Goal: Task Accomplishment & Management: Use online tool/utility

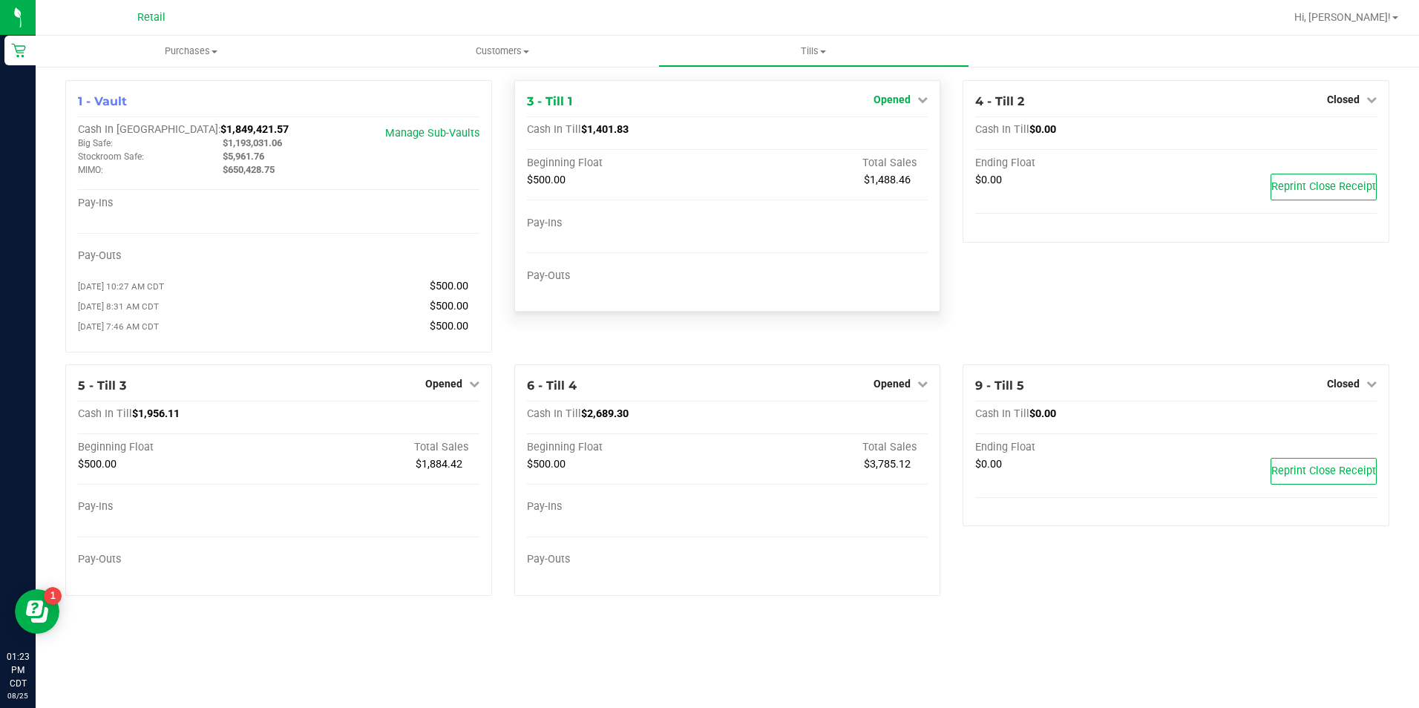
click at [885, 99] on span "Opened" at bounding box center [891, 100] width 37 height 12
click at [899, 128] on link "Close Till" at bounding box center [894, 131] width 40 height 12
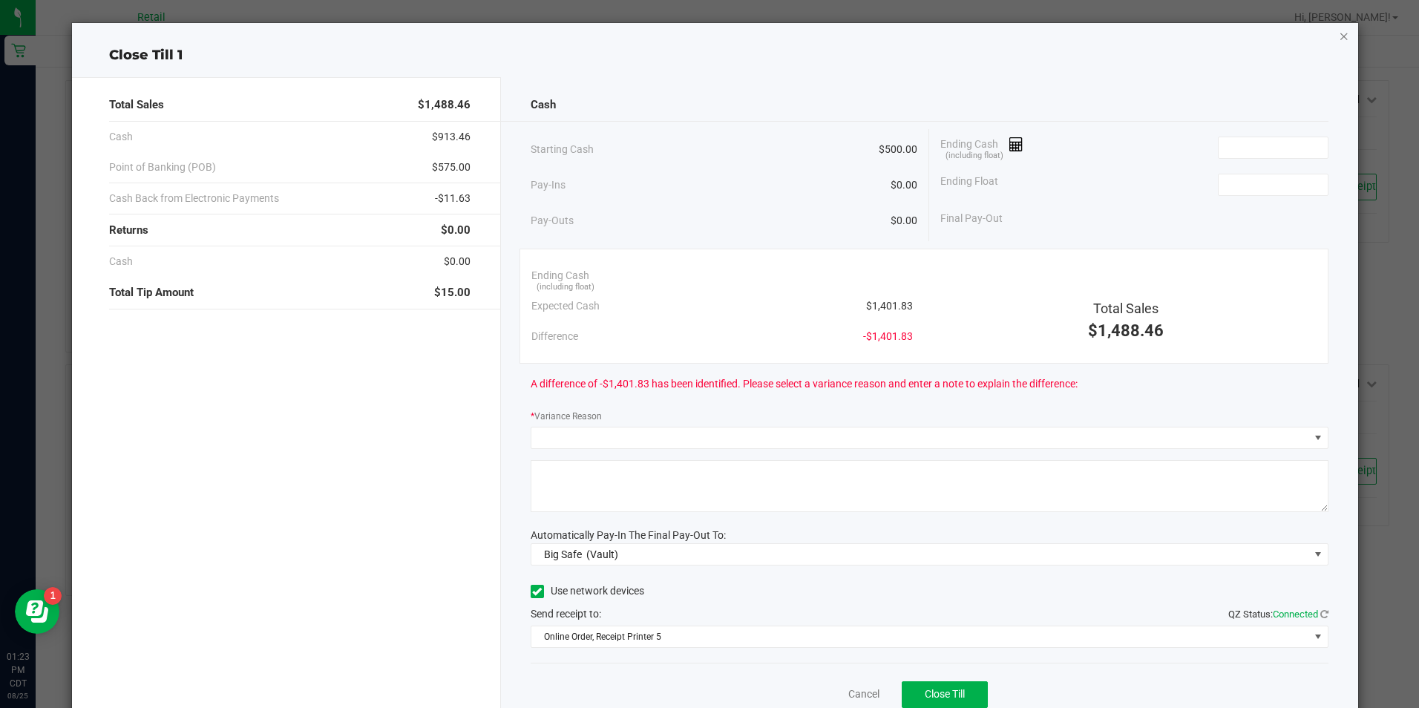
click at [1339, 39] on icon "button" at bounding box center [1344, 36] width 10 height 18
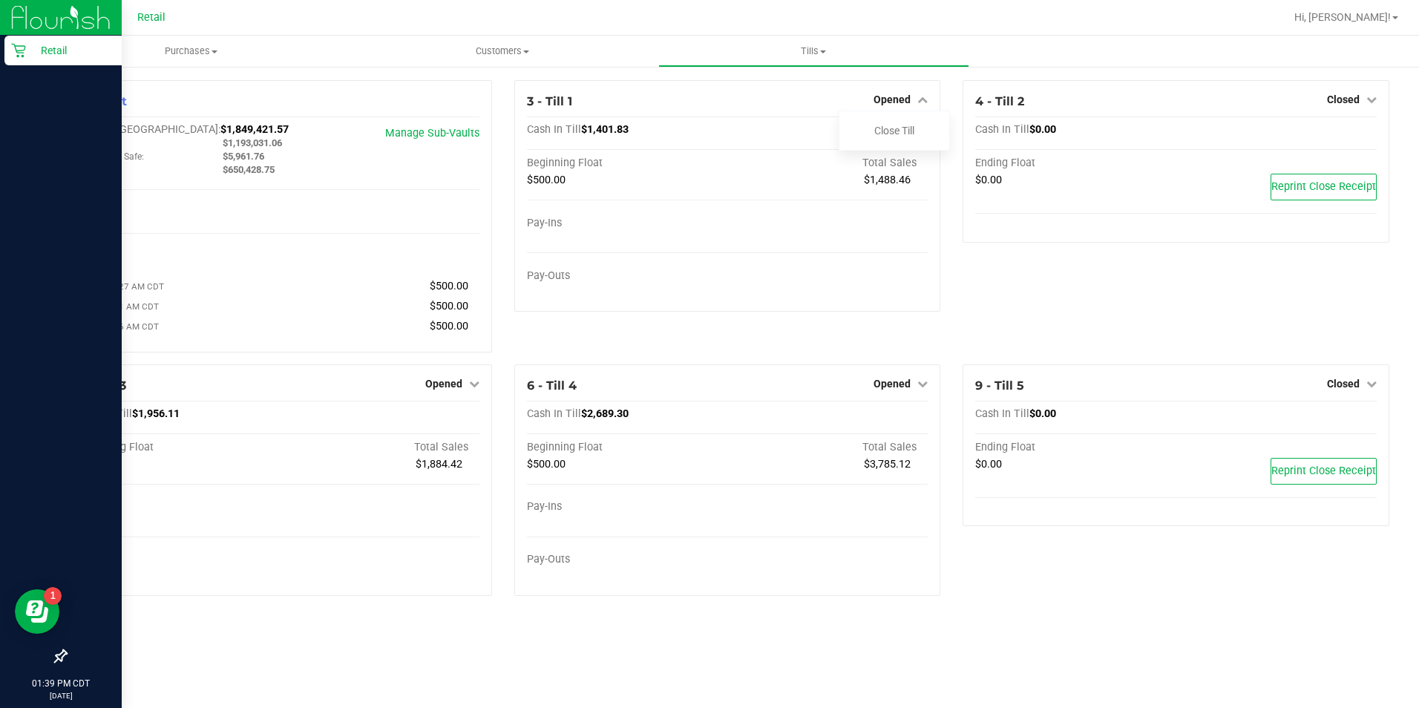
click at [19, 51] on icon at bounding box center [18, 50] width 15 height 15
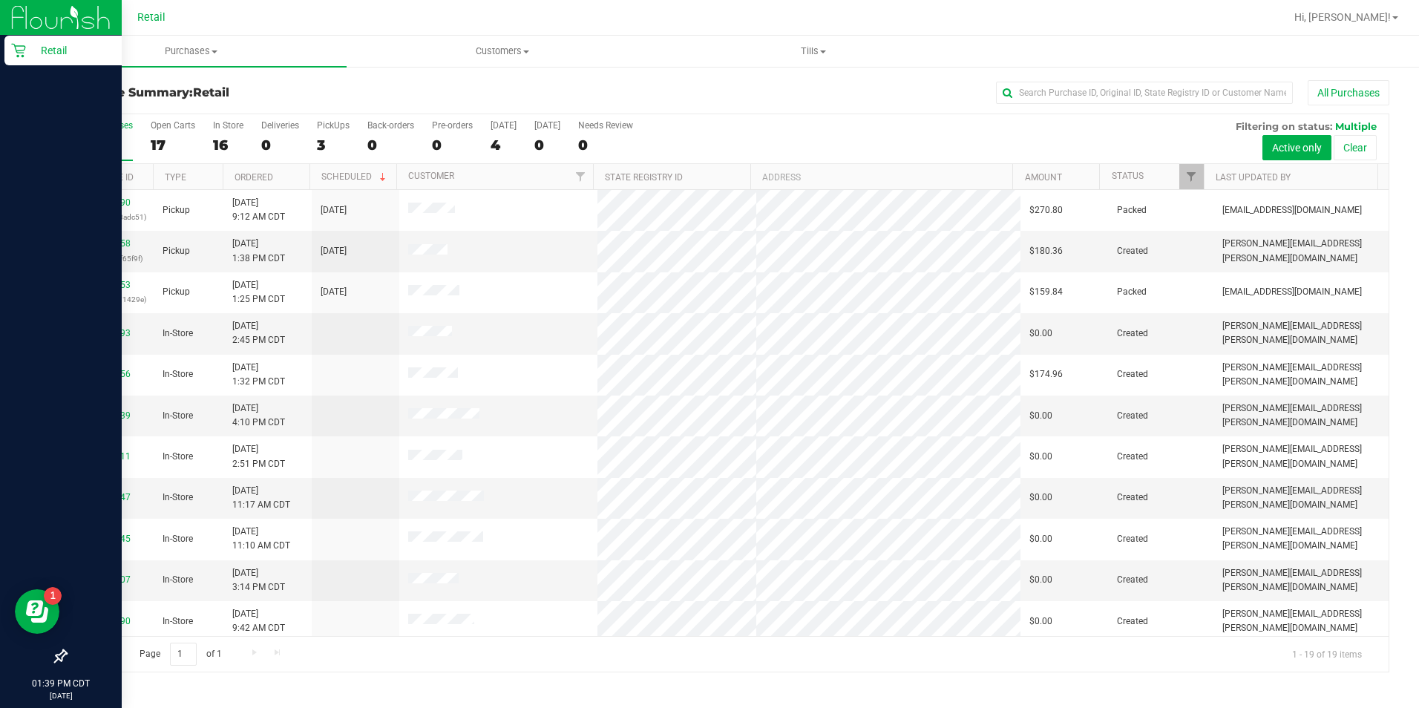
click at [444, 3] on div at bounding box center [775, 17] width 1019 height 29
click at [98, 245] on link "00138858" at bounding box center [110, 243] width 42 height 10
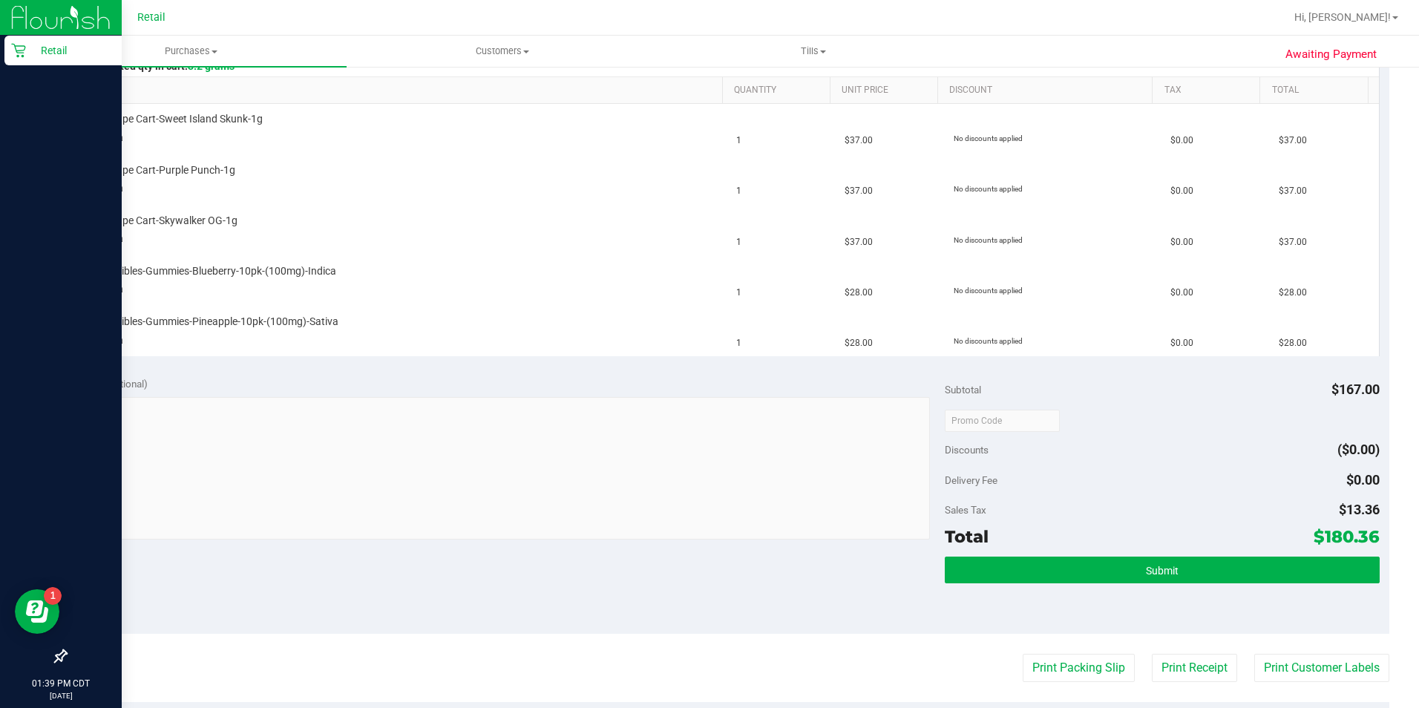
scroll to position [367, 0]
click at [1104, 575] on button "Submit" at bounding box center [1162, 569] width 435 height 27
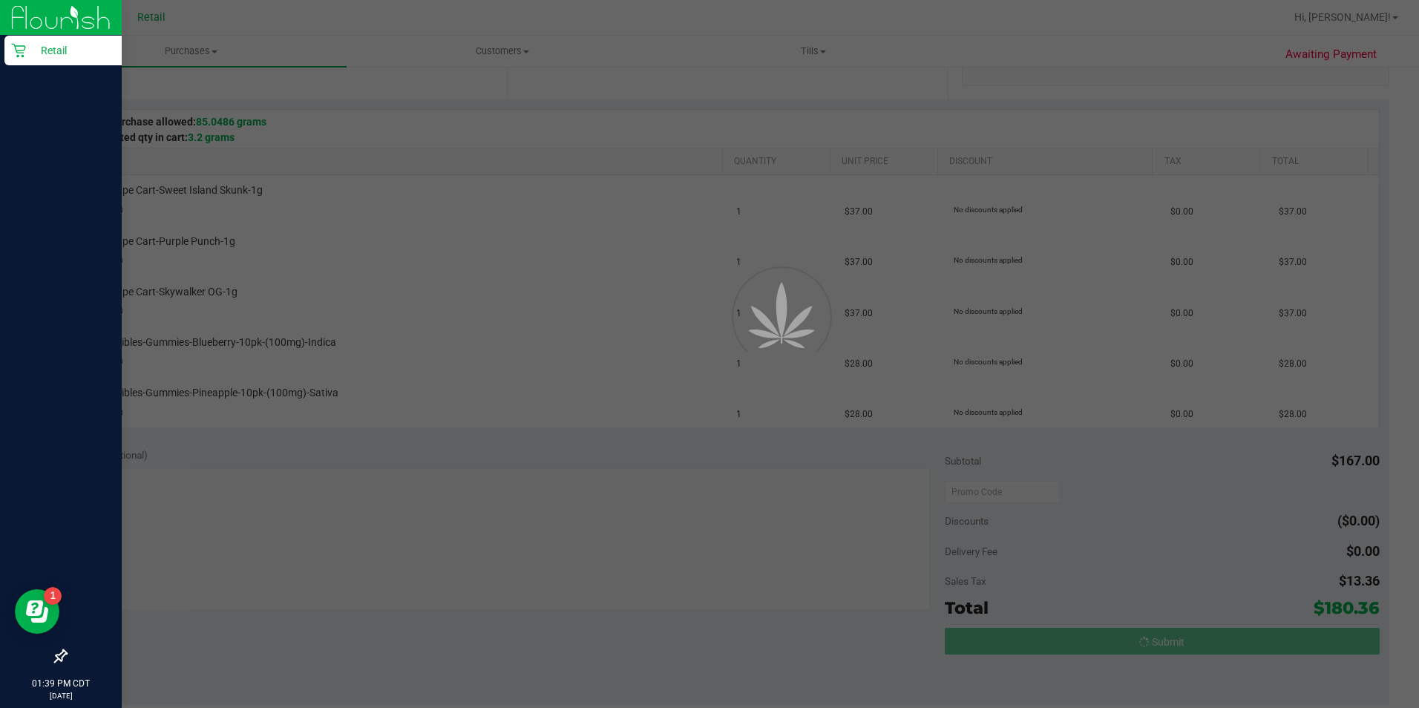
scroll to position [255, 0]
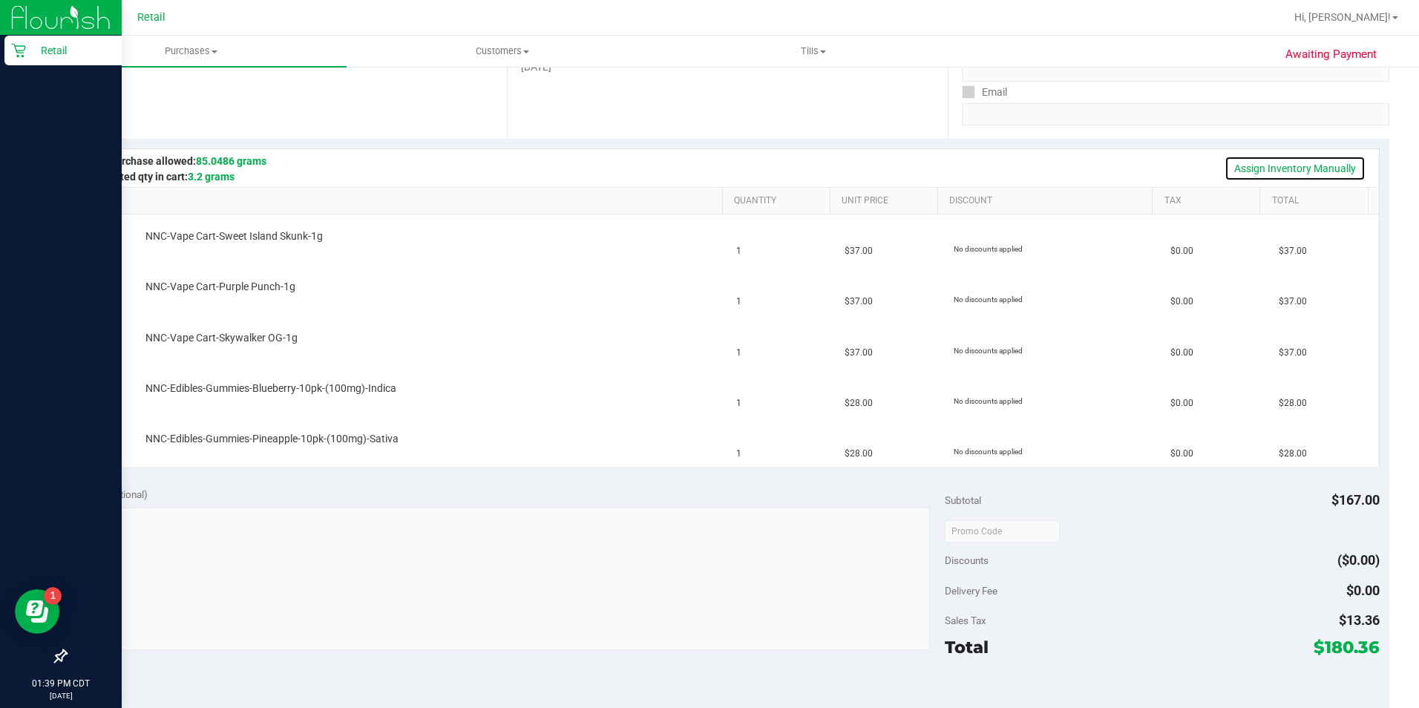
click at [1330, 172] on link "Assign Inventory Manually" at bounding box center [1294, 168] width 141 height 25
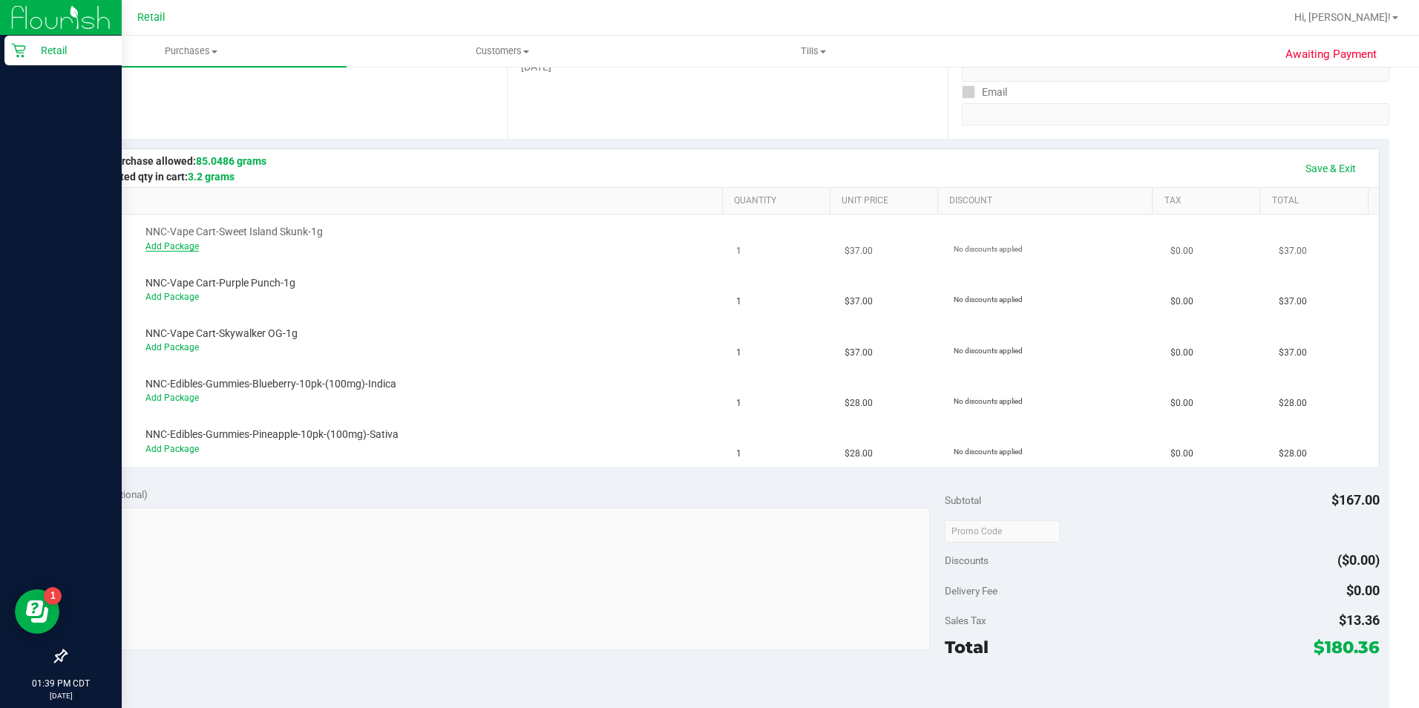
click at [149, 246] on link "Add Package" at bounding box center [171, 246] width 53 height 10
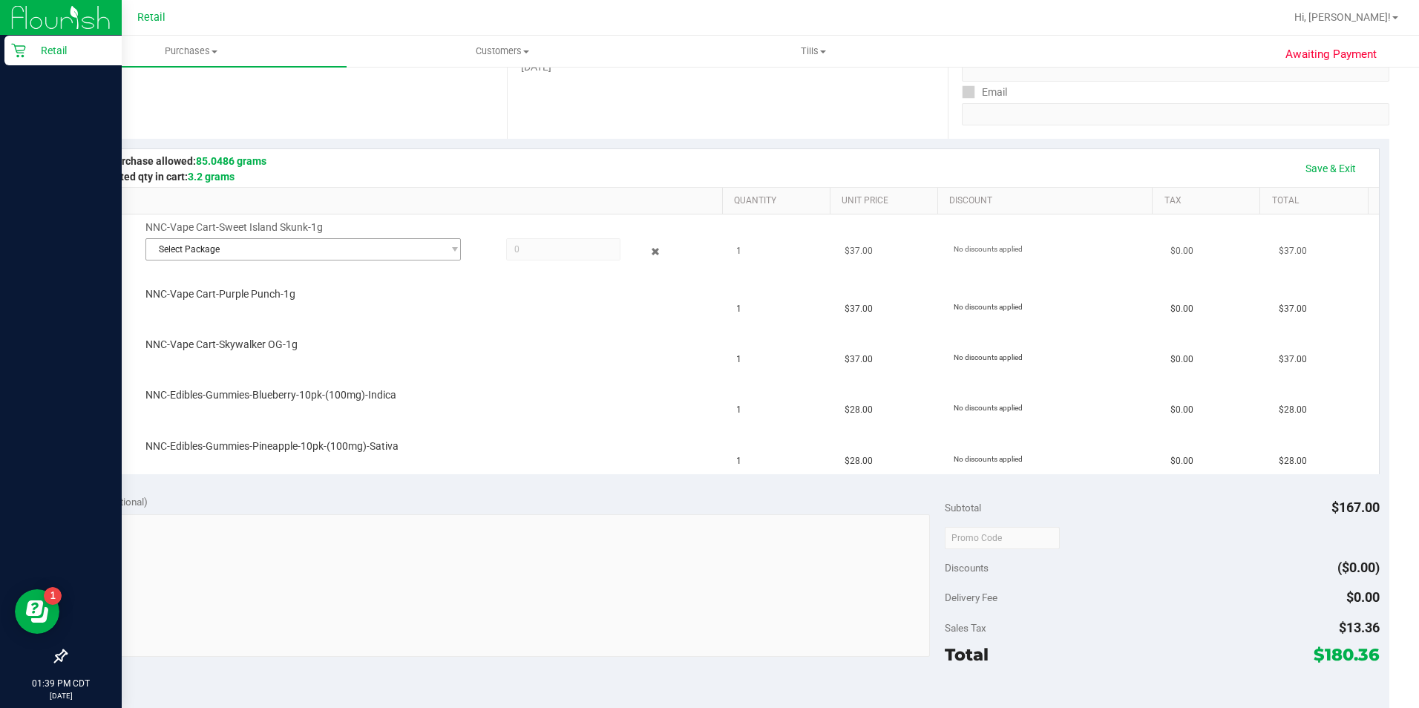
click at [324, 246] on span "Select Package" at bounding box center [294, 249] width 296 height 21
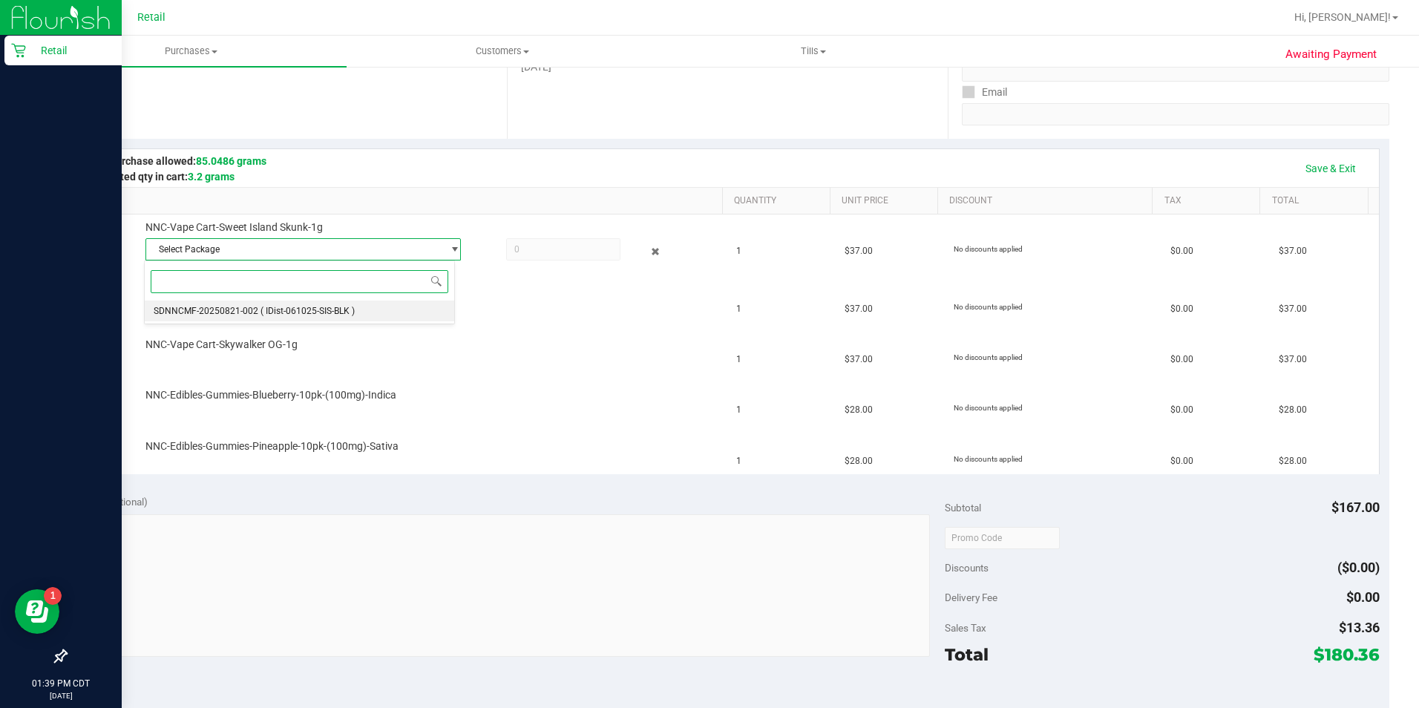
click at [404, 321] on li "SDNNCMF-20250821-002 ( IDist-061025-SIS-BLK )" at bounding box center [299, 311] width 309 height 21
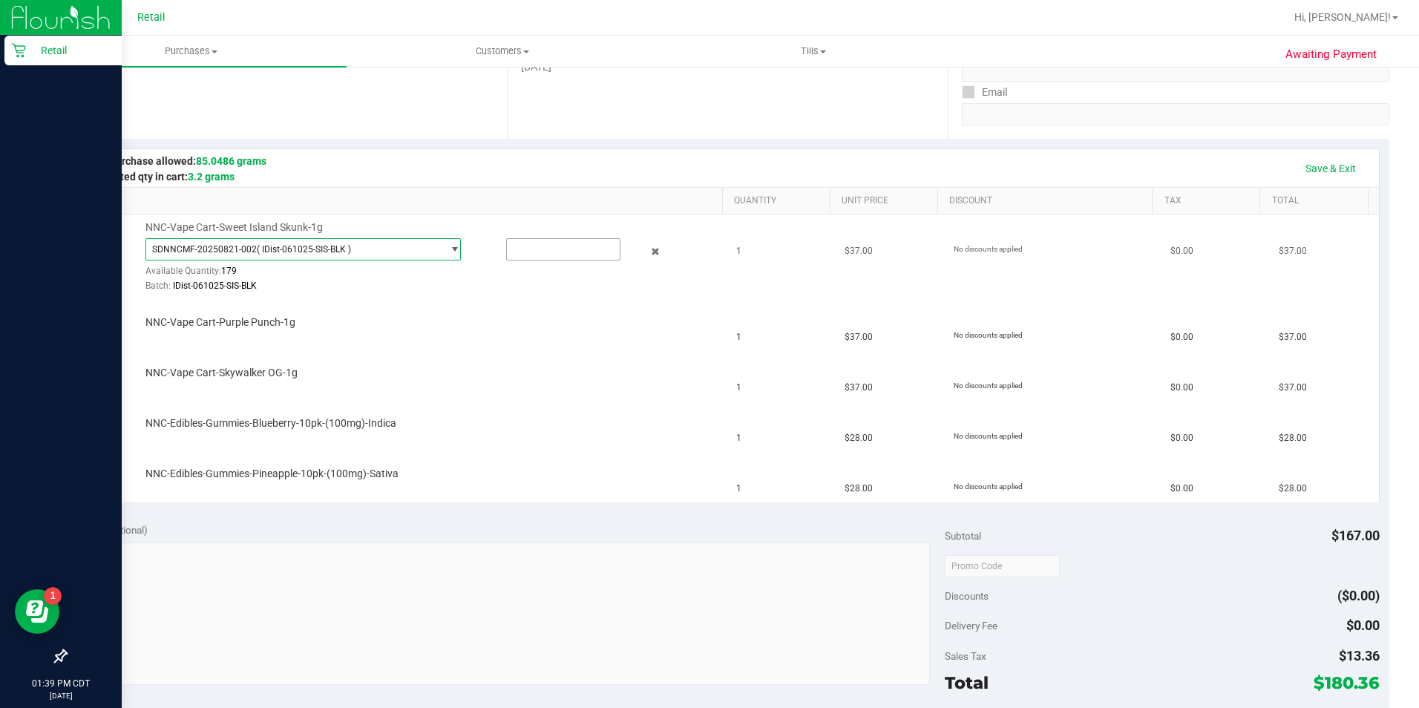
click at [547, 251] on input "text" at bounding box center [563, 249] width 113 height 21
type input "1"
click at [473, 378] on div "NNC-Vape Cart-Skywalker OG-1g" at bounding box center [426, 373] width 577 height 15
type input "1.0000"
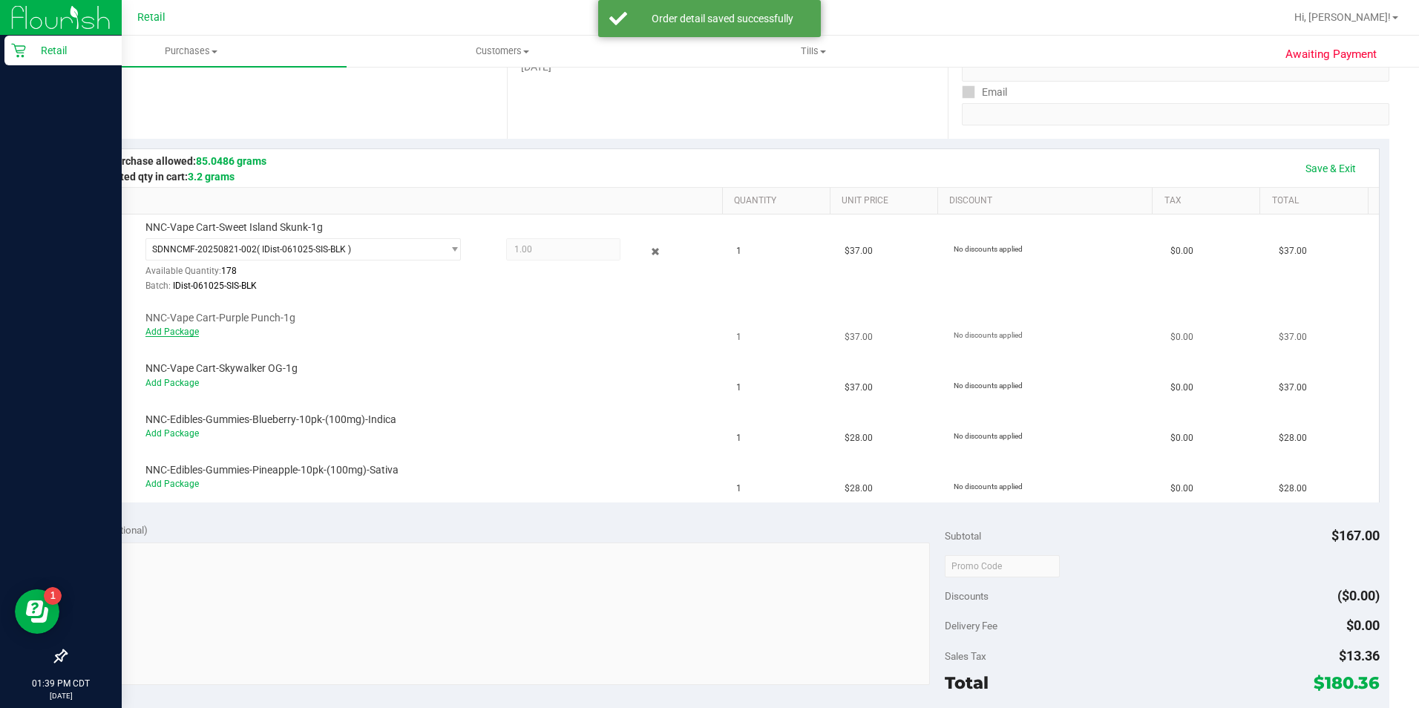
click at [183, 331] on link "Add Package" at bounding box center [171, 332] width 53 height 10
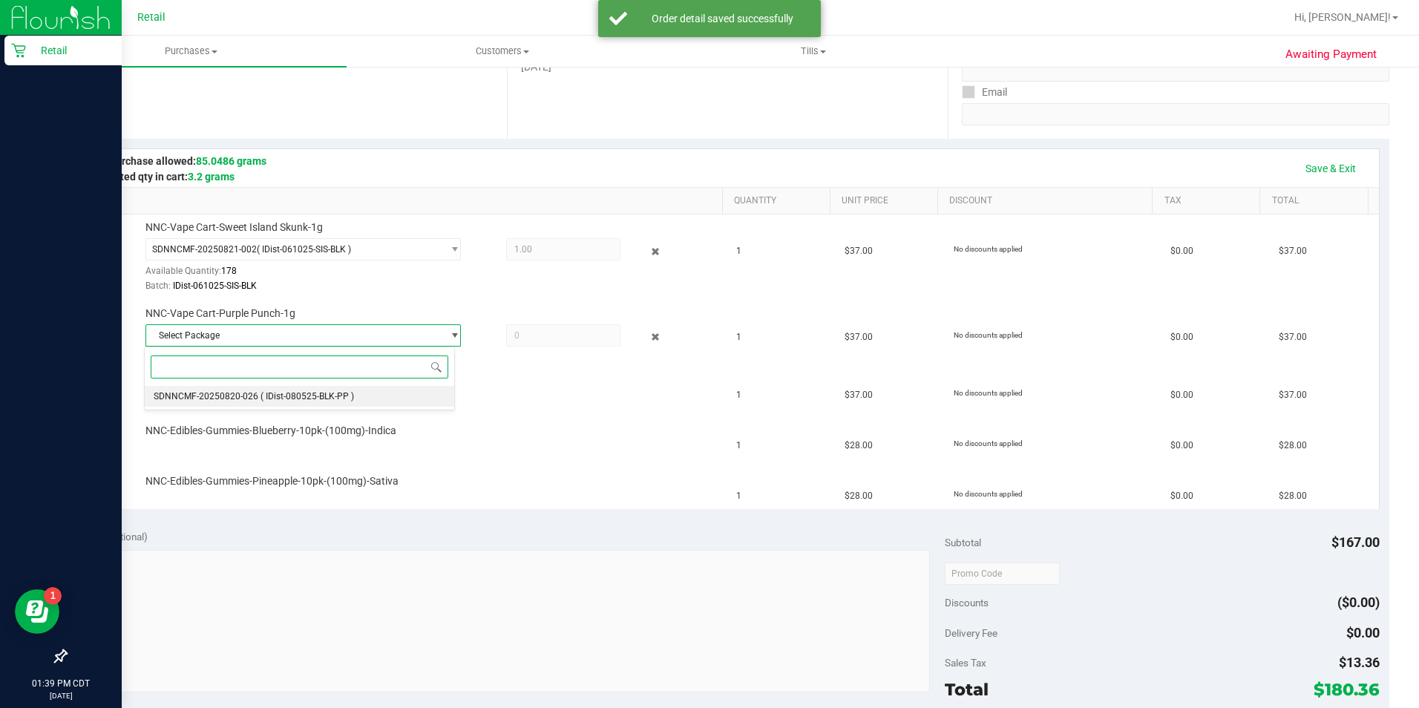
click at [326, 397] on span "( IDist-080525-BLK-PP )" at bounding box center [307, 396] width 94 height 10
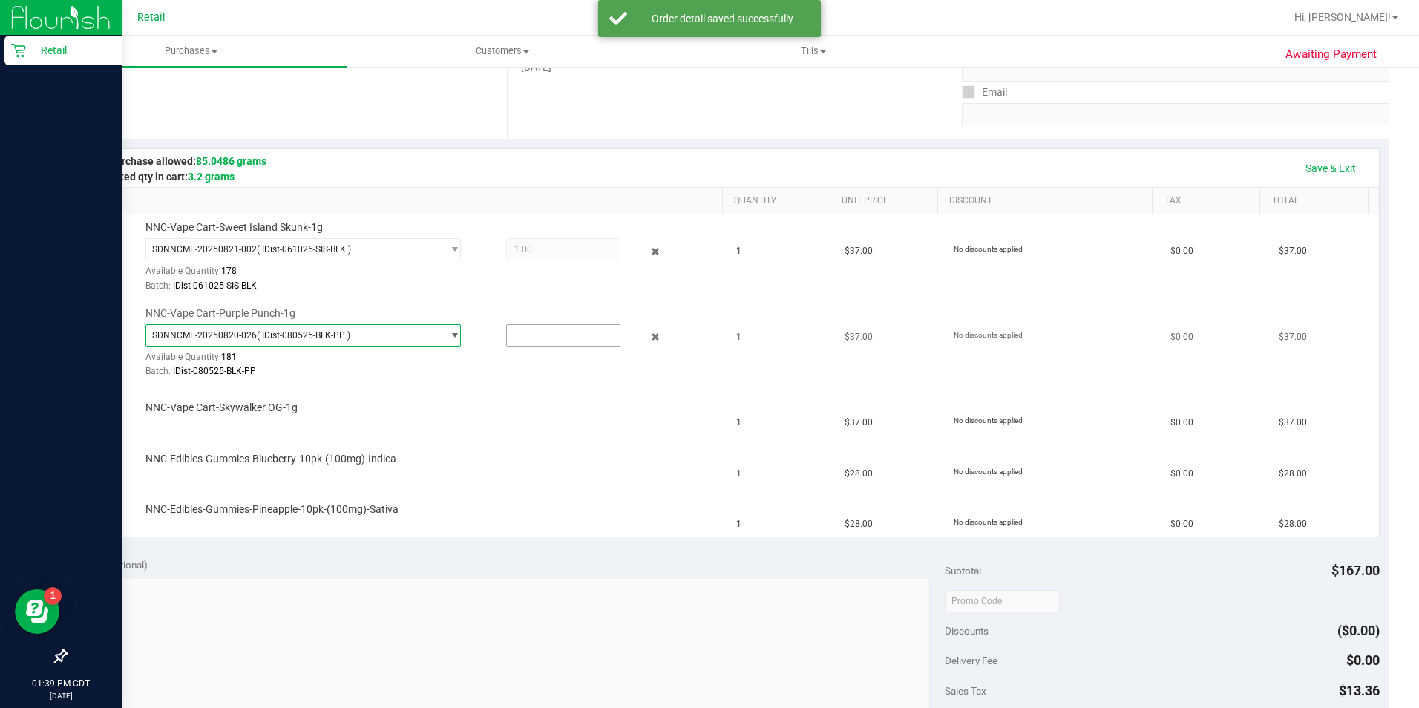
click at [557, 336] on input "text" at bounding box center [563, 335] width 113 height 21
type input "1"
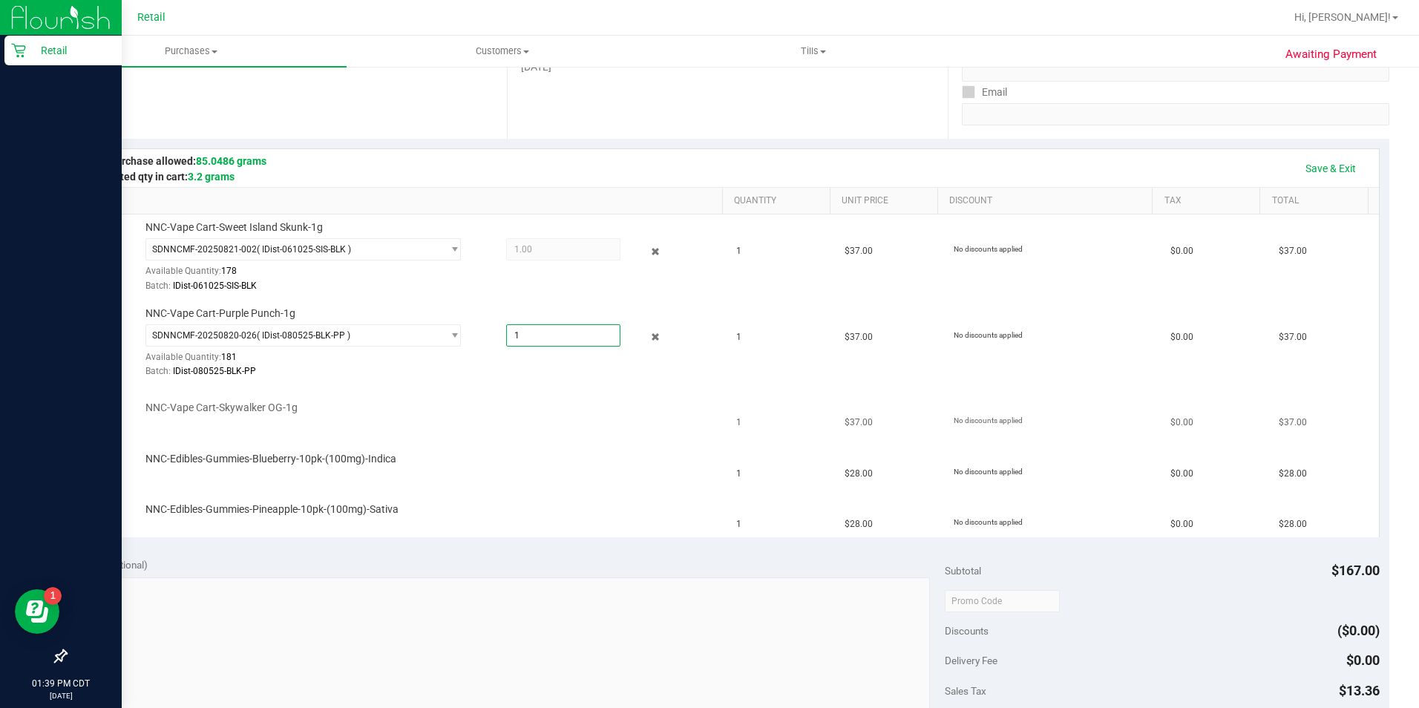
click at [243, 413] on span "NNC-Vape Cart-Skywalker OG-1g" at bounding box center [221, 408] width 152 height 14
type input "1.0000"
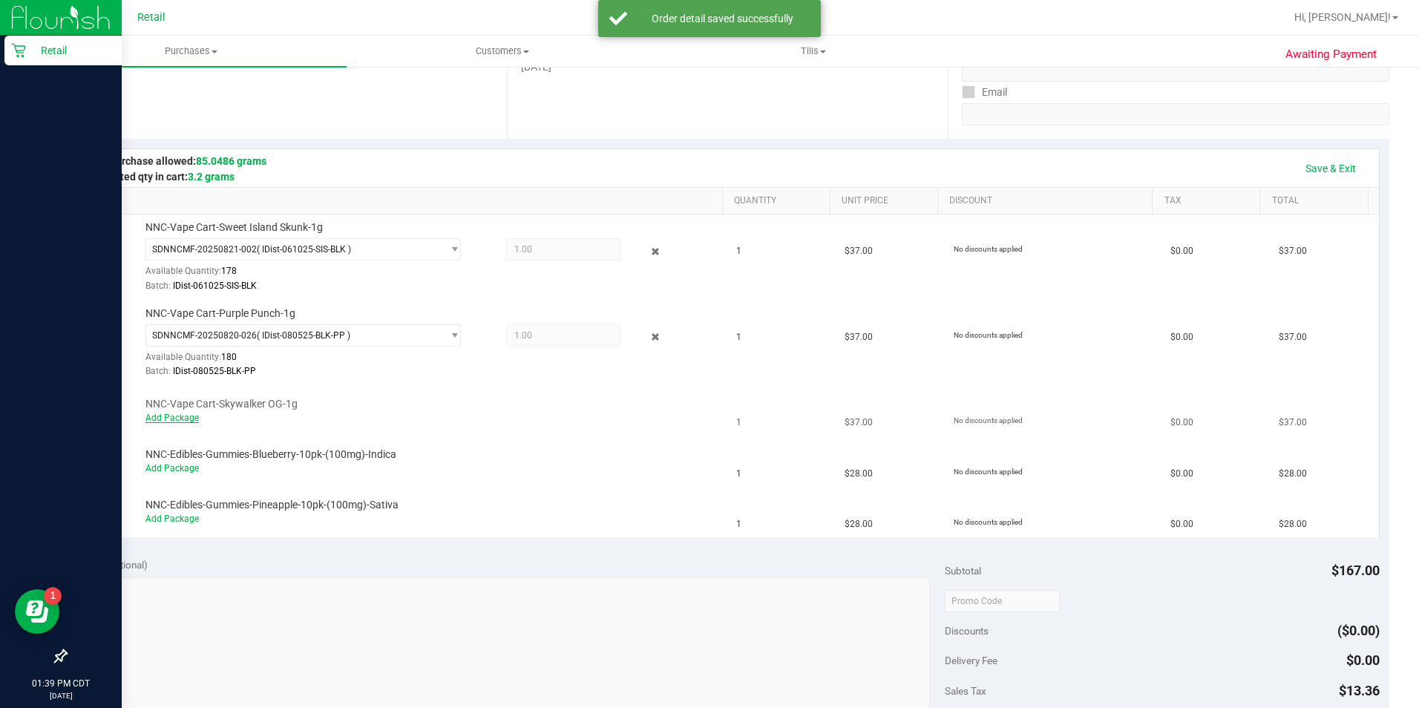
click at [193, 416] on link "Add Package" at bounding box center [171, 418] width 53 height 10
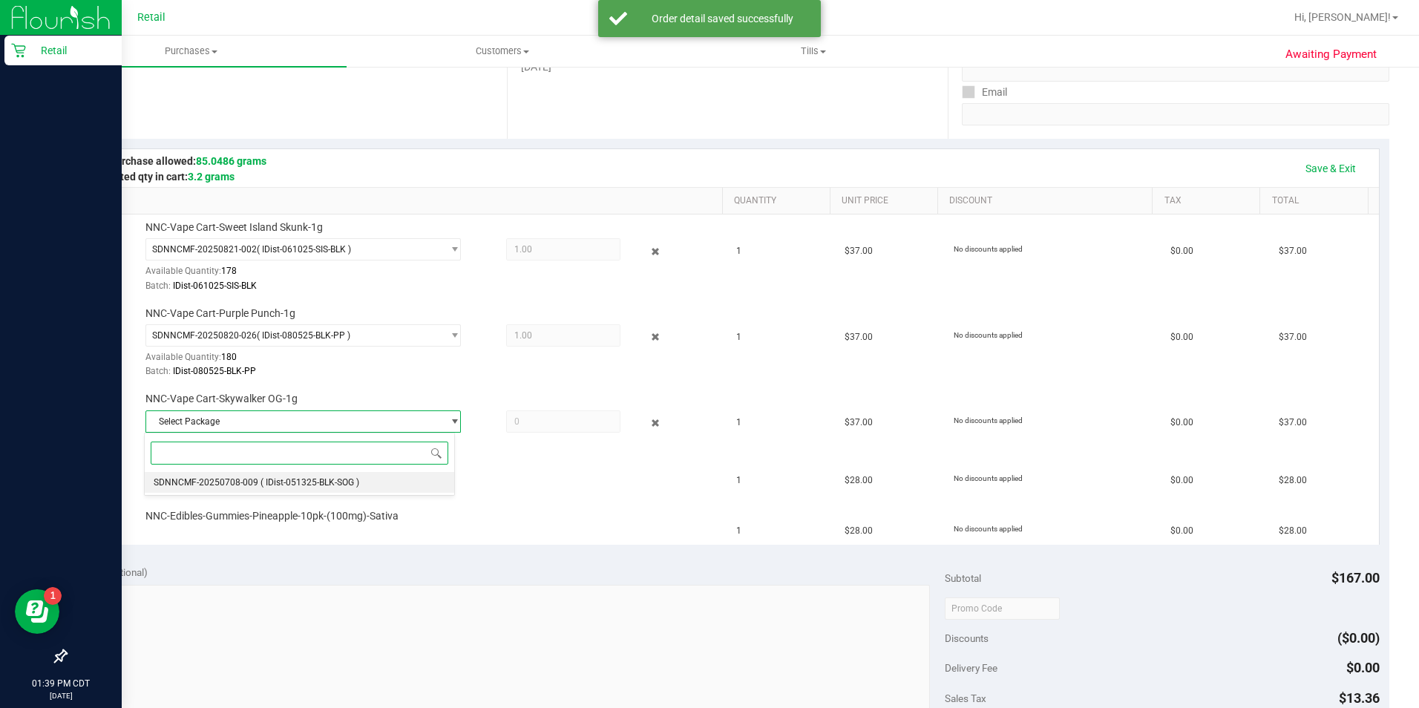
click at [340, 483] on span "( IDist-051325-BLK-SOG )" at bounding box center [309, 482] width 99 height 10
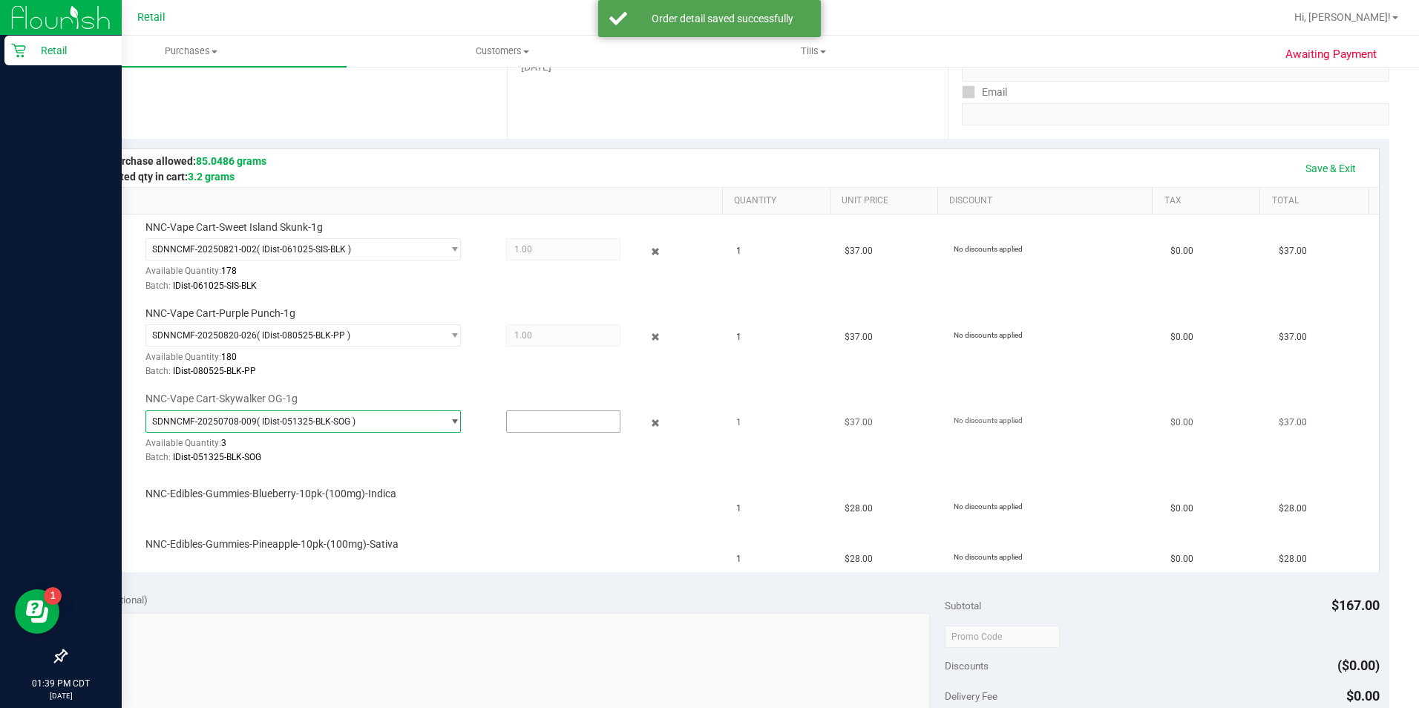
click at [538, 424] on input "text" at bounding box center [563, 421] width 113 height 21
type input "1"
click at [566, 491] on div "NNC-Edibles-Gummies-Blueberry-10pk-(100mg)-Indica" at bounding box center [426, 494] width 577 height 15
type input "1.0000"
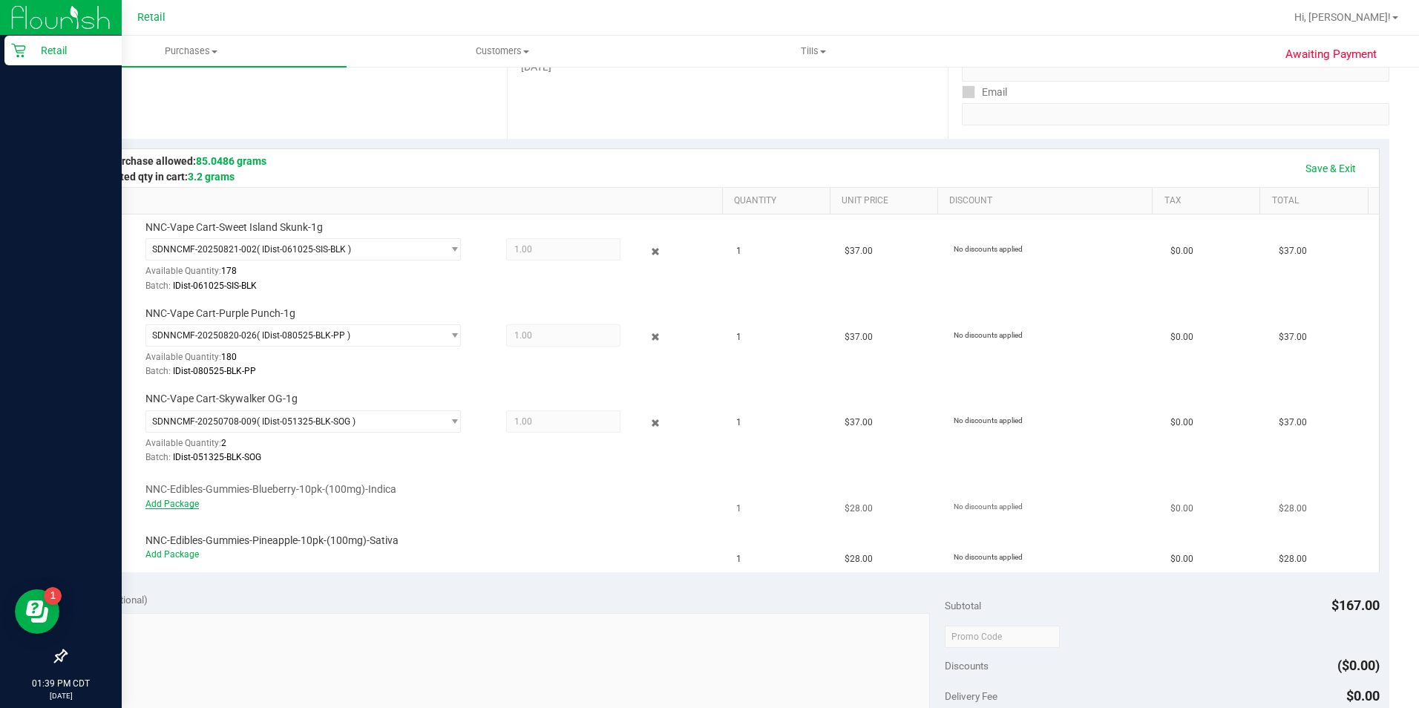
click at [176, 503] on link "Add Package" at bounding box center [171, 504] width 53 height 10
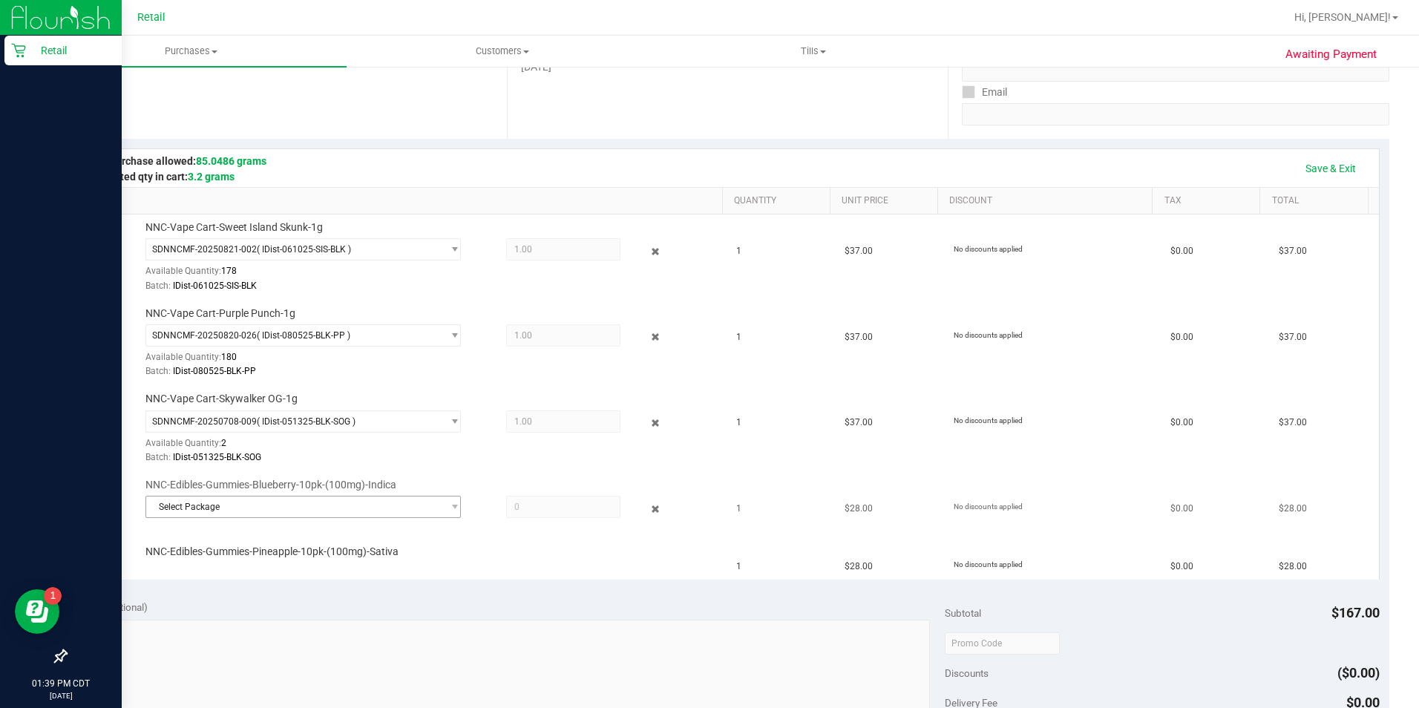
click at [318, 513] on span "Select Package" at bounding box center [294, 506] width 296 height 21
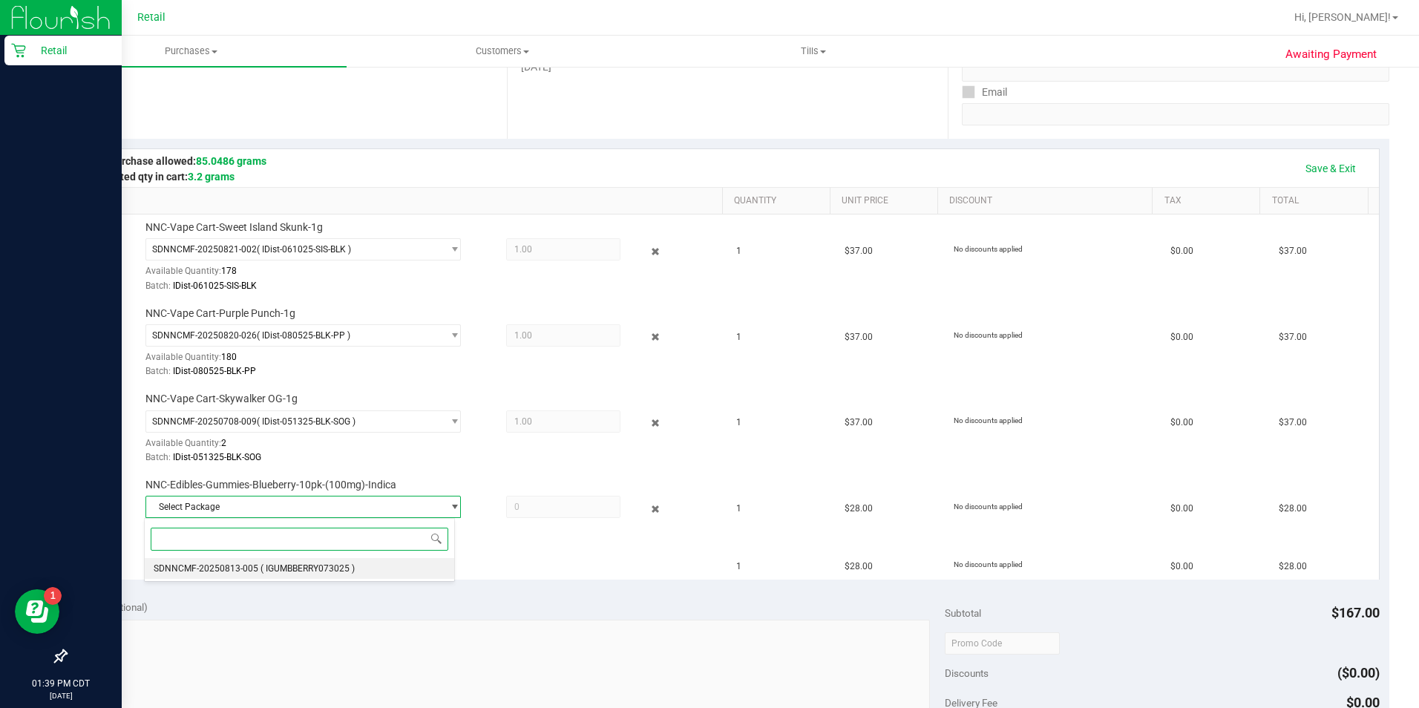
click at [324, 569] on span "( IGUMBBERRY073025 )" at bounding box center [307, 568] width 94 height 10
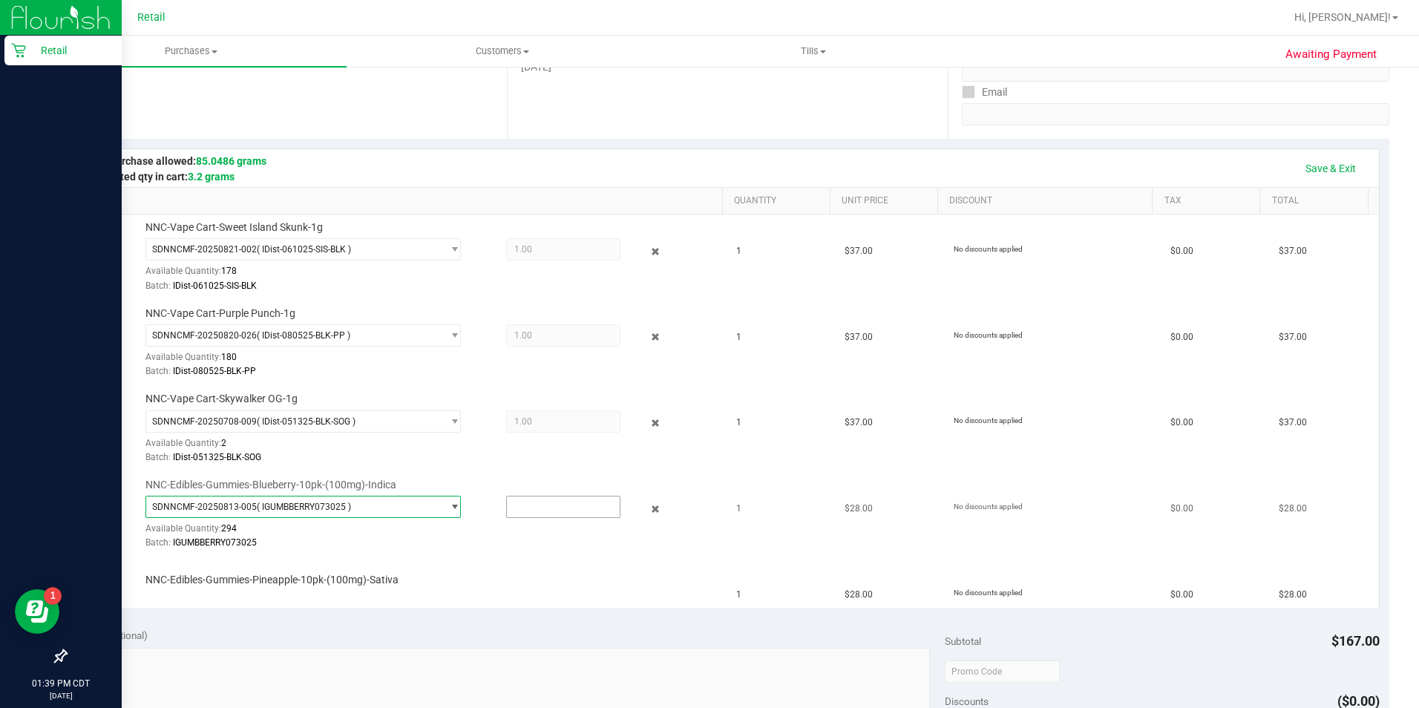
click at [529, 511] on input "text" at bounding box center [563, 506] width 113 height 21
type input "1"
click at [479, 562] on td "NNC-Edibles-Gummies-Pineapple-10pk-(100mg)-Sativa" at bounding box center [402, 583] width 652 height 50
type input "1.0000"
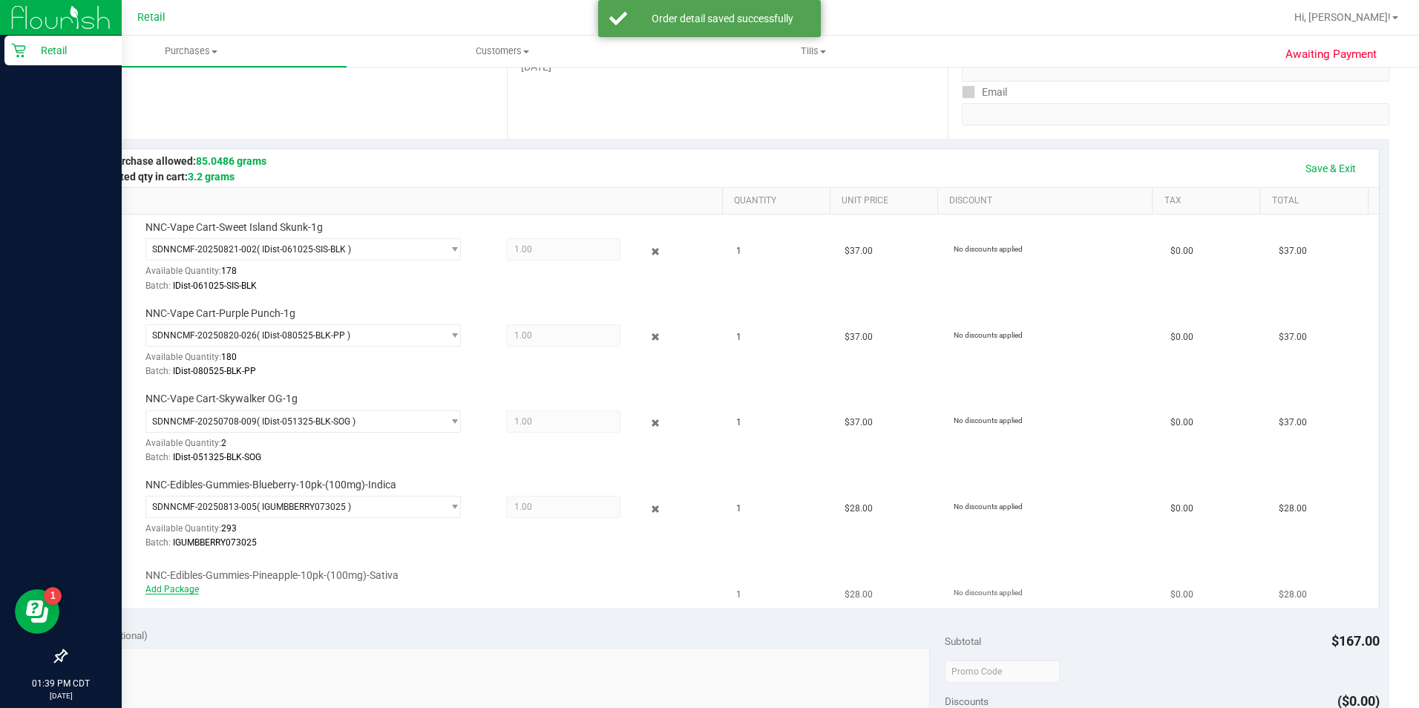
click at [185, 591] on link "Add Package" at bounding box center [171, 589] width 53 height 10
click at [531, 589] on span at bounding box center [563, 593] width 114 height 22
click at [421, 597] on span "Select Package" at bounding box center [294, 593] width 296 height 21
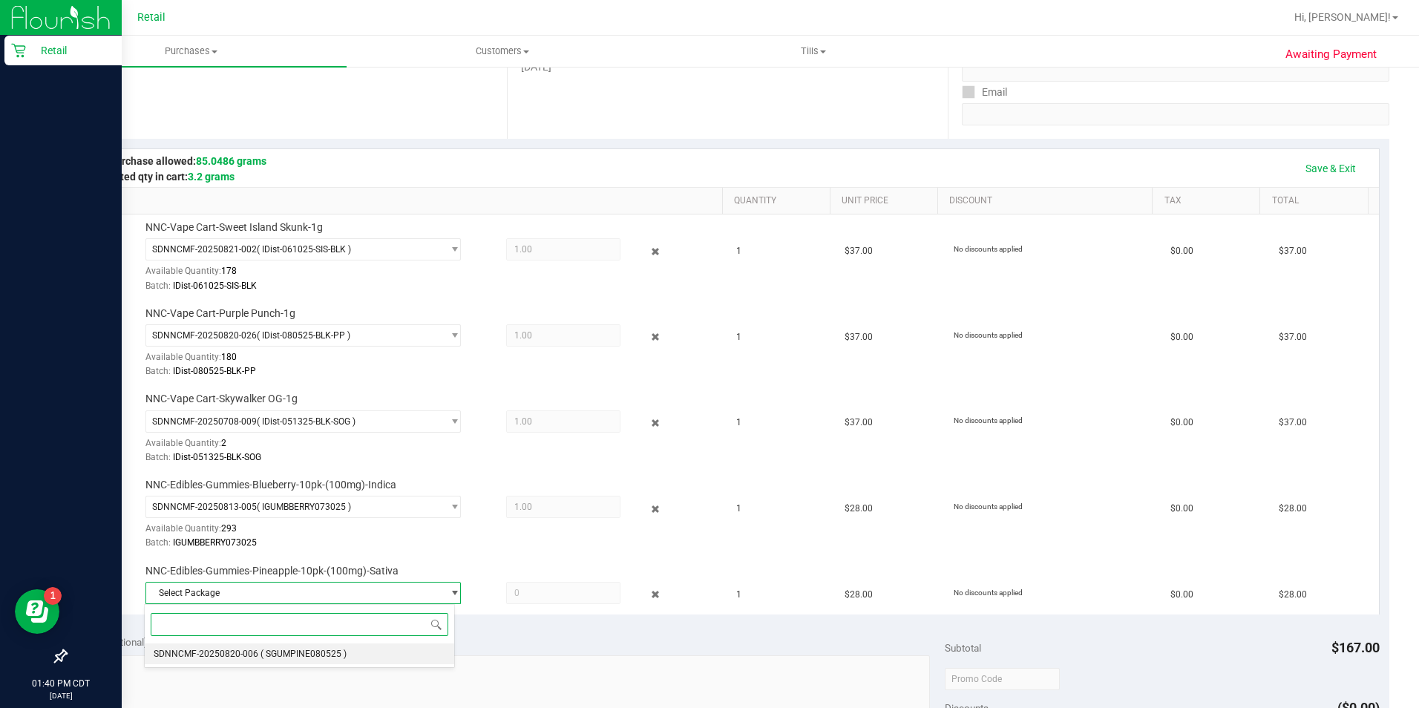
click at [367, 661] on li "SDNNCMF-20250820-006 ( SGUMPINE080525 )" at bounding box center [299, 653] width 309 height 21
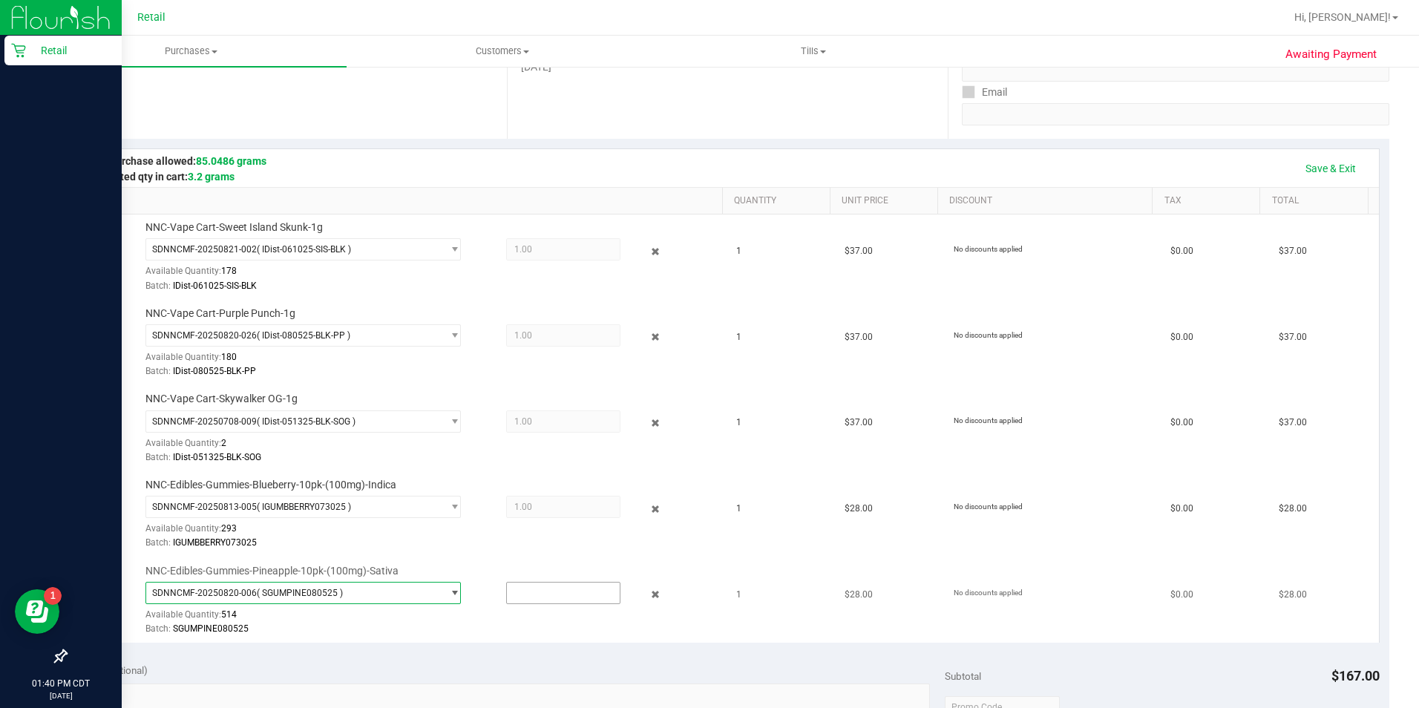
click at [558, 594] on input "text" at bounding box center [563, 593] width 113 height 21
type input "1"
click at [564, 637] on div at bounding box center [430, 636] width 570 height 1
type input "1.0000"
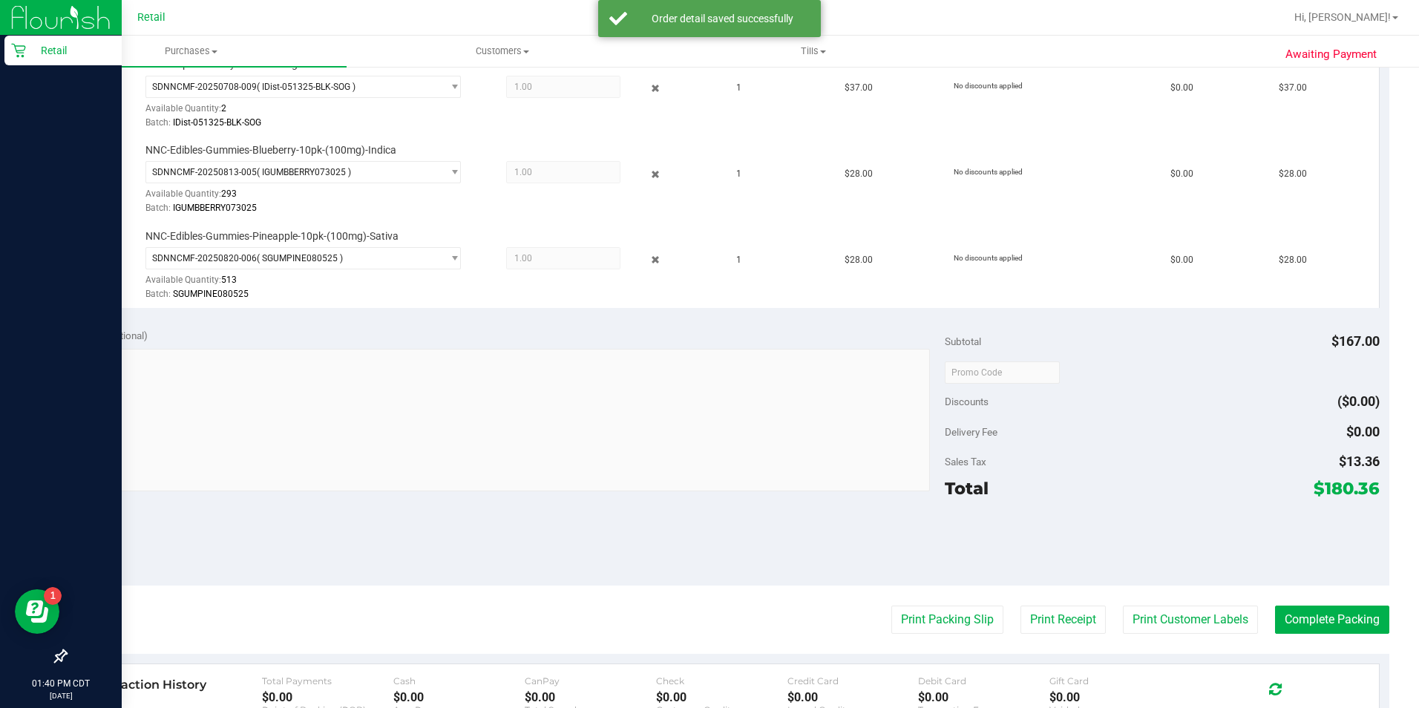
scroll to position [632, 0]
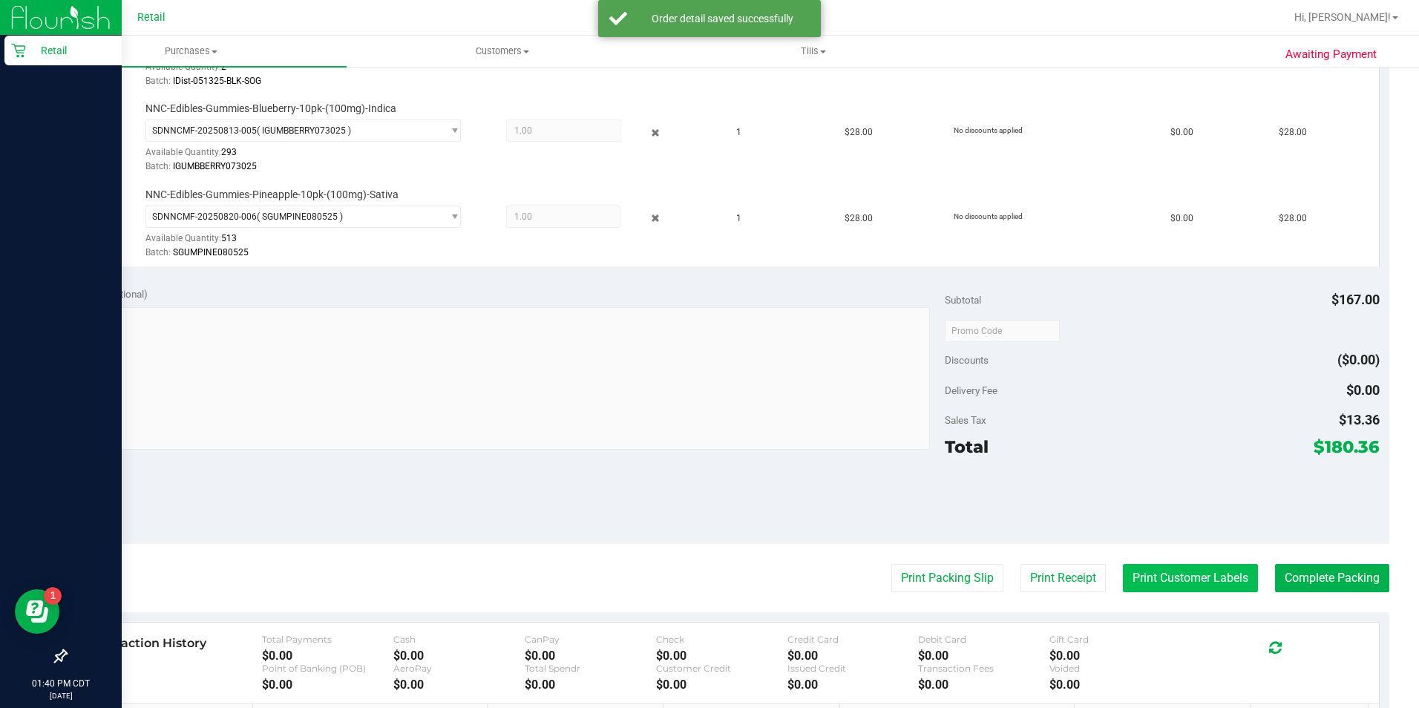
click at [1175, 583] on button "Print Customer Labels" at bounding box center [1190, 578] width 135 height 28
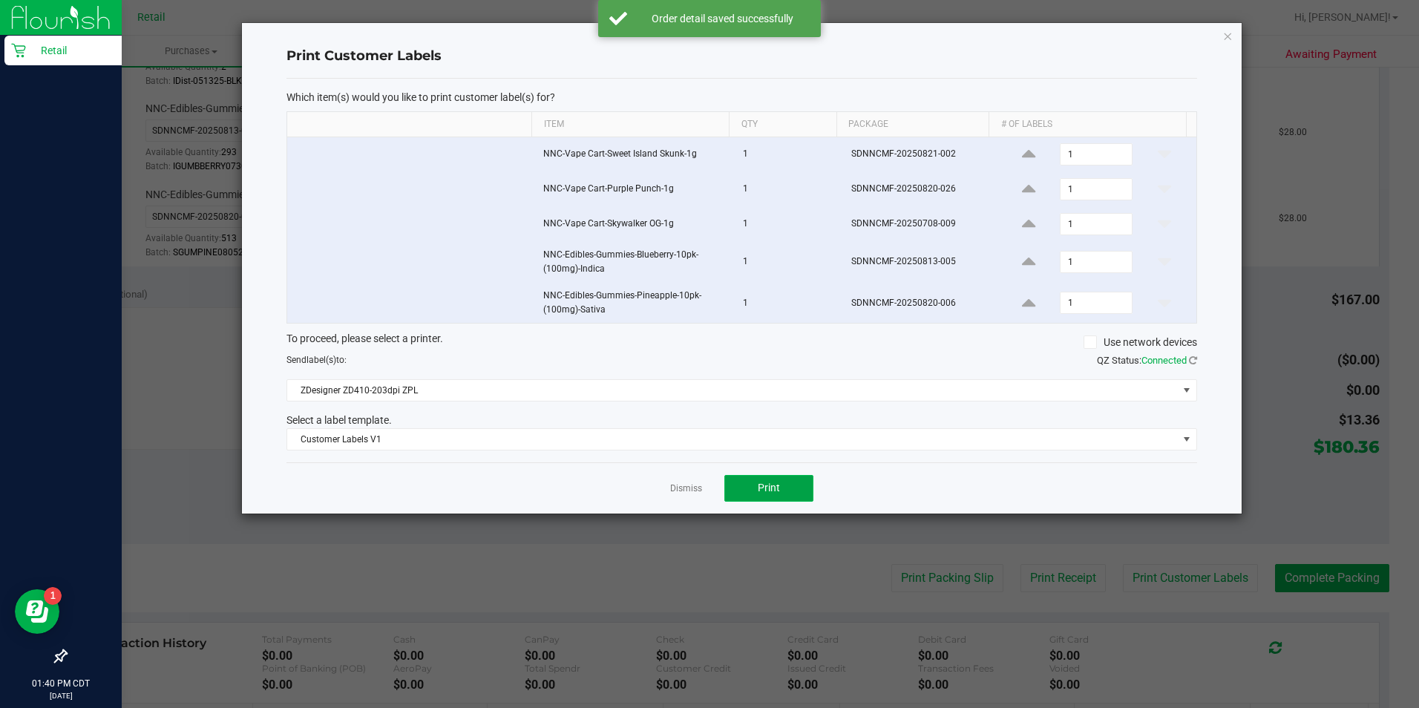
click at [778, 491] on span "Print" at bounding box center [769, 488] width 22 height 12
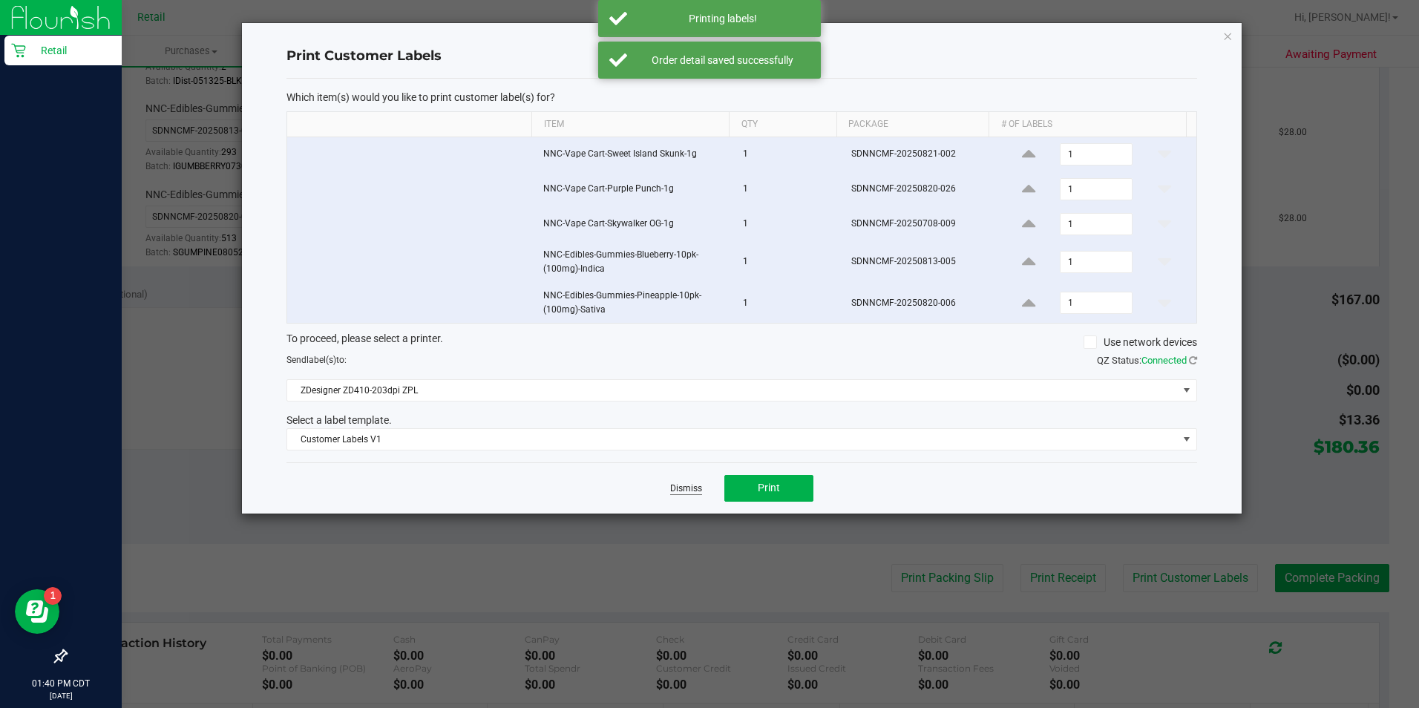
click at [689, 491] on link "Dismiss" at bounding box center [686, 488] width 32 height 13
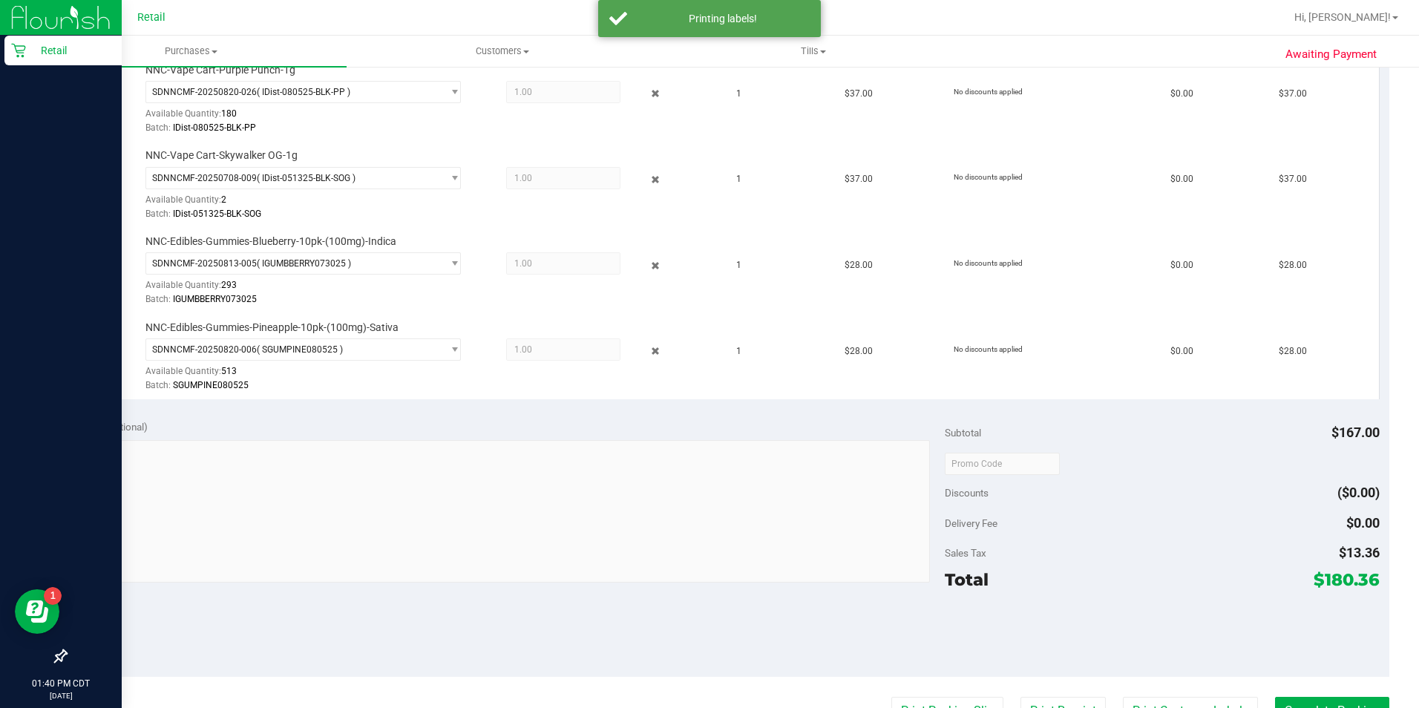
scroll to position [0, 0]
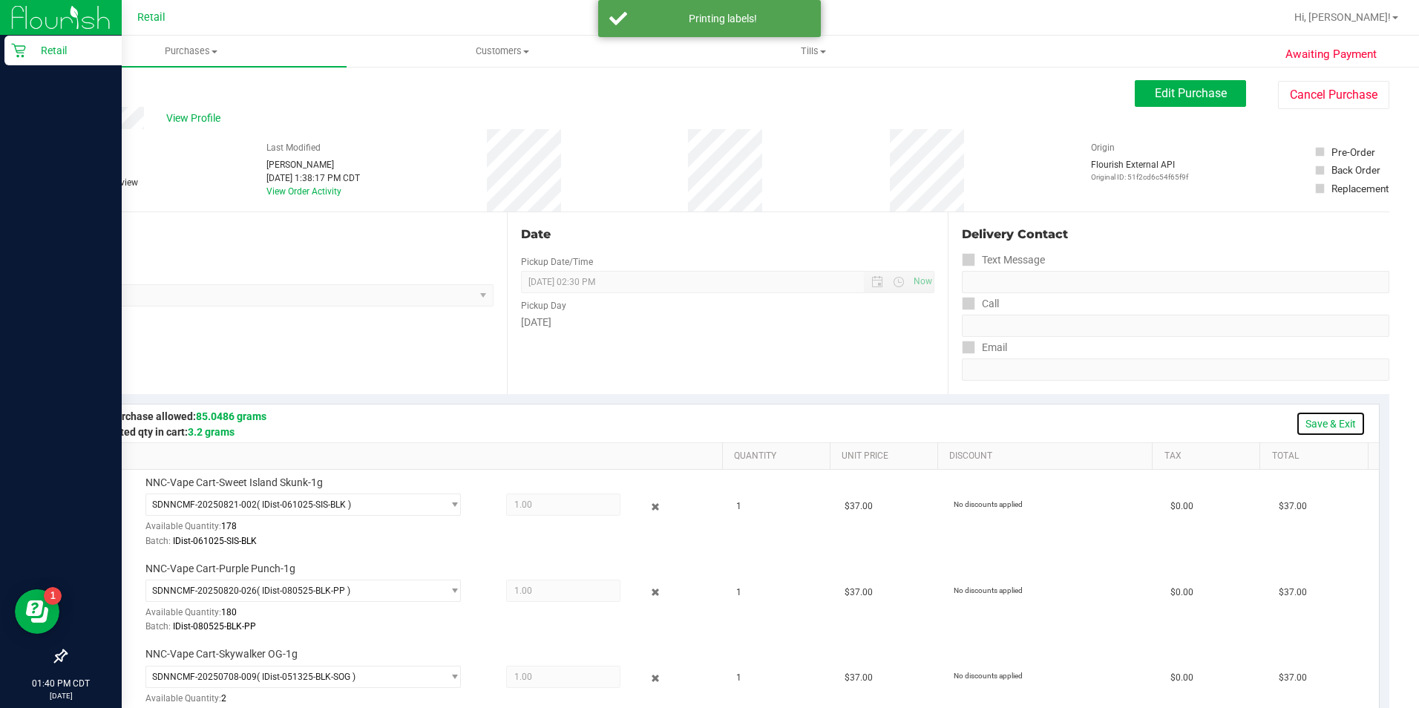
click at [1331, 424] on link "Save & Exit" at bounding box center [1331, 423] width 70 height 25
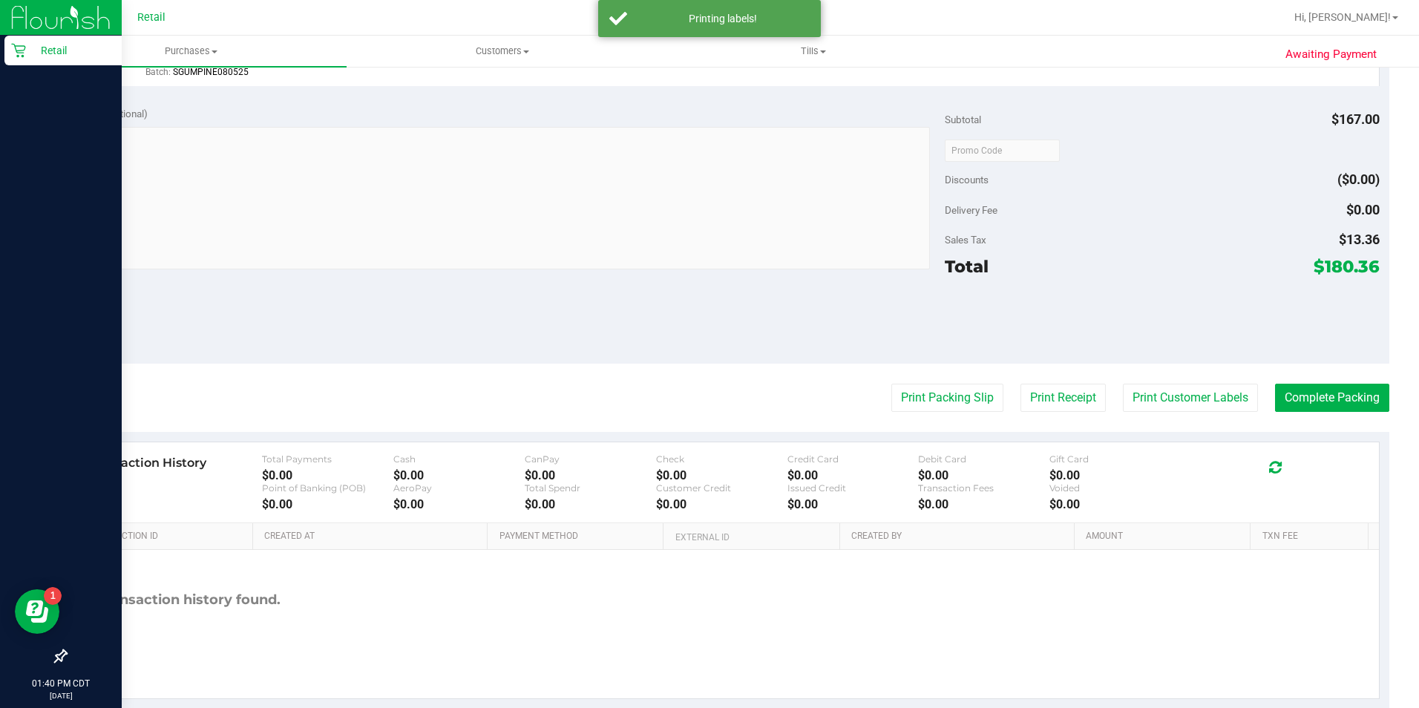
scroll to position [819, 0]
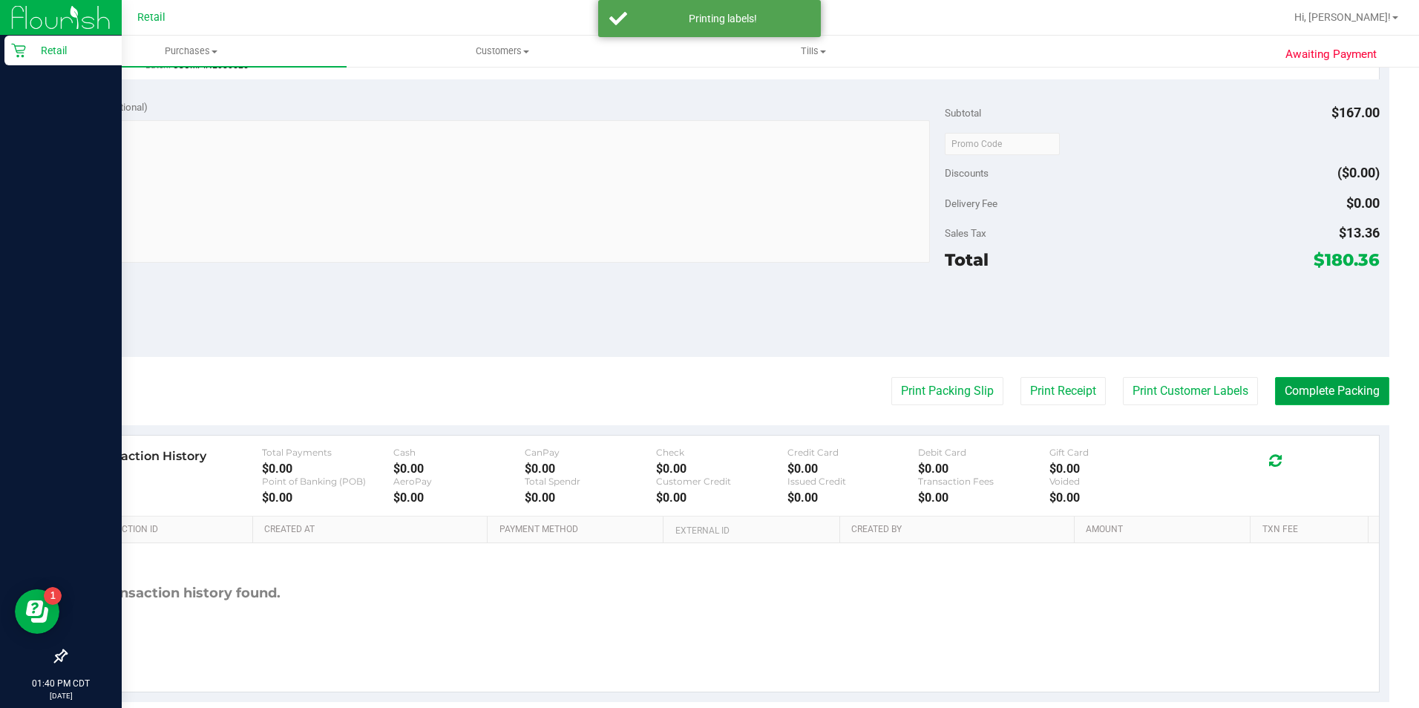
click at [1331, 387] on button "Complete Packing" at bounding box center [1332, 391] width 114 height 28
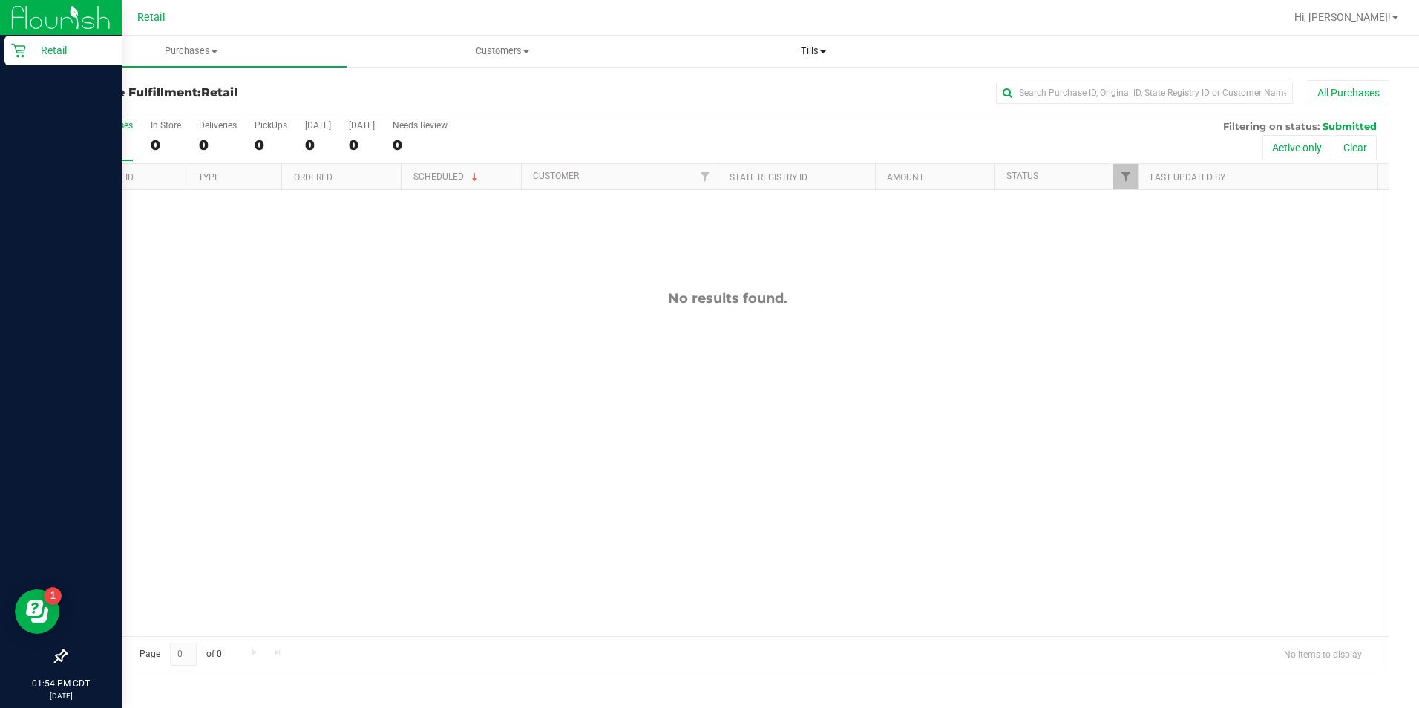
click at [829, 45] on span "Tills" at bounding box center [813, 51] width 309 height 13
click at [807, 96] on li "Manage tills" at bounding box center [813, 90] width 311 height 18
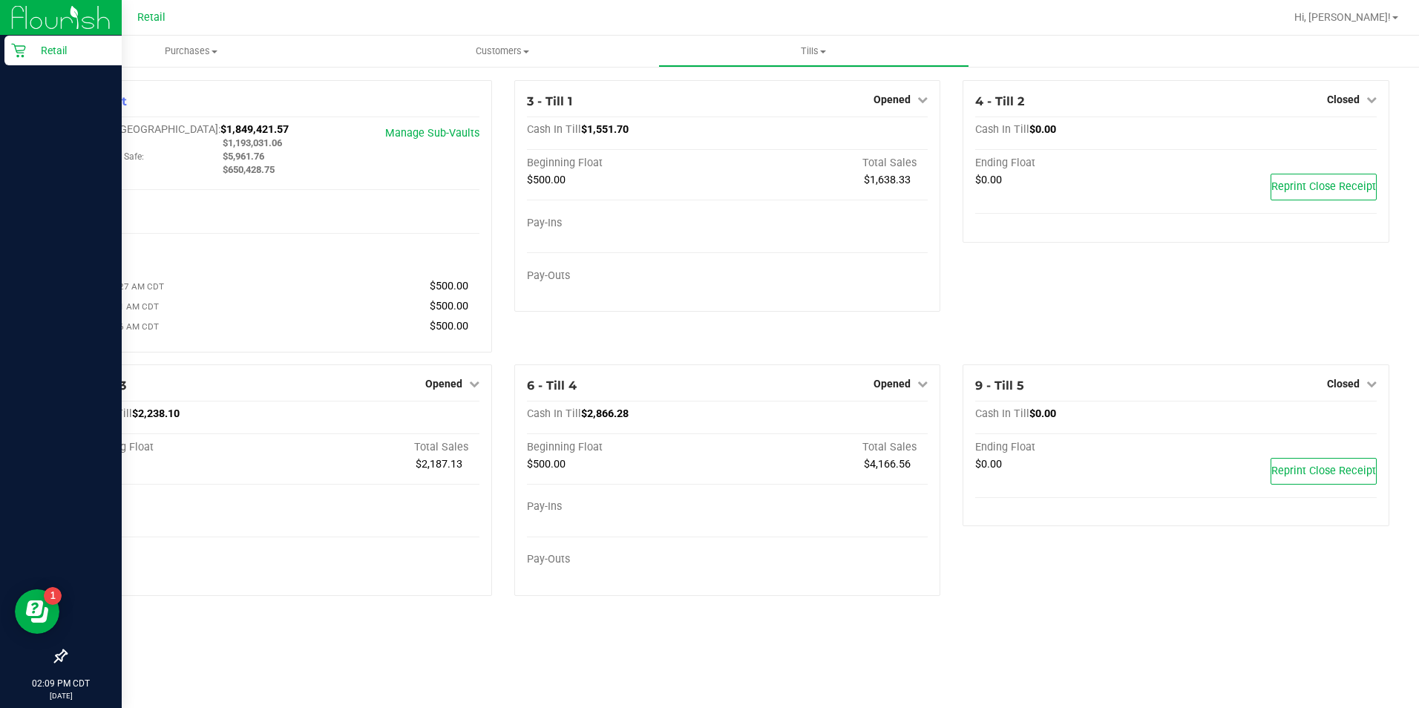
click at [905, 99] on span "Opened" at bounding box center [891, 100] width 37 height 12
click at [906, 134] on link "Close Till" at bounding box center [894, 131] width 40 height 12
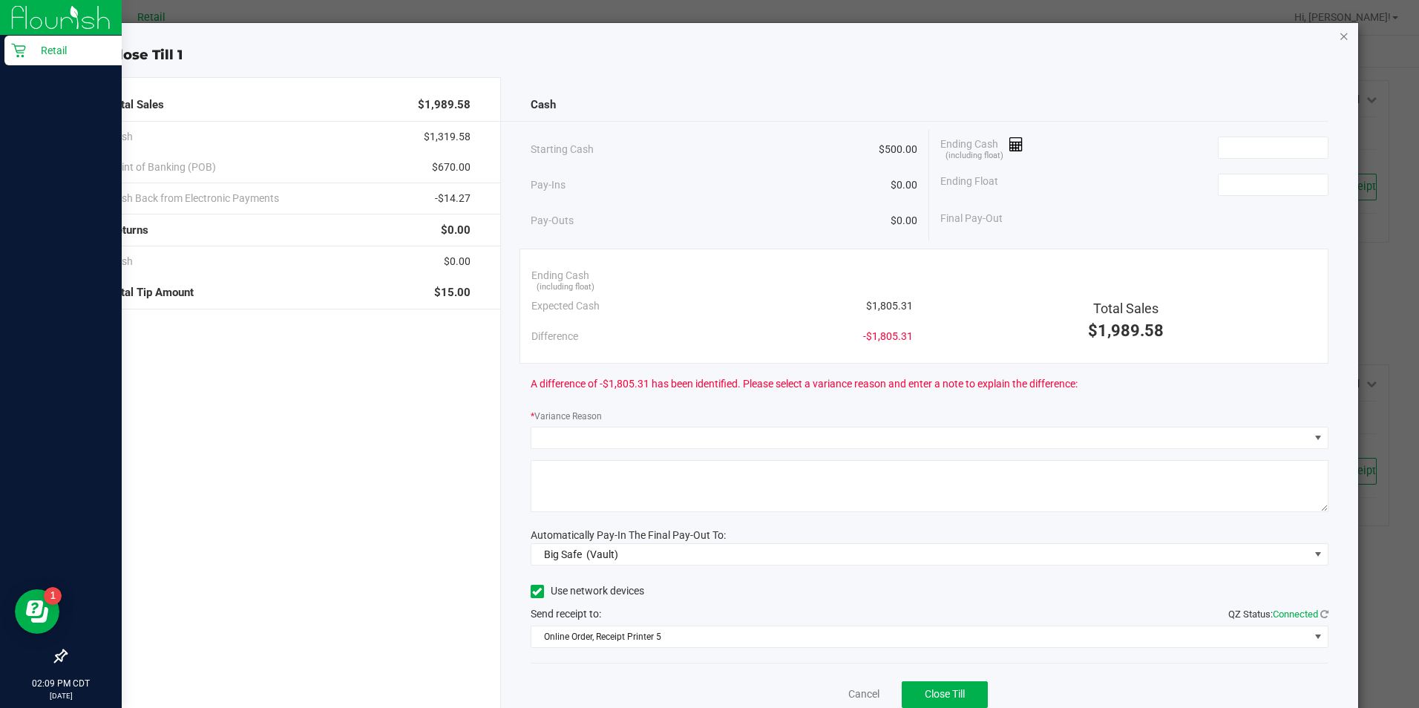
click at [1339, 42] on icon "button" at bounding box center [1344, 36] width 10 height 18
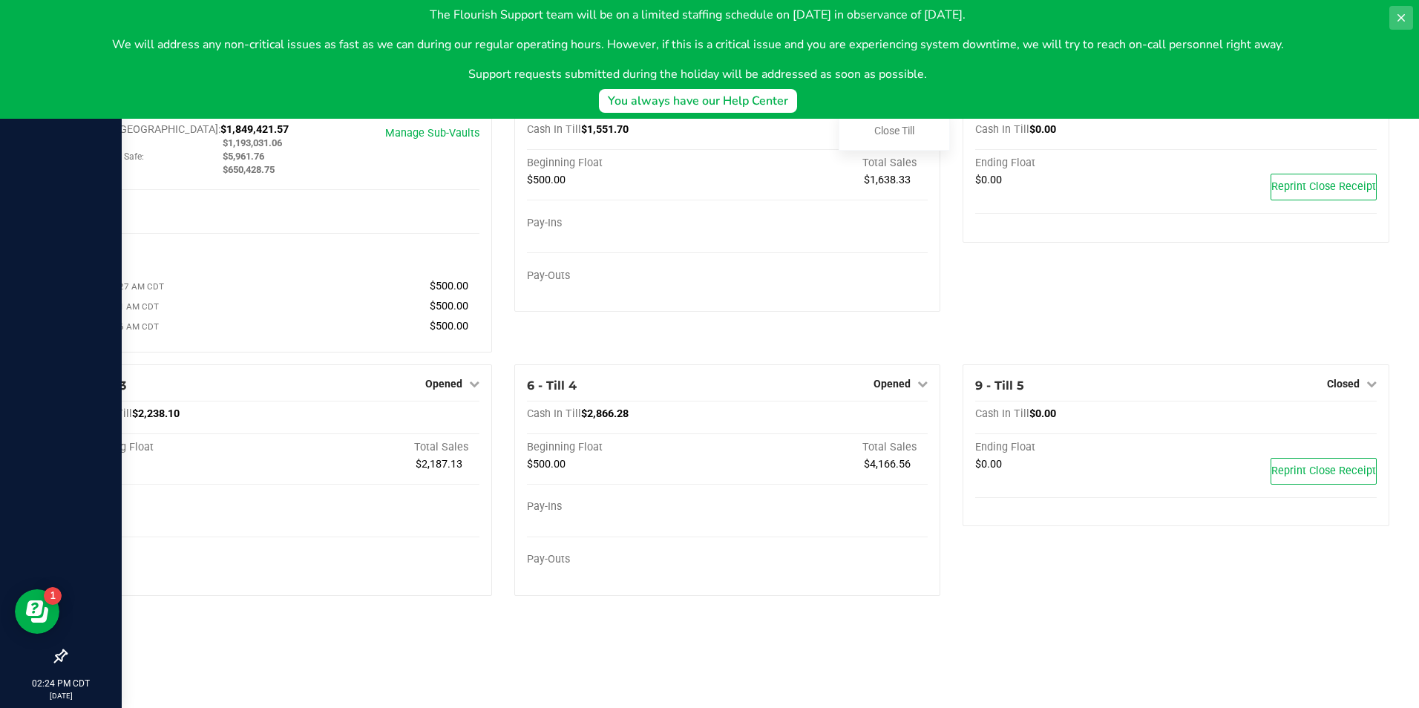
click at [1401, 18] on icon at bounding box center [1400, 17] width 7 height 7
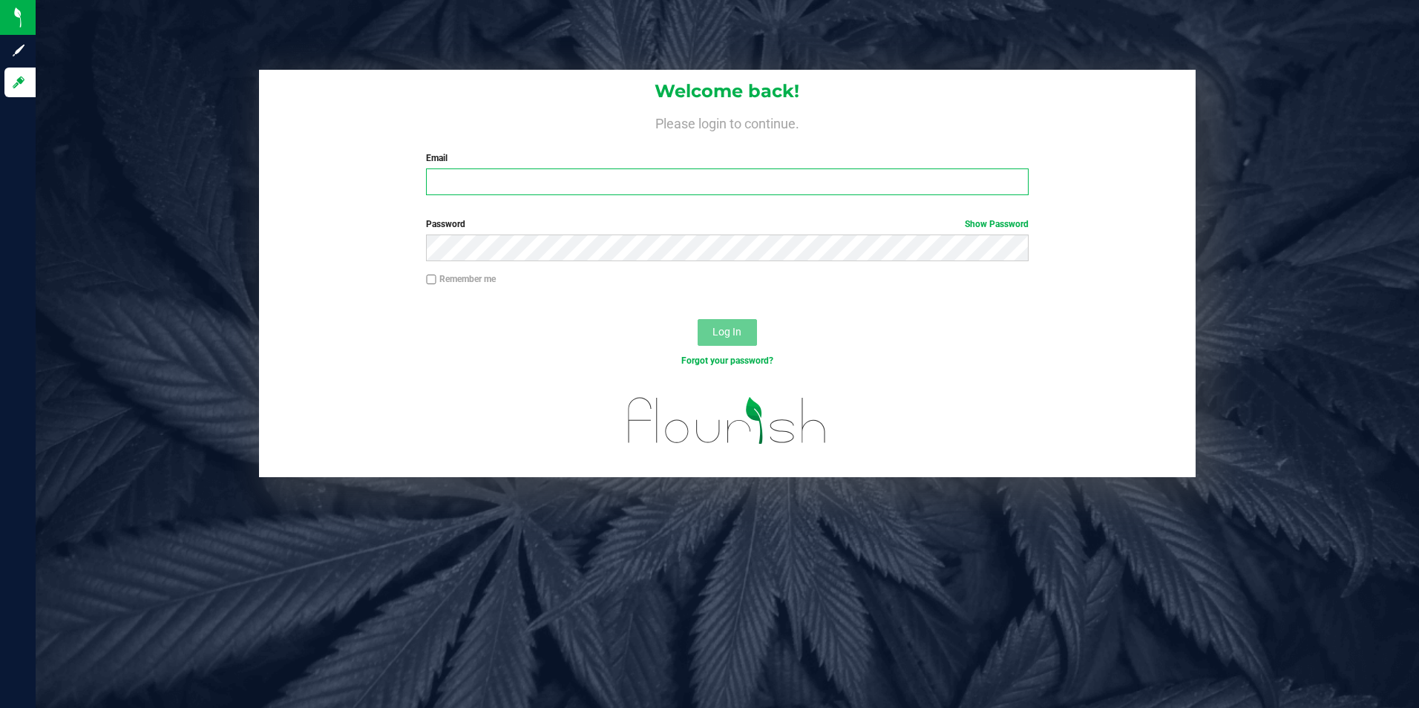
click at [510, 180] on input "Email" at bounding box center [727, 181] width 603 height 27
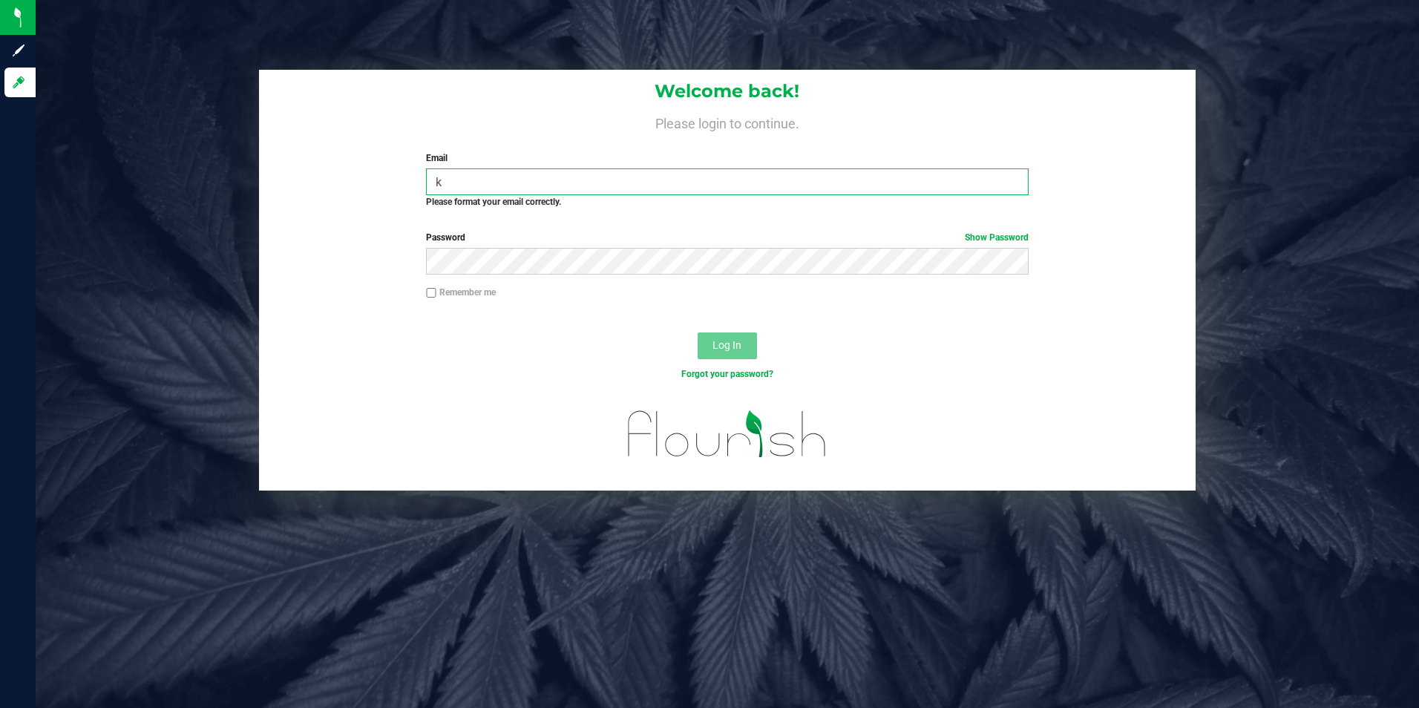
type input "[PERSON_NAME][EMAIL_ADDRESS][PERSON_NAME][DOMAIN_NAME]"
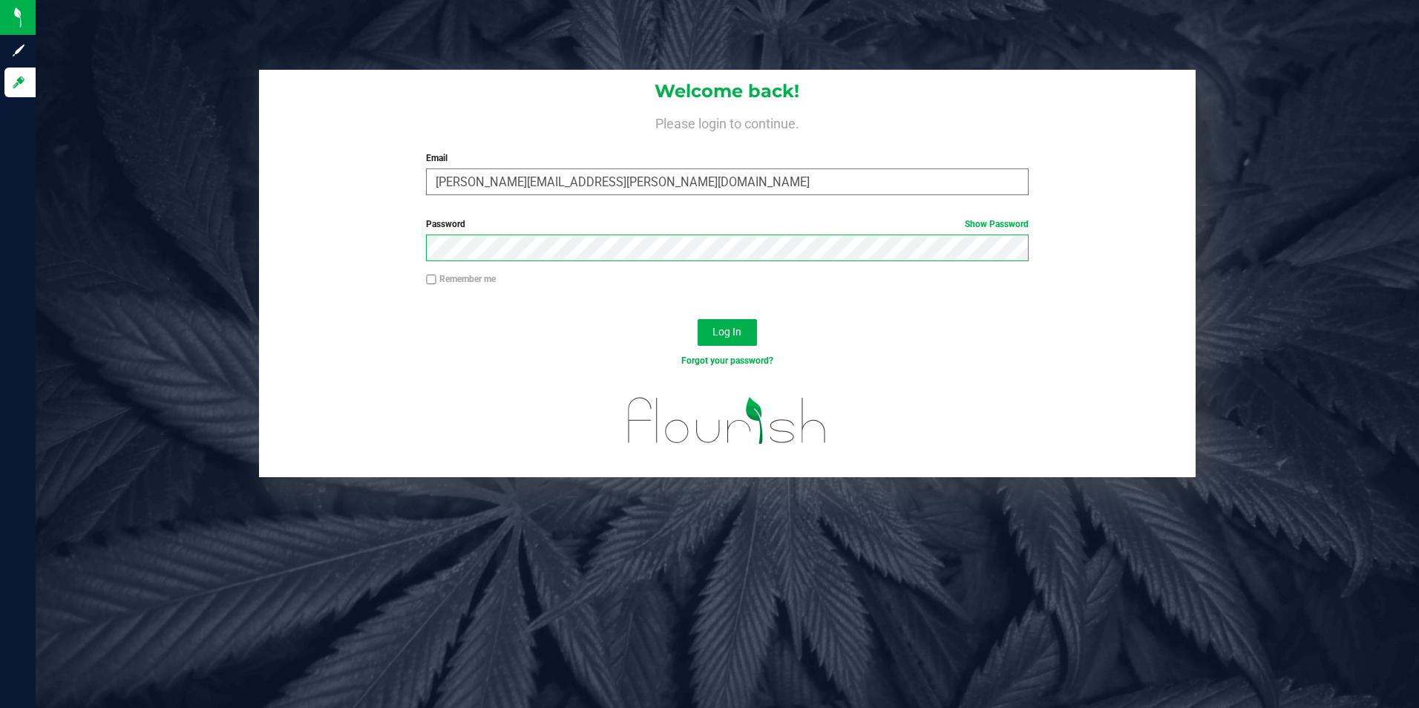
click at [698, 319] on button "Log In" at bounding box center [727, 332] width 59 height 27
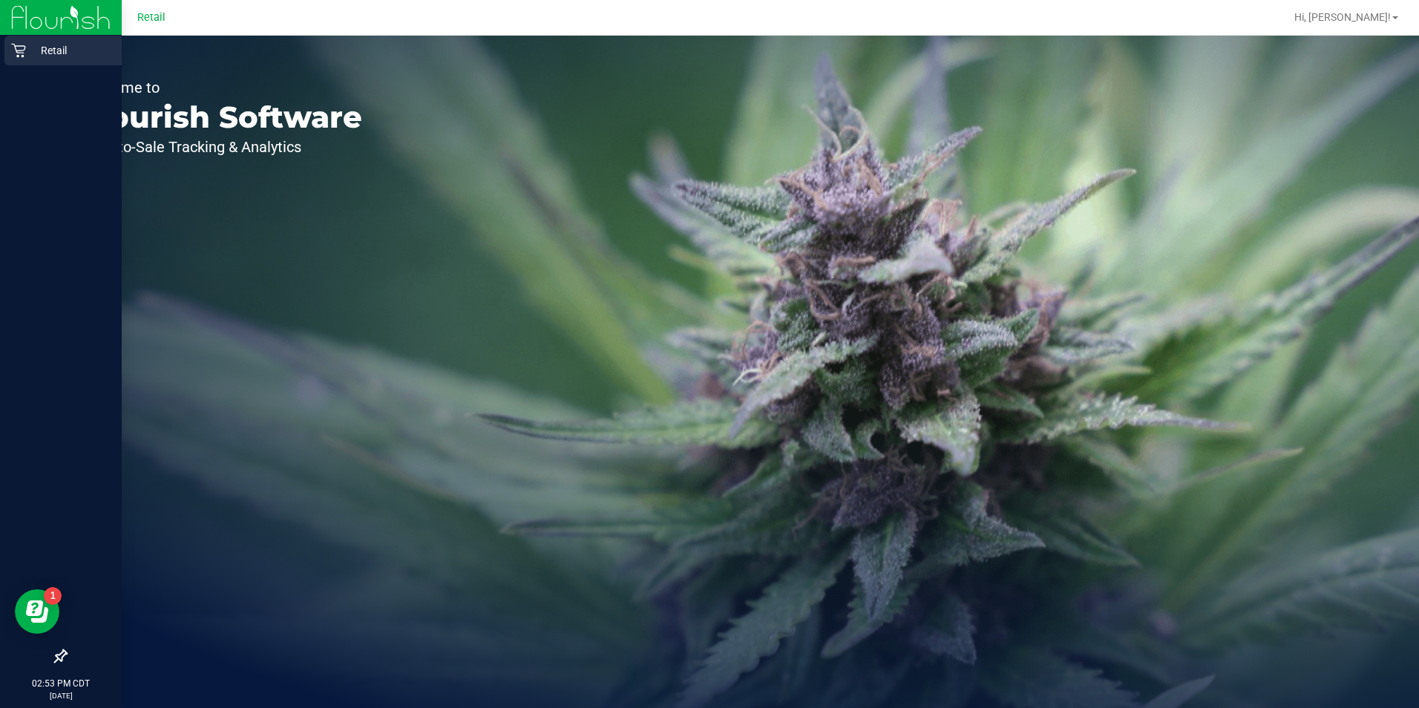
click at [13, 62] on div "Retail" at bounding box center [62, 51] width 117 height 30
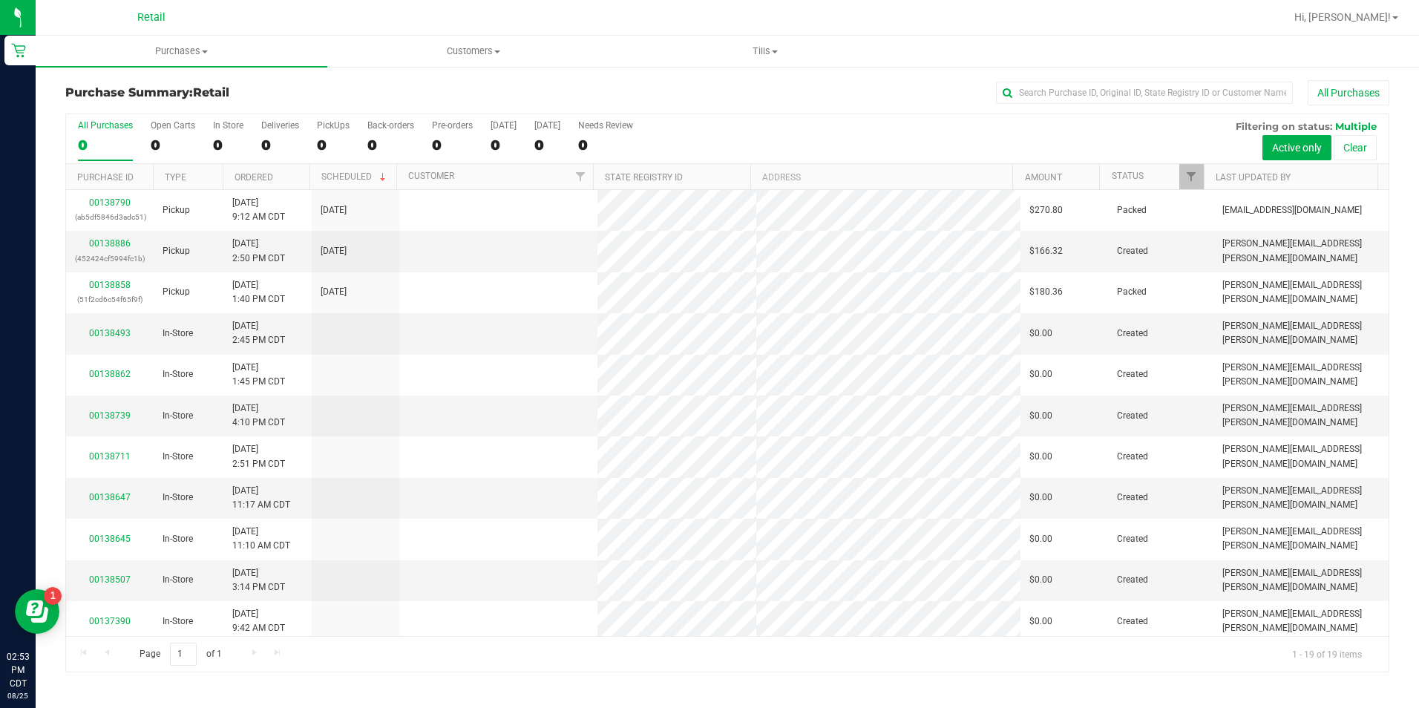
click at [264, 22] on div "Retail" at bounding box center [154, 17] width 223 height 29
click at [104, 243] on link "00138886" at bounding box center [110, 243] width 42 height 10
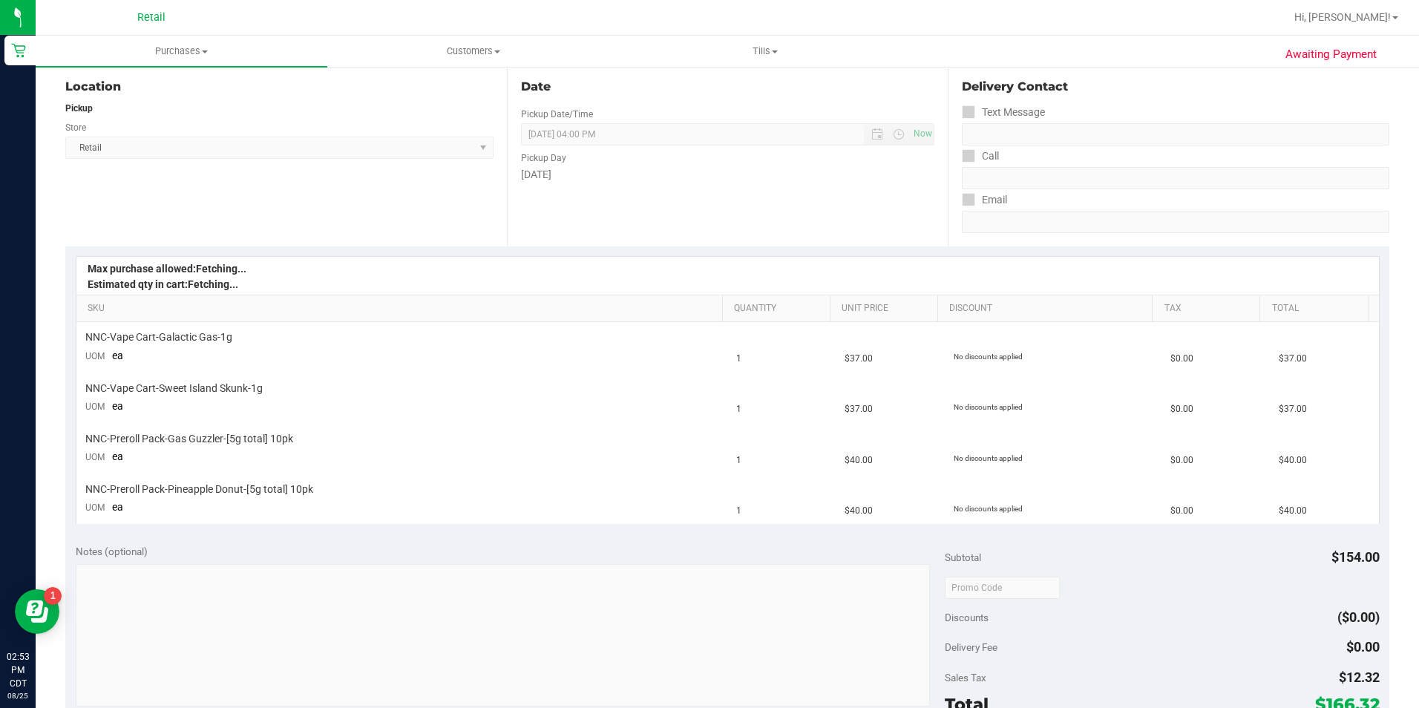
scroll to position [276, 0]
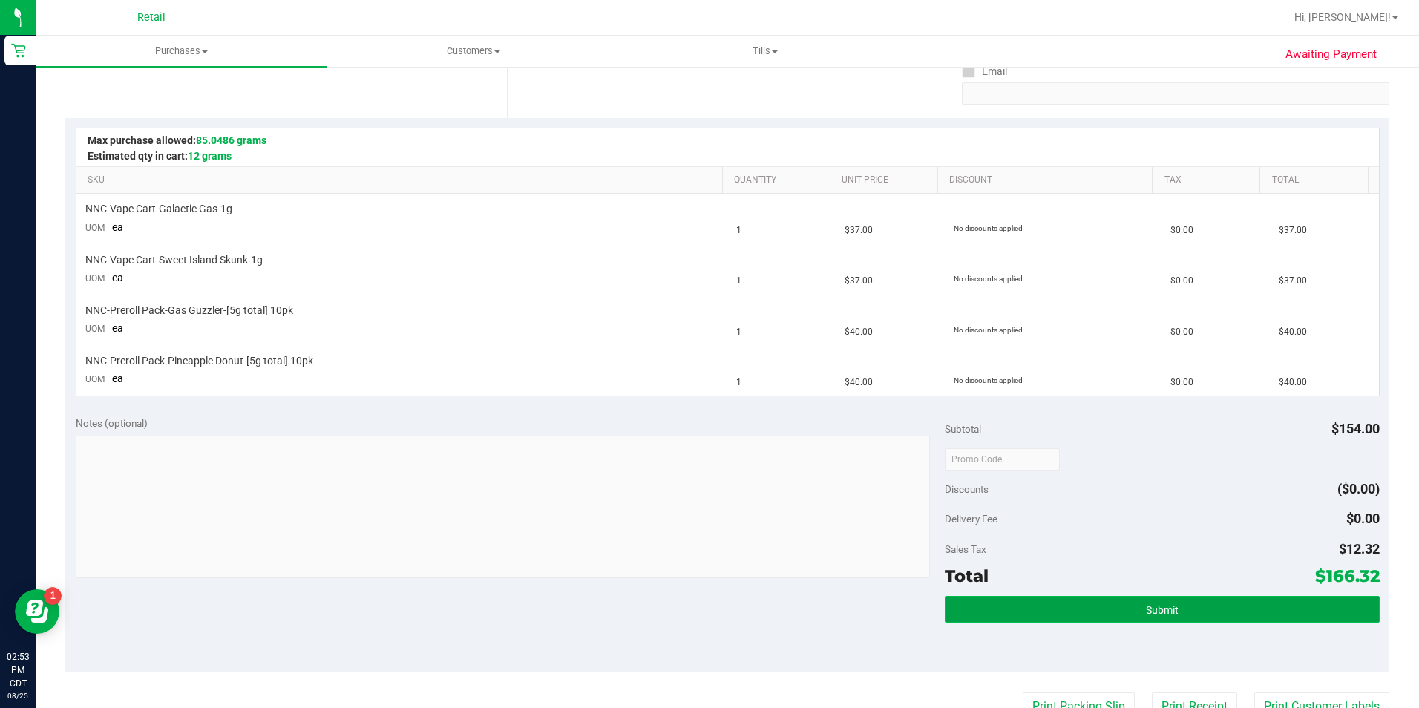
click at [1269, 618] on button "Submit" at bounding box center [1162, 609] width 435 height 27
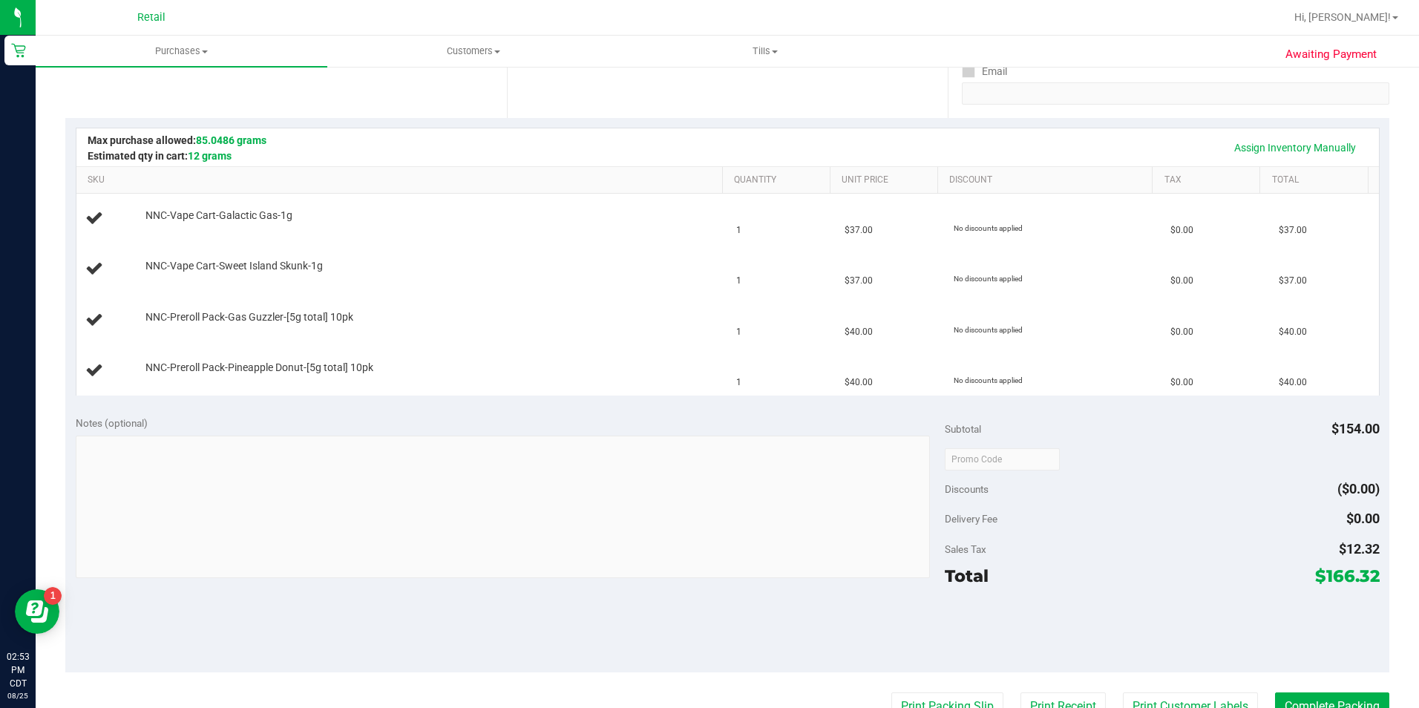
scroll to position [251, 0]
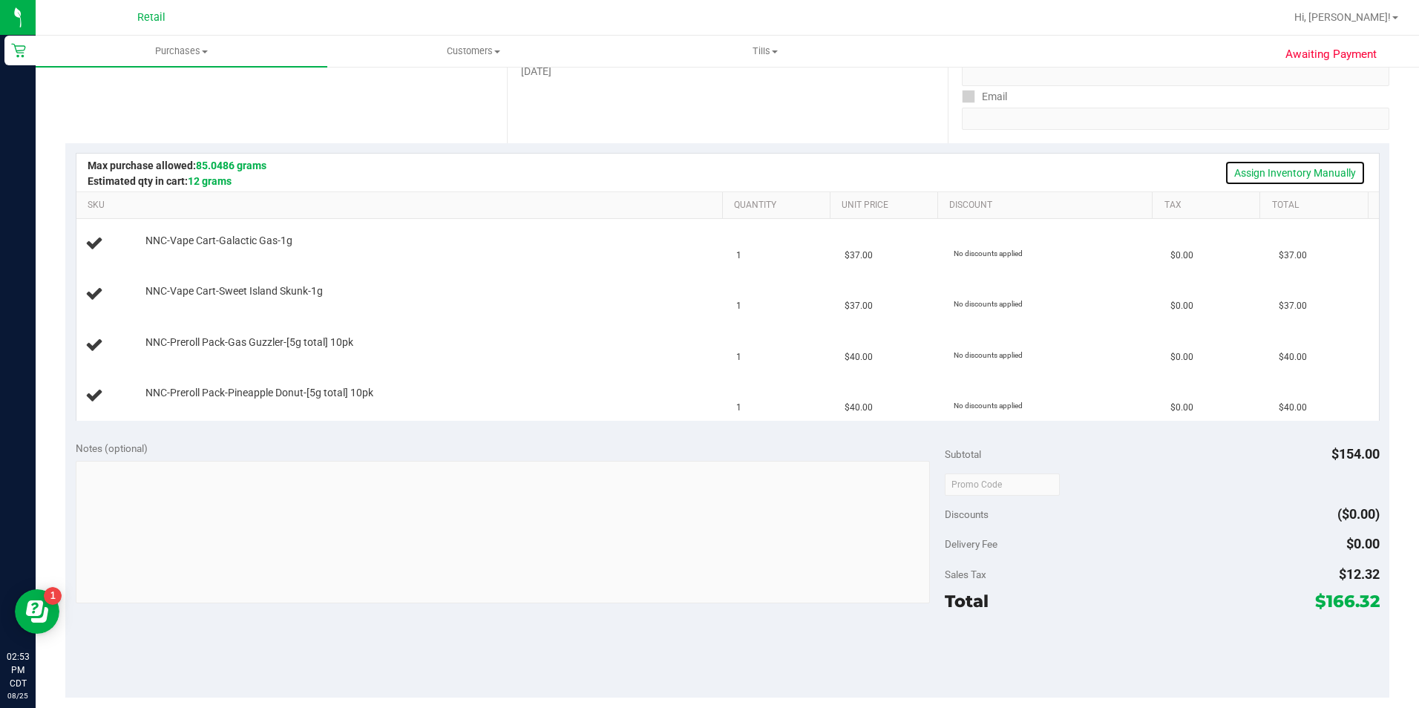
click at [1336, 166] on link "Assign Inventory Manually" at bounding box center [1294, 172] width 141 height 25
click at [182, 254] on link "Add Package" at bounding box center [171, 251] width 53 height 10
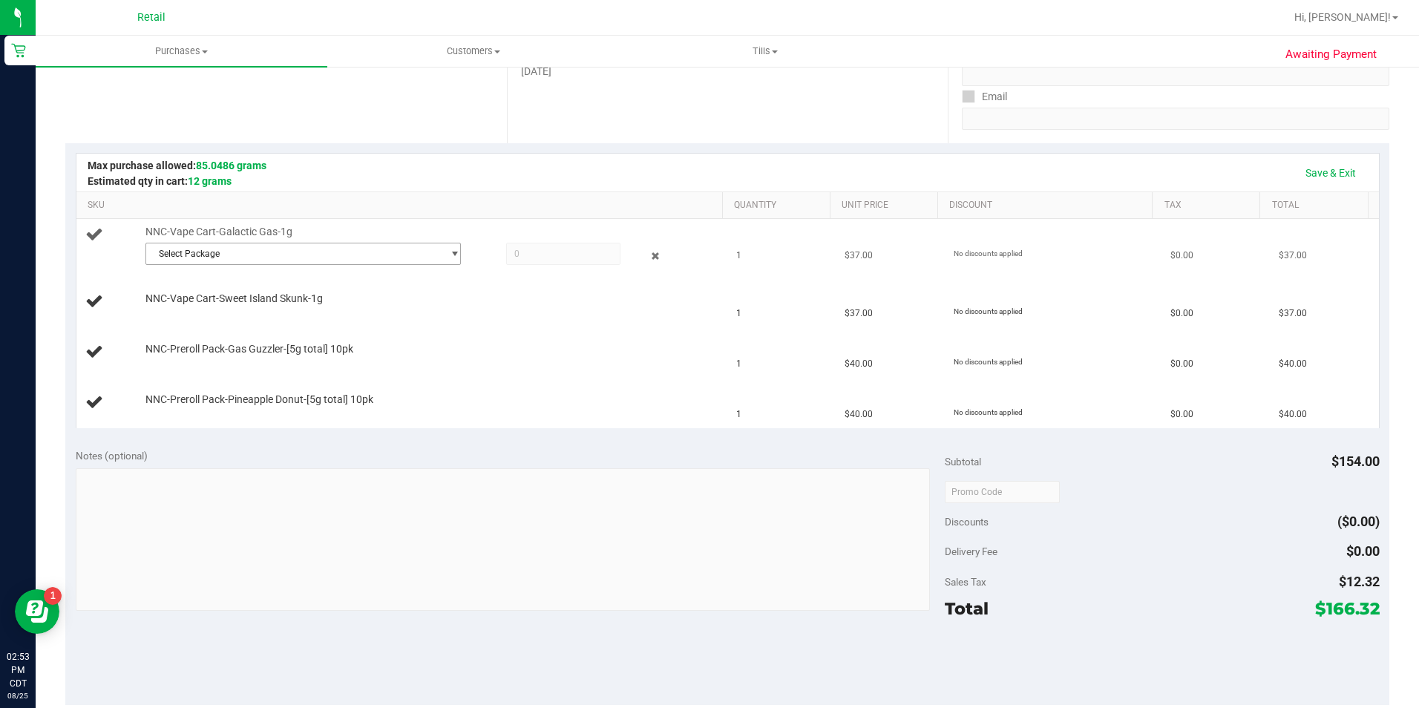
click at [449, 254] on span "select" at bounding box center [454, 254] width 11 height 12
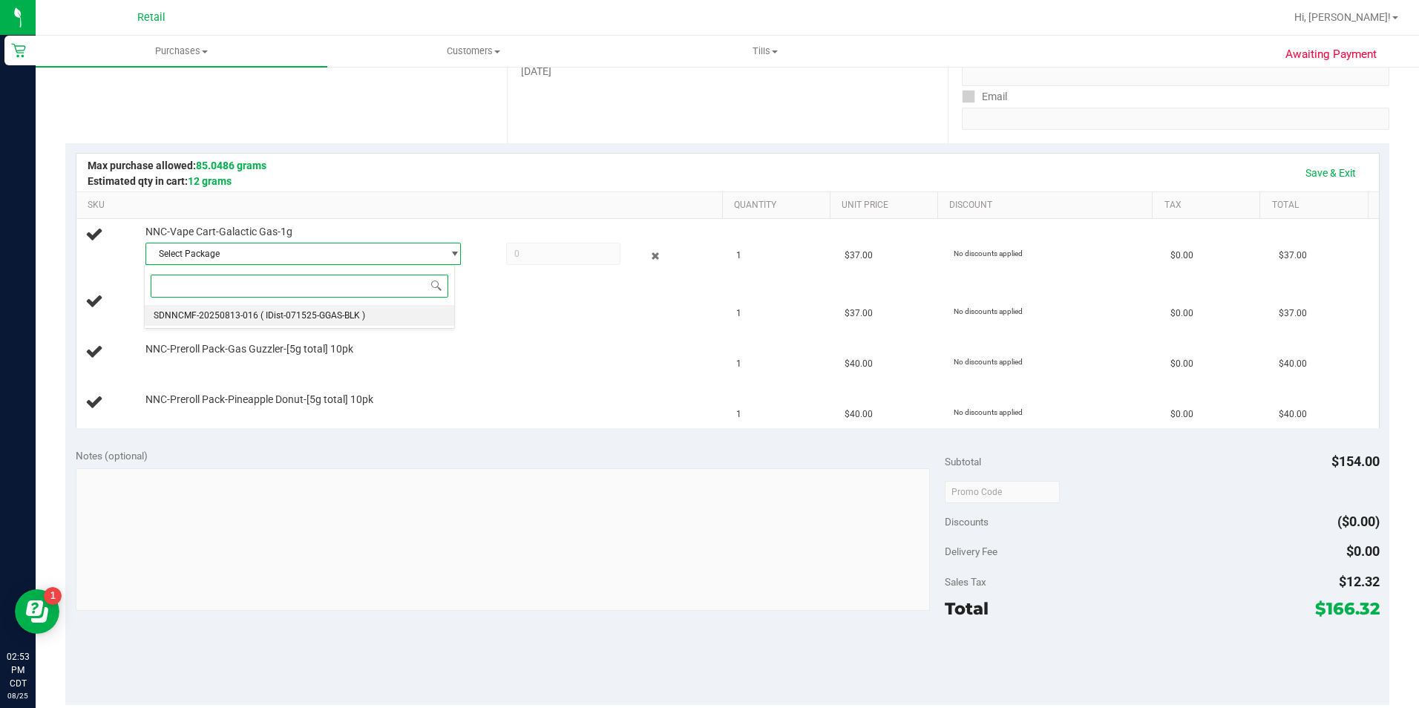
click at [396, 318] on li "SDNNCMF-20250813-016 ( IDist-071525-GGAS-BLK )" at bounding box center [299, 315] width 309 height 21
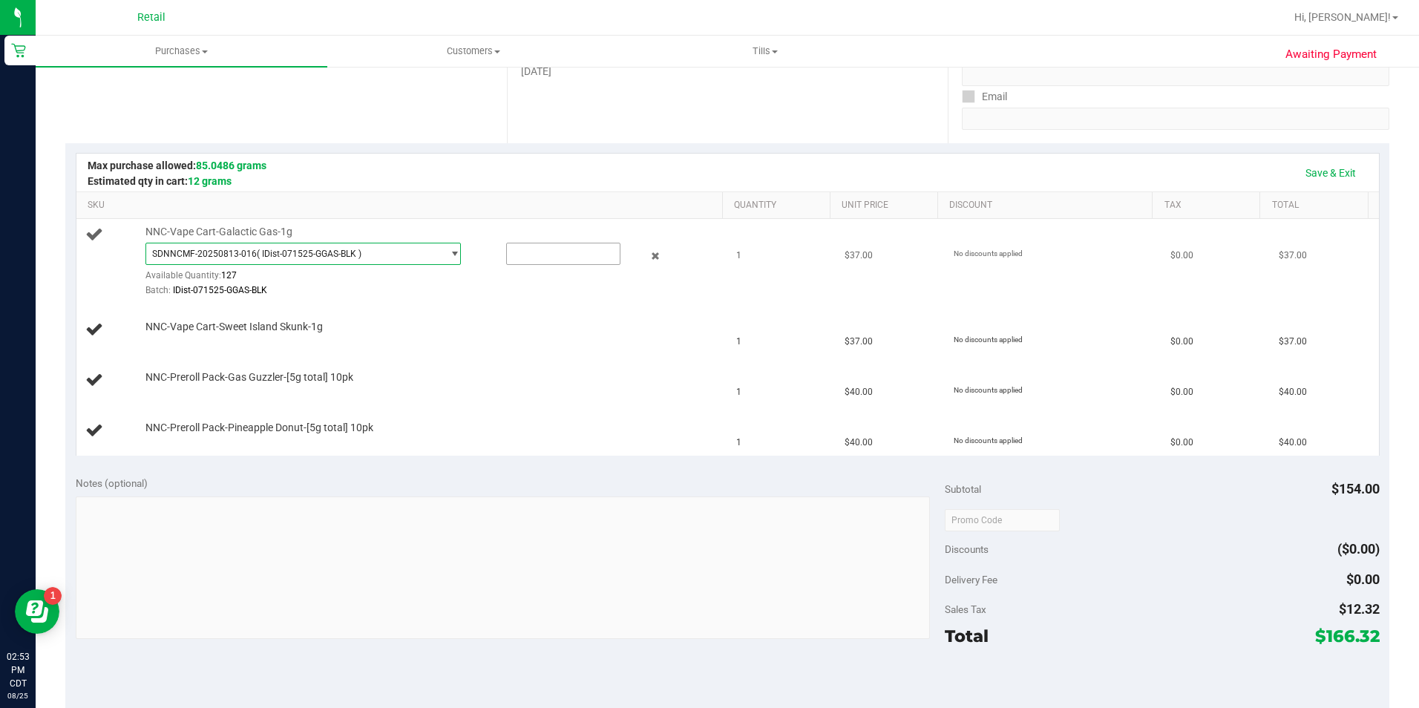
click at [554, 252] on input "text" at bounding box center [563, 253] width 113 height 21
type input "1"
click at [565, 478] on div "Notes (optional)" at bounding box center [510, 483] width 869 height 15
type input "1.0000"
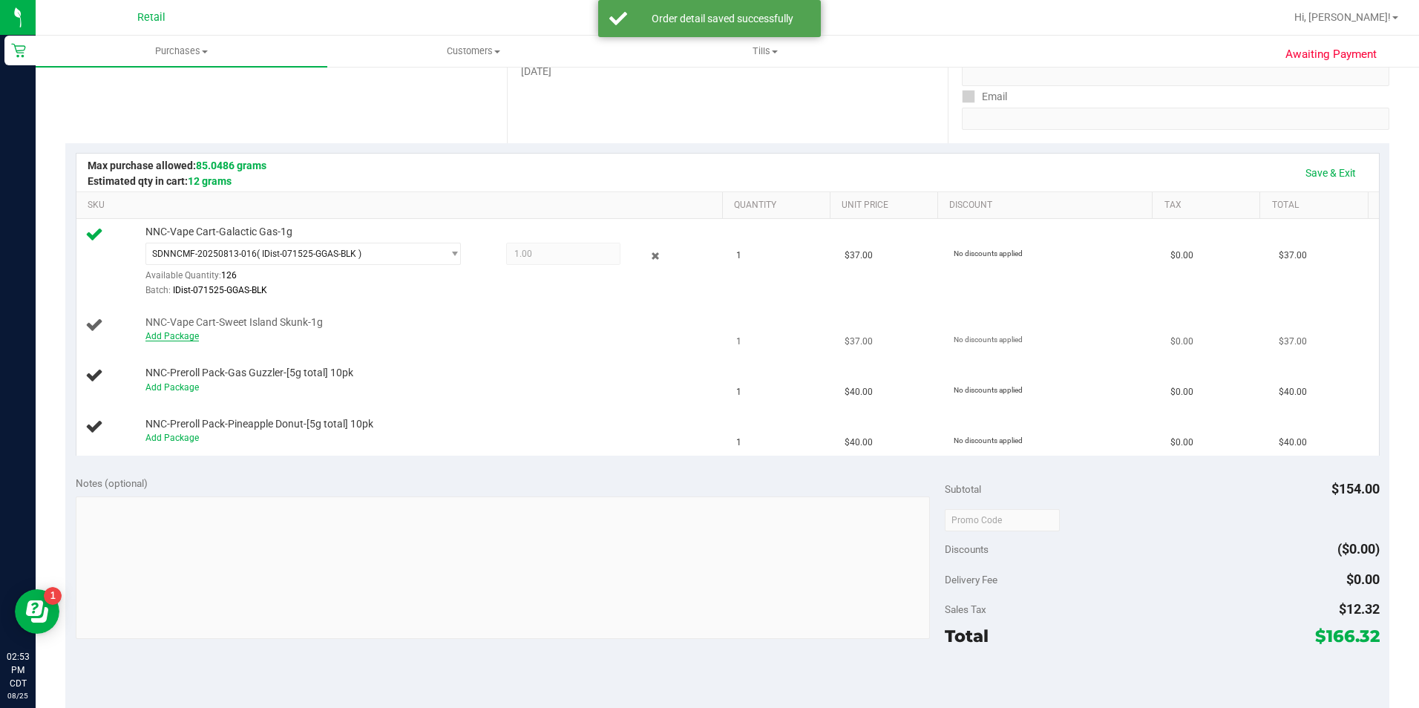
click at [168, 341] on link "Add Package" at bounding box center [171, 336] width 53 height 10
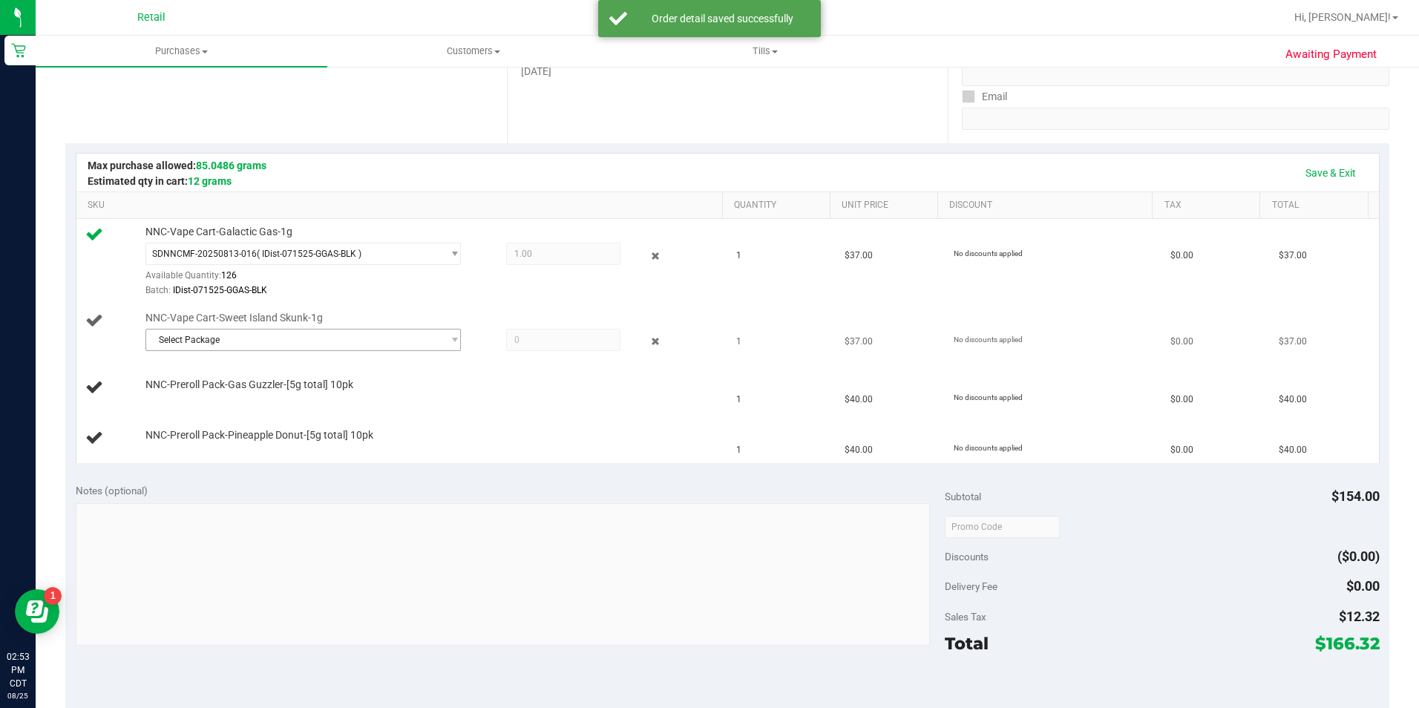
click at [292, 346] on span "Select Package" at bounding box center [294, 339] width 296 height 21
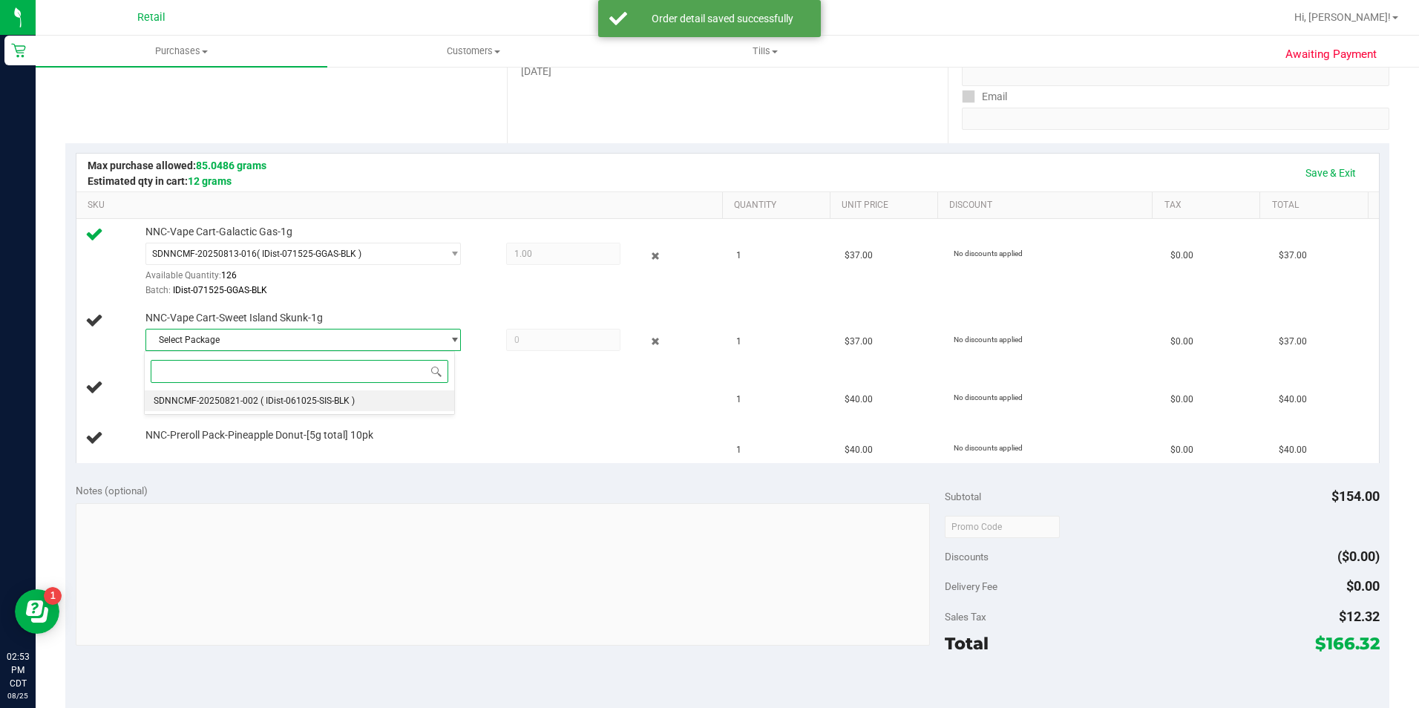
click at [338, 401] on span "( IDist-061025-SIS-BLK )" at bounding box center [307, 401] width 94 height 10
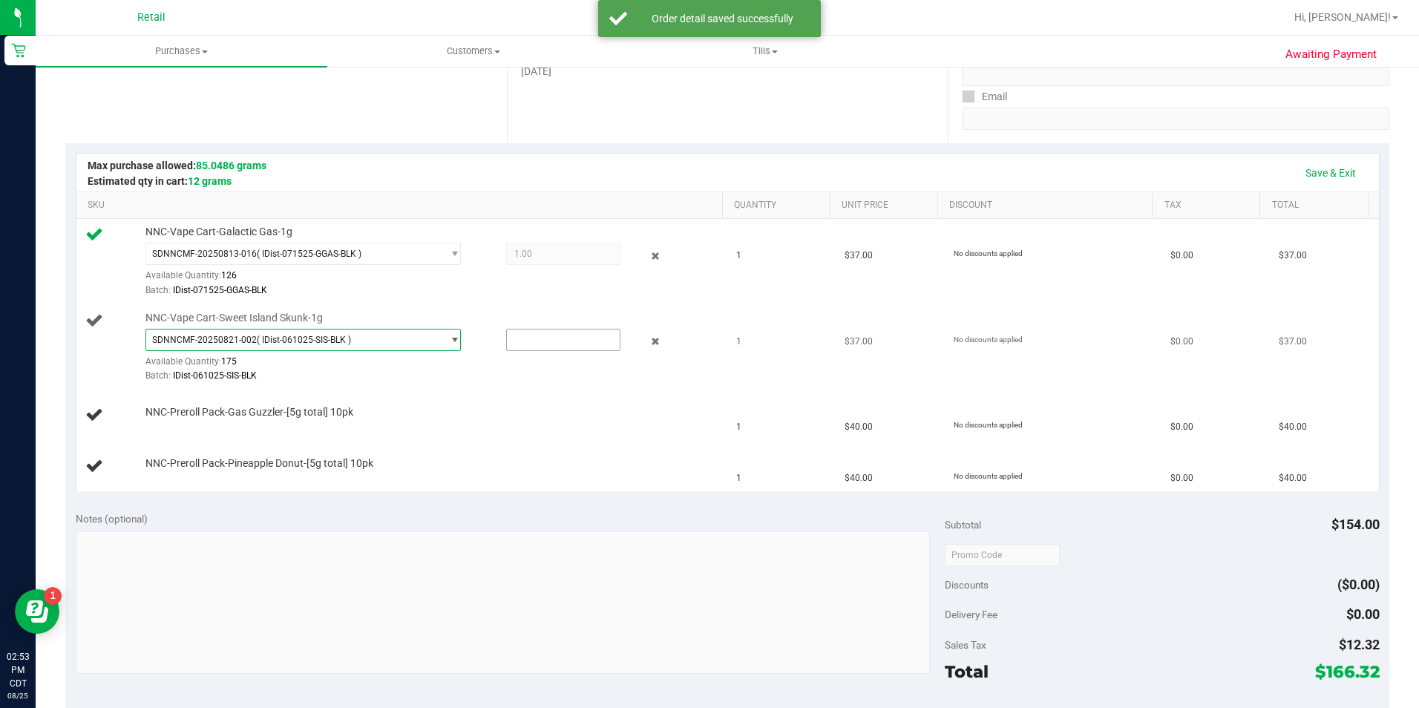
click at [562, 342] on input "text" at bounding box center [563, 339] width 113 height 21
type input "1"
click at [481, 468] on div "NNC-Preroll Pack-Pineapple Donut-[5g total] 10pk" at bounding box center [426, 463] width 577 height 15
type input "1.0000"
click at [182, 422] on div at bounding box center [727, 355] width 1302 height 272
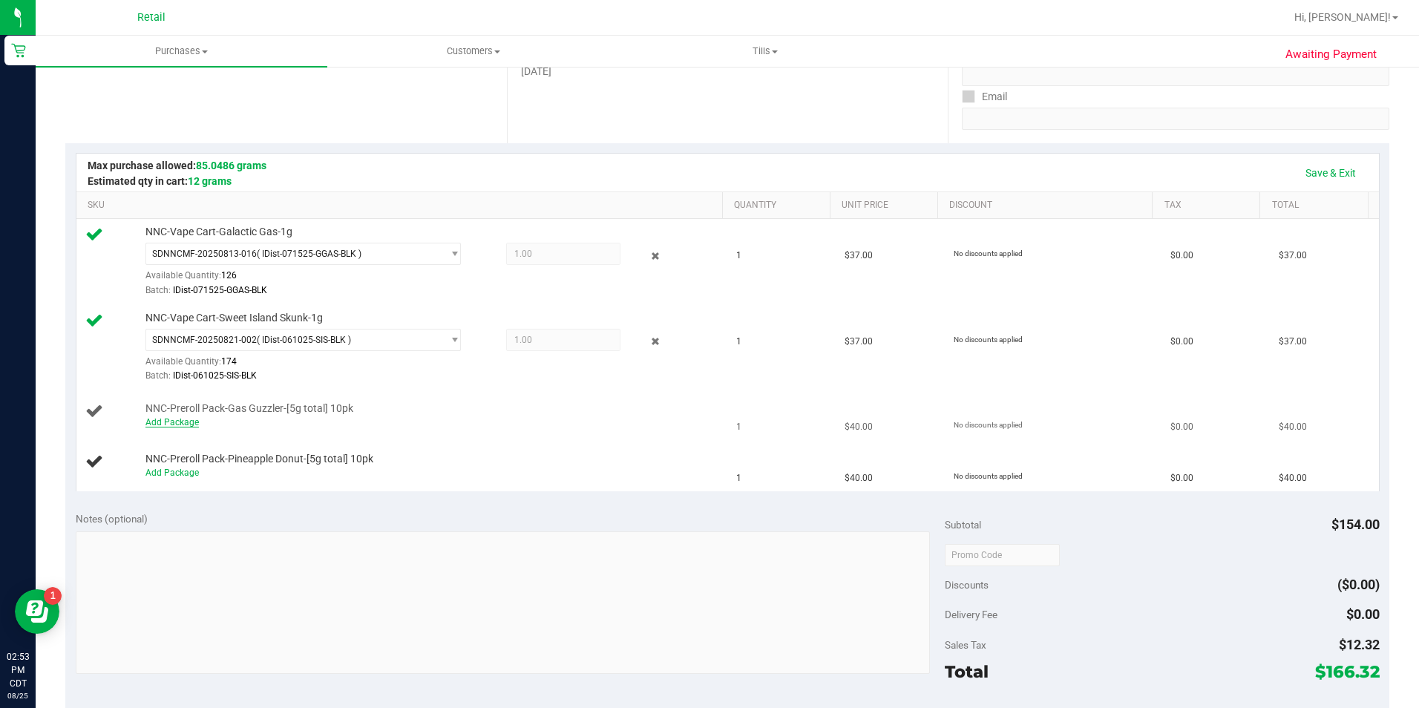
click at [190, 423] on link "Add Package" at bounding box center [171, 422] width 53 height 10
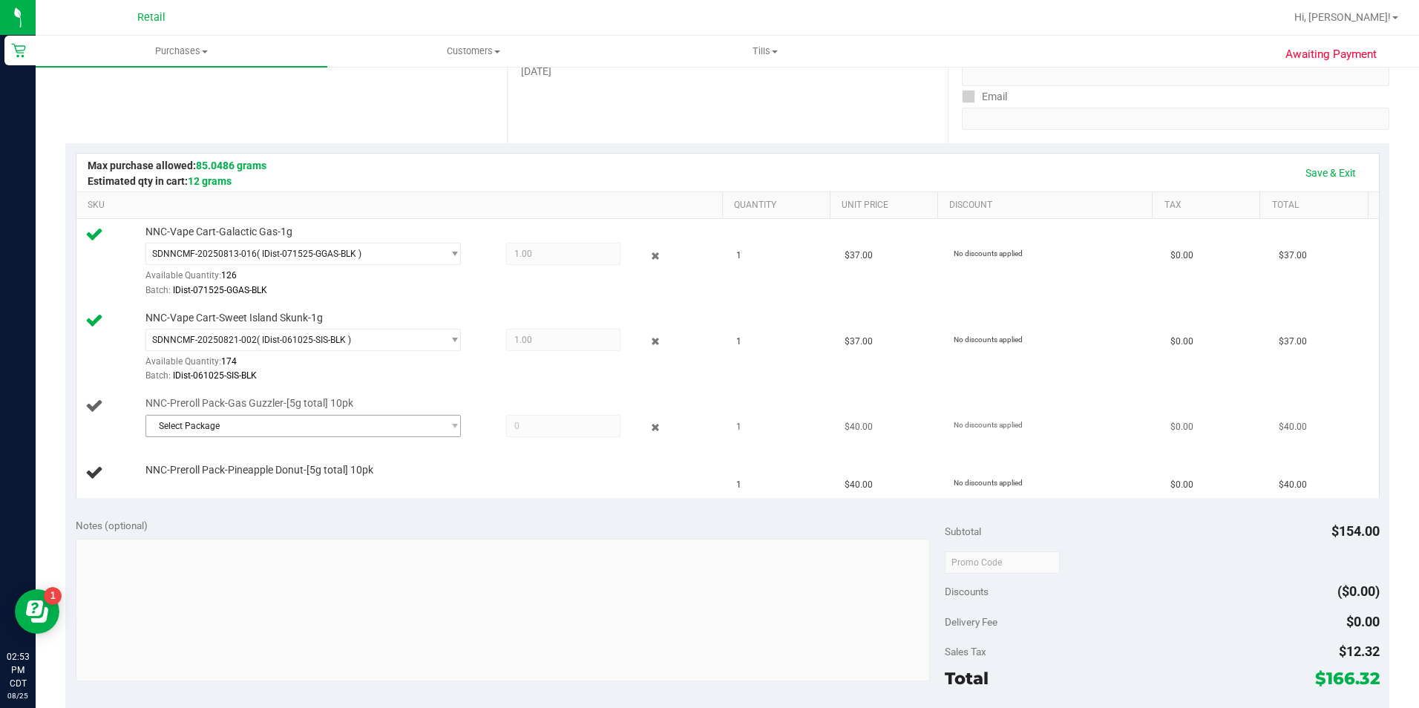
click at [294, 430] on span "Select Package" at bounding box center [294, 426] width 296 height 21
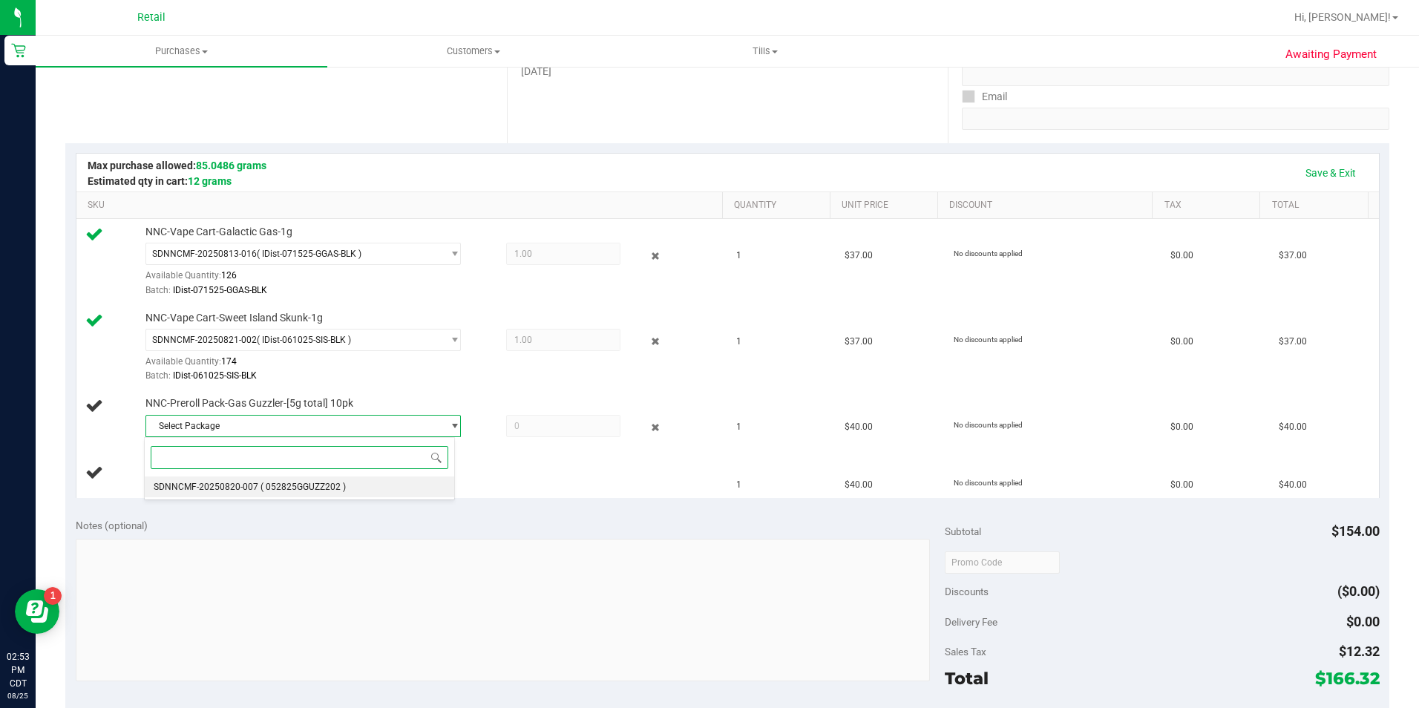
click at [309, 487] on span "( 052825GGUZZ202 )" at bounding box center [302, 487] width 85 height 10
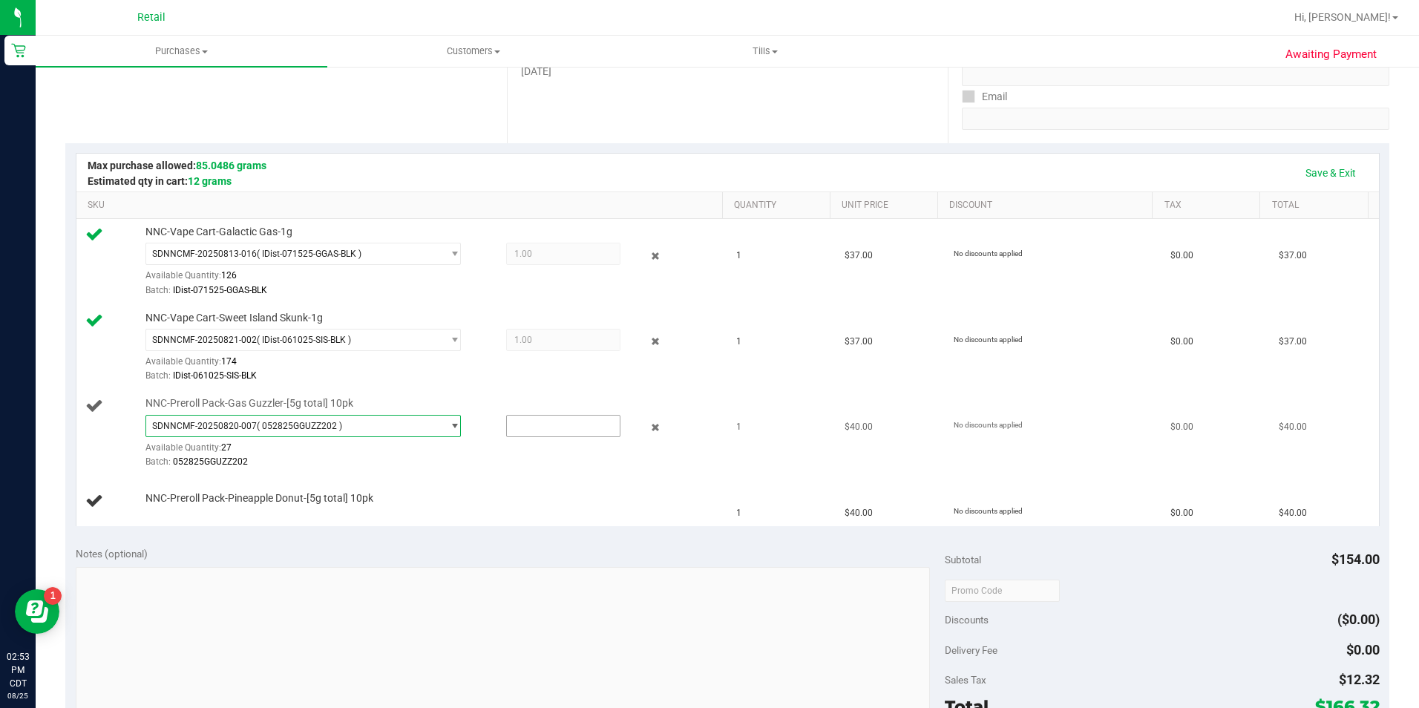
click at [527, 435] on input "text" at bounding box center [563, 426] width 113 height 21
type input "1"
click at [463, 524] on td "NNC-Preroll Pack-Pineapple Donut-[5g total] 10pk" at bounding box center [402, 501] width 652 height 50
type input "1.0000"
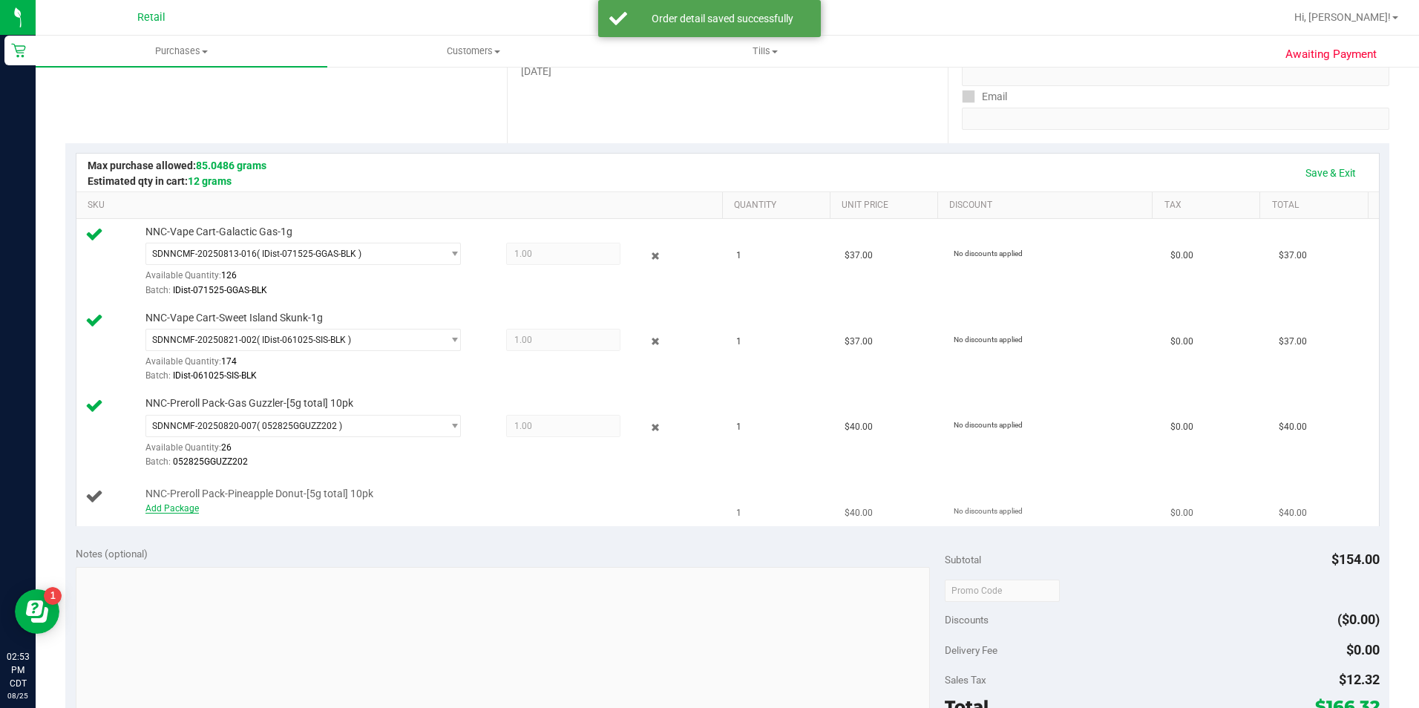
click at [170, 508] on link "Add Package" at bounding box center [171, 508] width 53 height 10
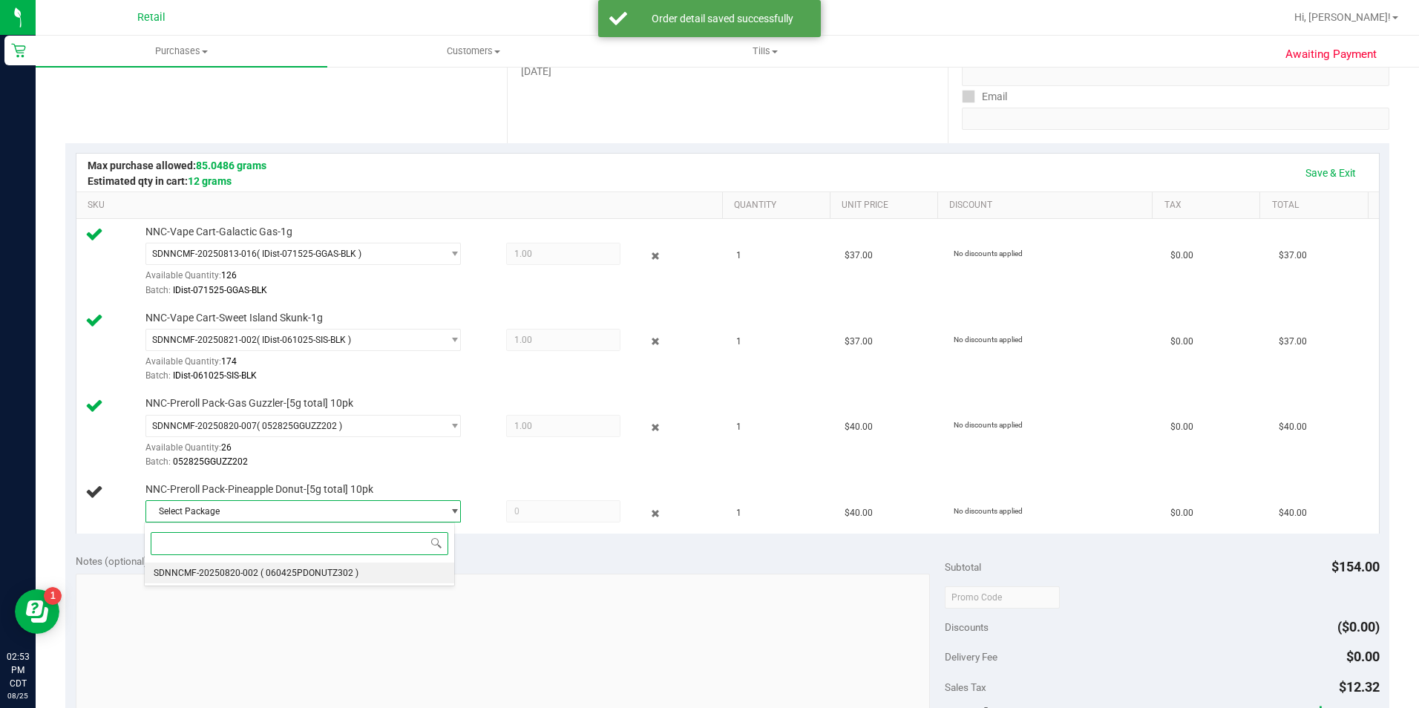
click at [295, 572] on span "( 060425PDONUTZ302 )" at bounding box center [309, 573] width 98 height 10
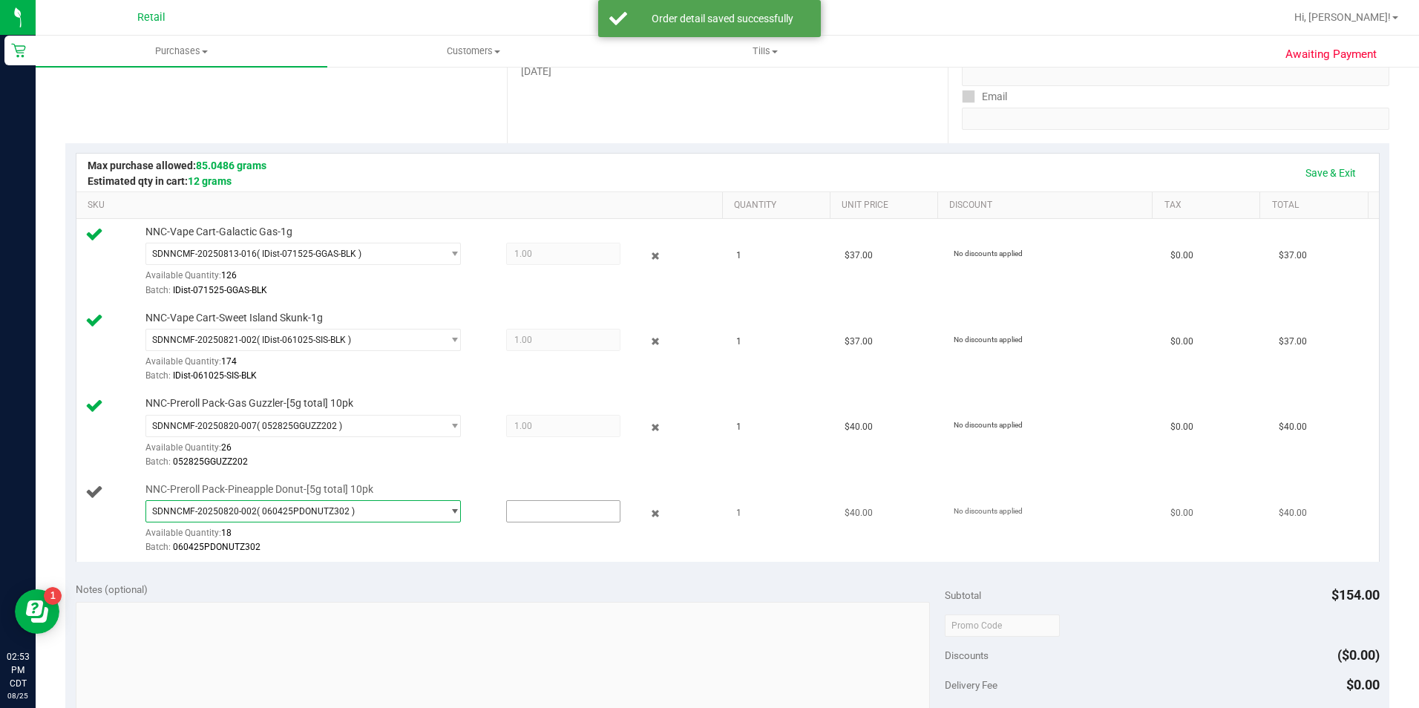
click at [555, 514] on input "text" at bounding box center [563, 511] width 113 height 21
type input "1"
type input "1.0000"
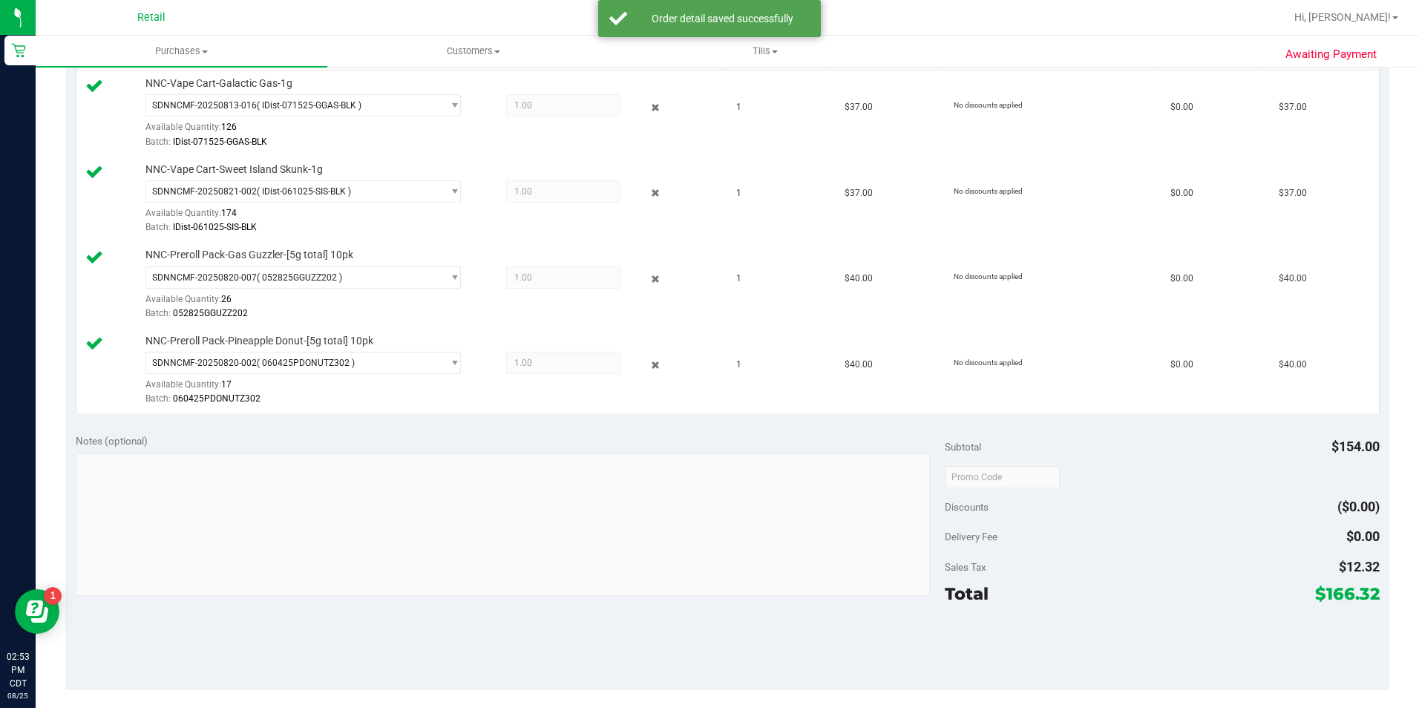
scroll to position [450, 0]
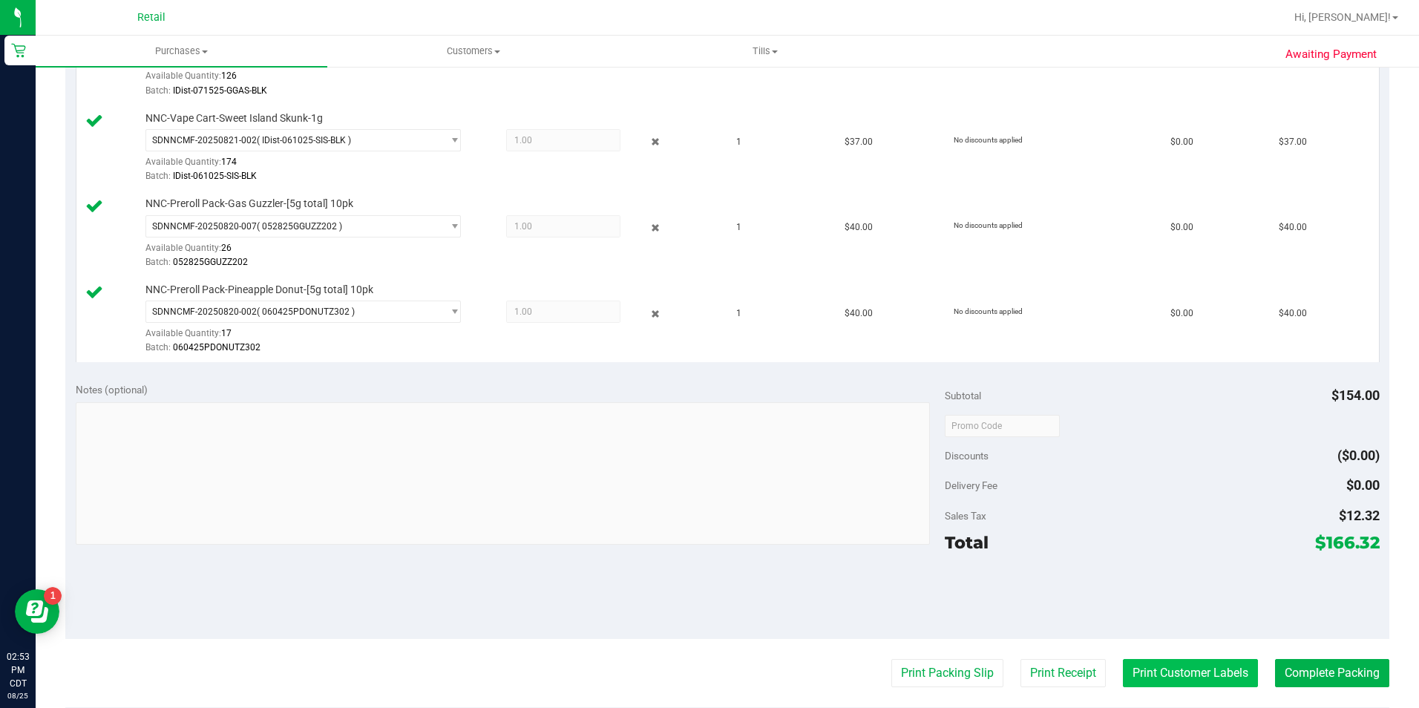
click at [1152, 687] on button "Print Customer Labels" at bounding box center [1190, 673] width 135 height 28
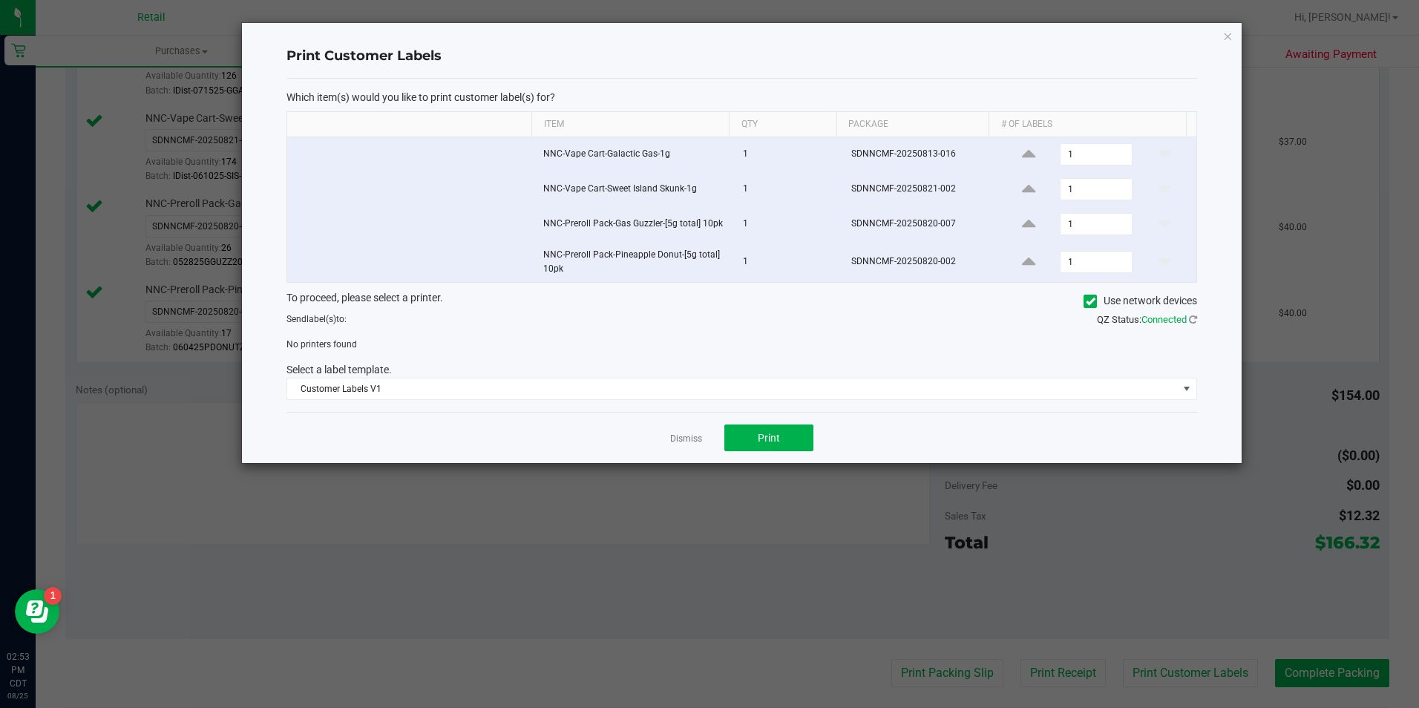
click at [1092, 301] on icon at bounding box center [1091, 301] width 10 height 0
click at [0, 0] on input "Use network devices" at bounding box center [0, 0] width 0 height 0
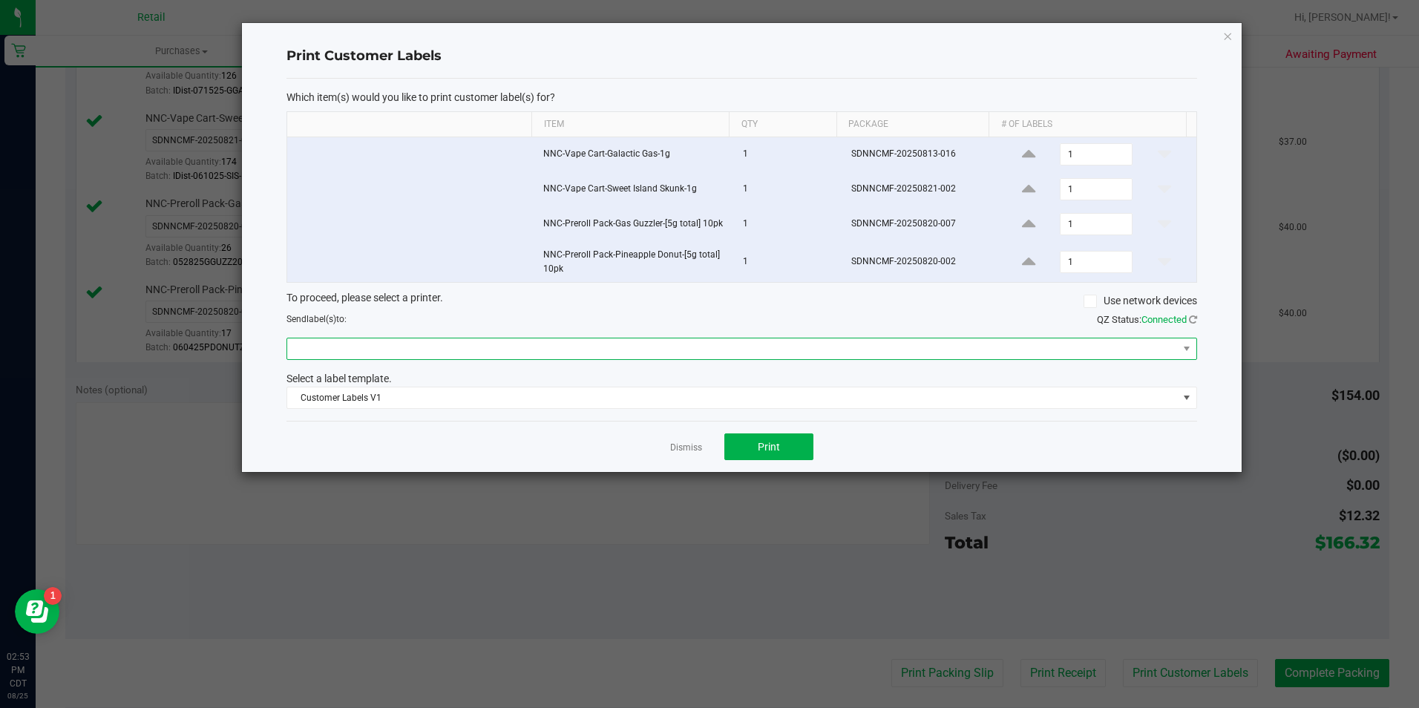
click at [836, 352] on span at bounding box center [732, 348] width 890 height 21
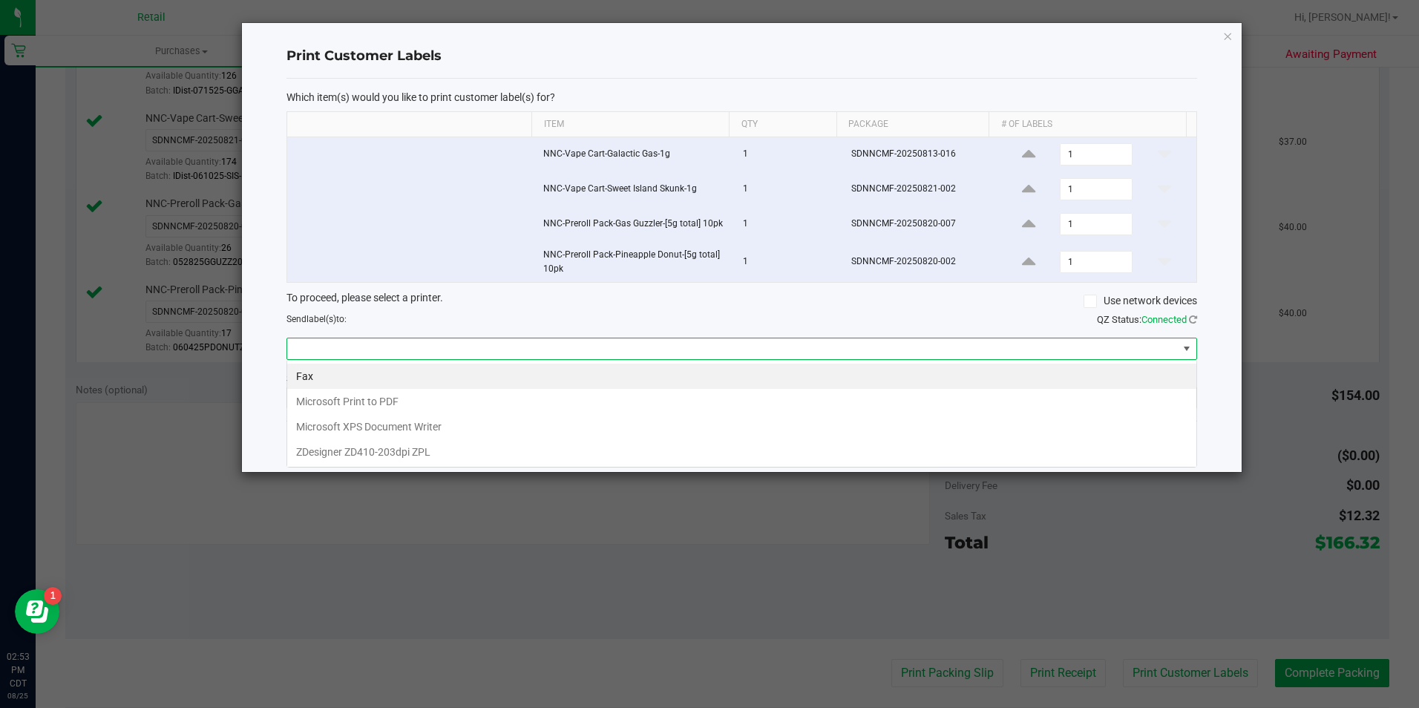
scroll to position [22, 911]
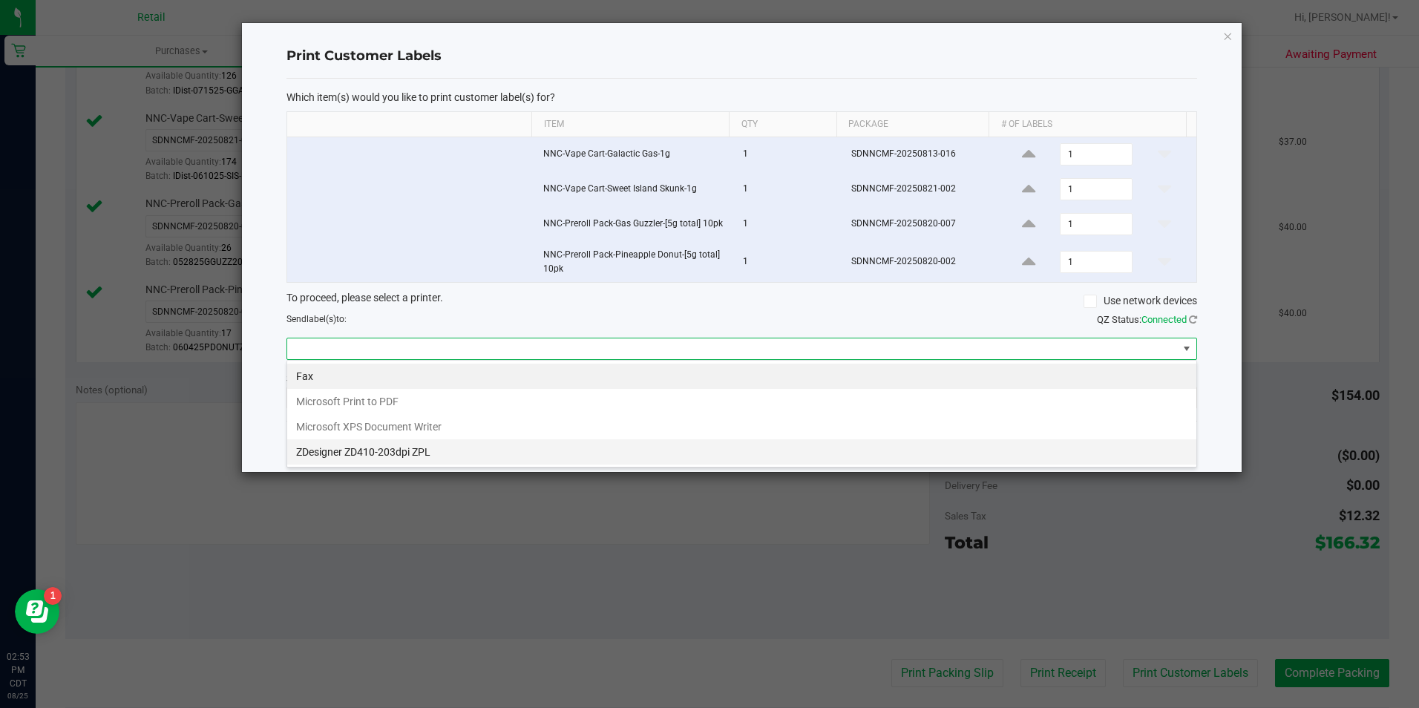
click at [431, 458] on ZPL "ZDesigner ZD410-203dpi ZPL" at bounding box center [741, 451] width 909 height 25
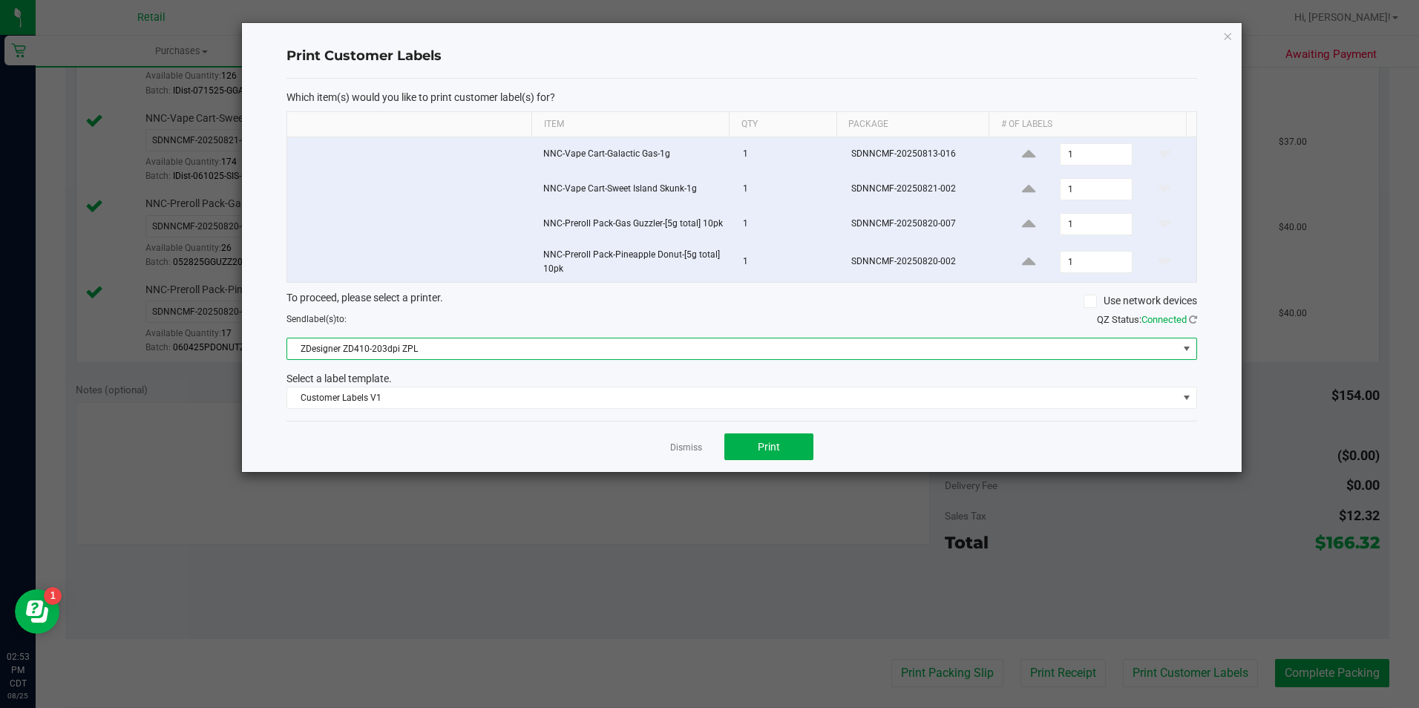
click at [784, 473] on div "Print Customer Labels Which item(s) would you like to print customer label(s) f…" at bounding box center [741, 247] width 1001 height 450
click at [791, 460] on button "Print" at bounding box center [768, 446] width 89 height 27
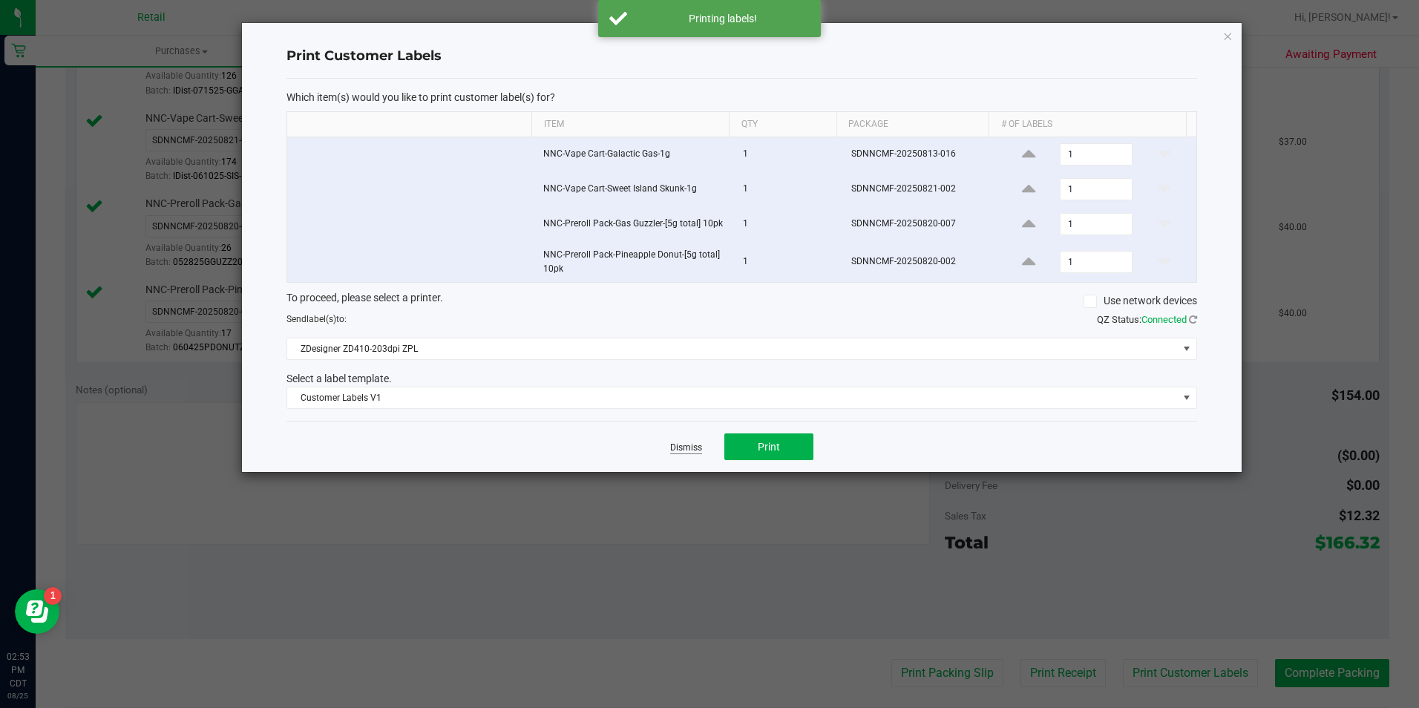
click at [688, 446] on link "Dismiss" at bounding box center [686, 448] width 32 height 13
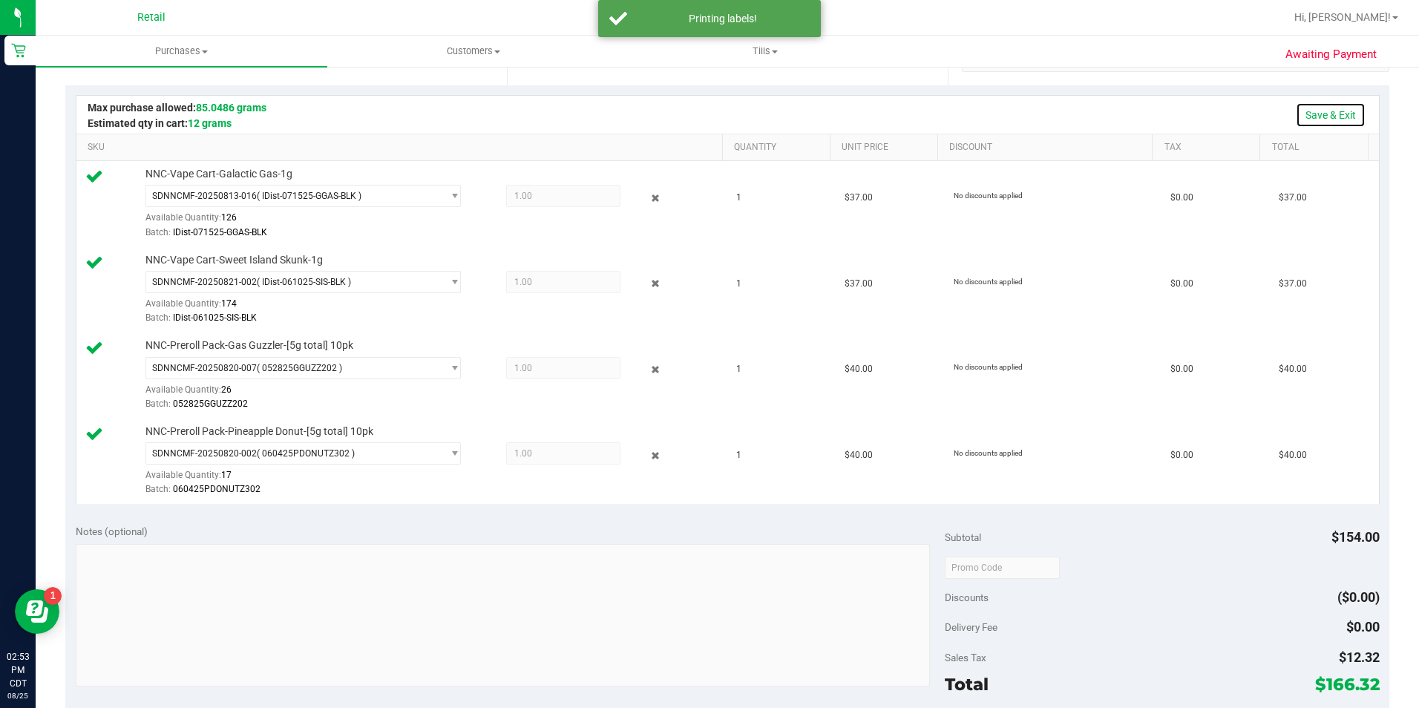
click at [1317, 125] on link "Save & Exit" at bounding box center [1331, 114] width 70 height 25
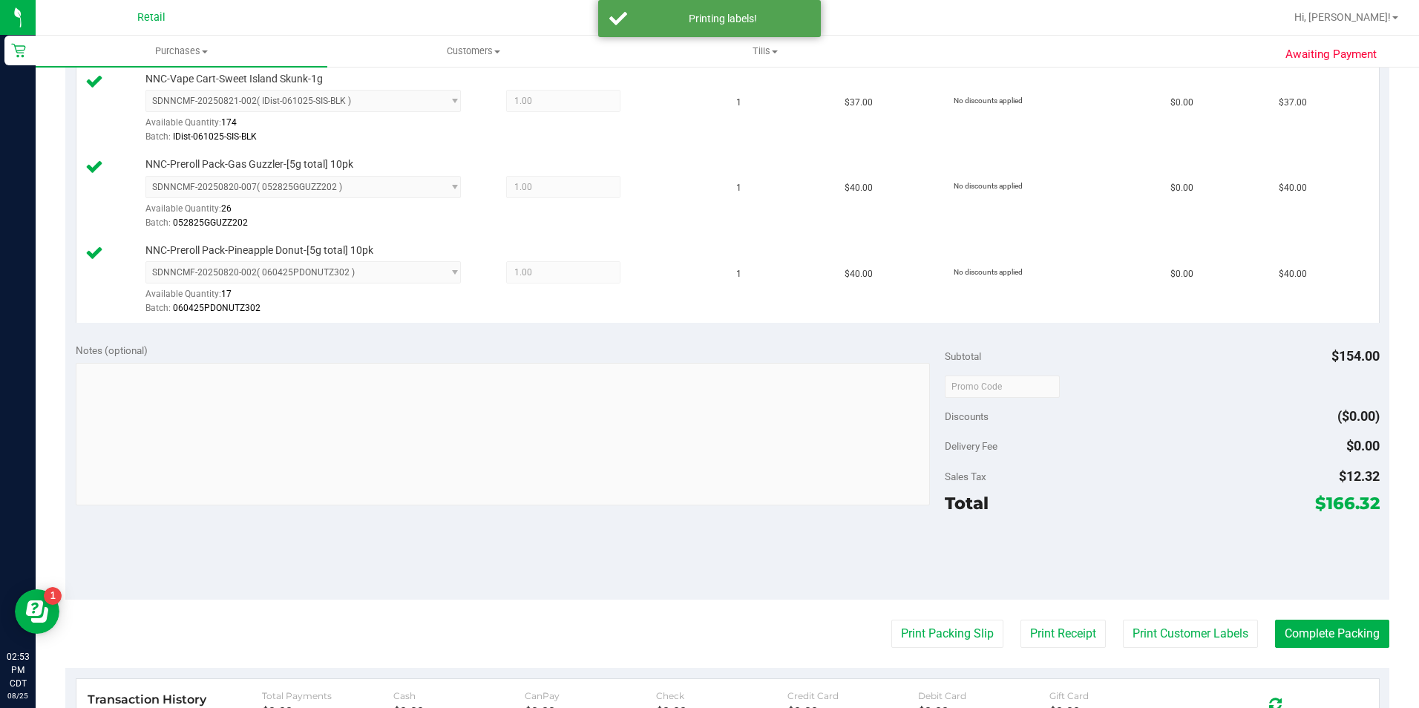
scroll to position [590, 0]
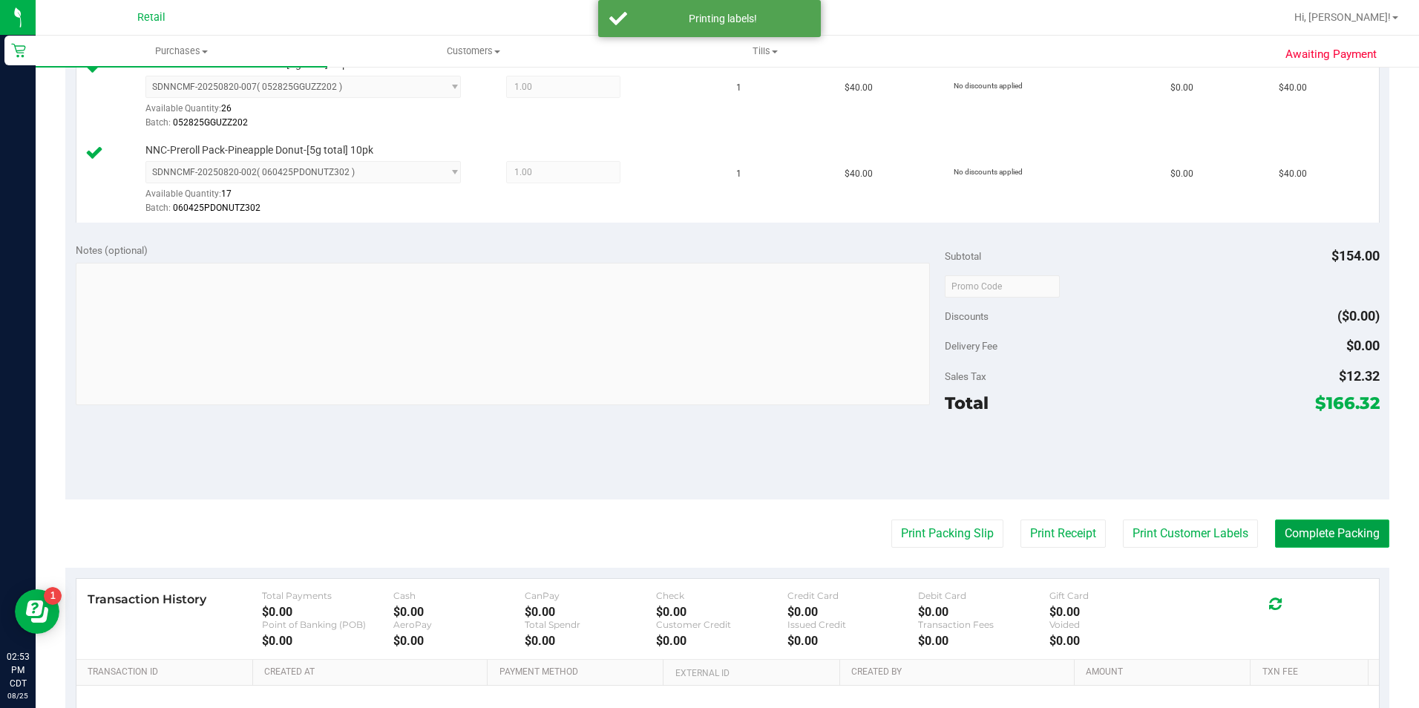
click at [1301, 529] on button "Complete Packing" at bounding box center [1332, 533] width 114 height 28
